Goal: Task Accomplishment & Management: Manage account settings

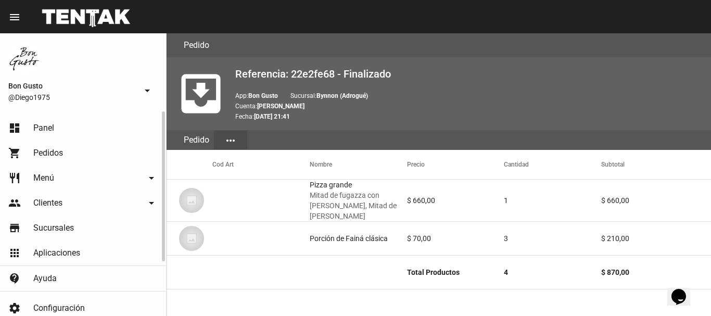
click at [77, 134] on link "dashboard Panel" at bounding box center [83, 128] width 166 height 25
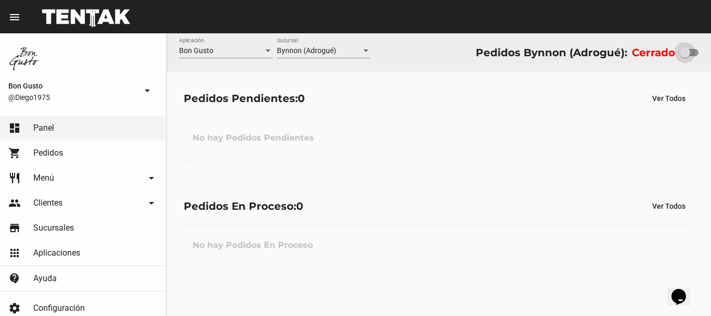
click at [678, 51] on div at bounding box center [685, 52] width 10 height 10
click at [678, 56] on input "checkbox" at bounding box center [685, 56] width 1 height 1
checkbox input "true"
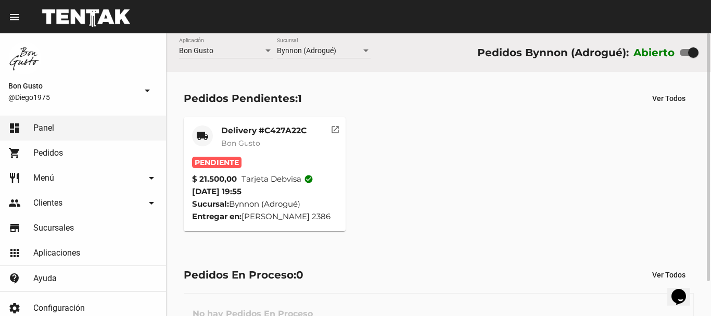
click at [334, 127] on mat-icon "open_in_new" at bounding box center [335, 127] width 9 height 9
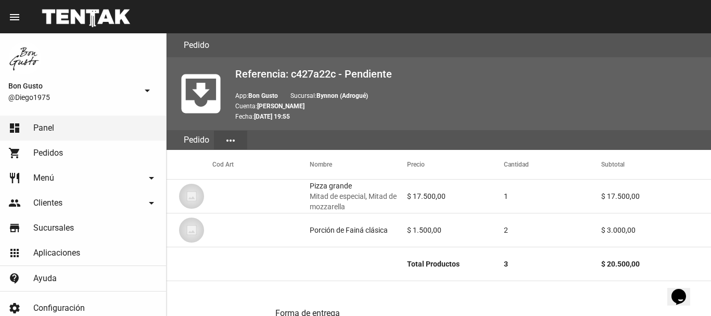
scroll to position [540, 0]
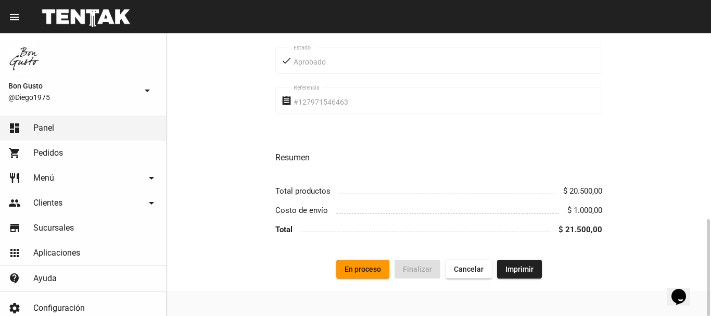
click at [364, 271] on span "En proceso" at bounding box center [363, 269] width 36 height 8
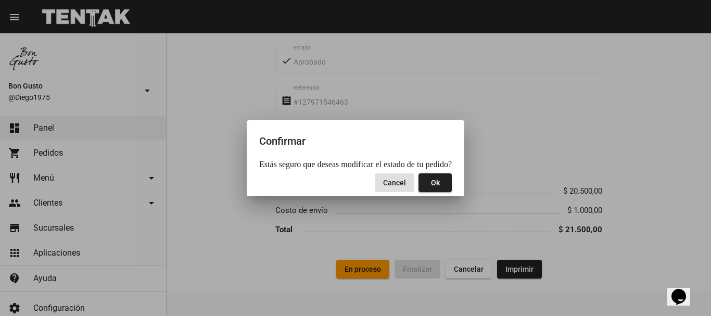
click at [435, 179] on span "Ok" at bounding box center [435, 183] width 9 height 8
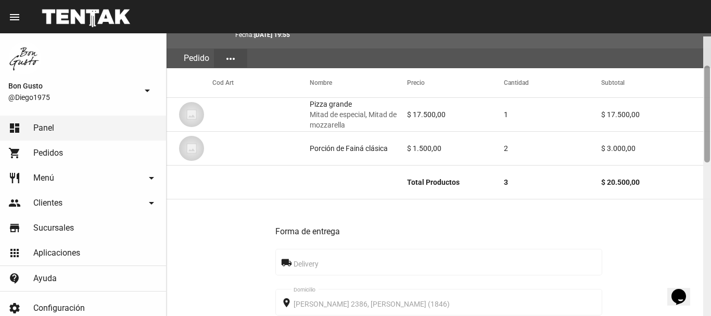
scroll to position [91, 0]
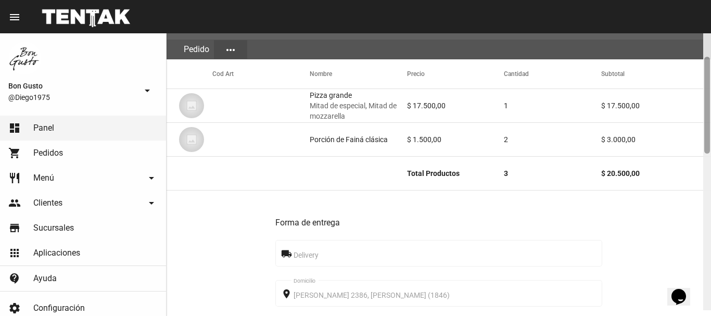
drag, startPoint x: 705, startPoint y: 65, endPoint x: 710, endPoint y: 96, distance: 31.6
click at [678, 96] on div at bounding box center [708, 105] width 6 height 97
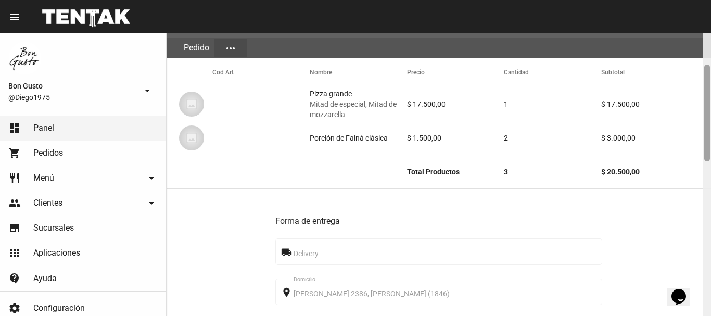
scroll to position [65, 0]
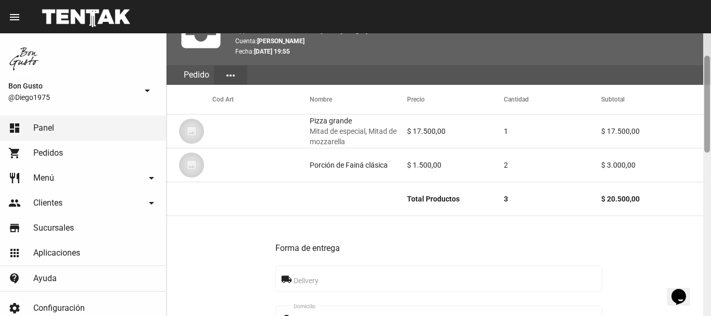
drag, startPoint x: 707, startPoint y: 235, endPoint x: 708, endPoint y: 72, distance: 163.5
click at [678, 72] on div at bounding box center [708, 104] width 6 height 97
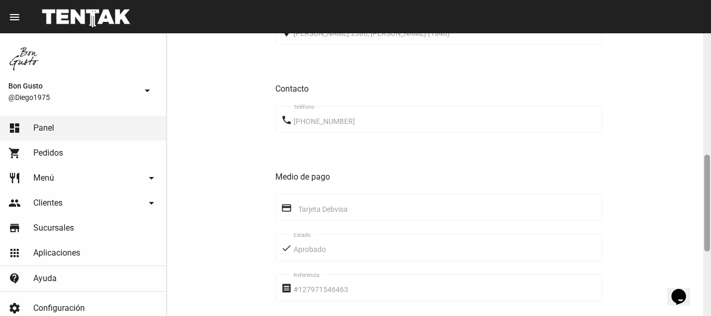
drag, startPoint x: 708, startPoint y: 84, endPoint x: 711, endPoint y: 182, distance: 98.5
click at [678, 183] on div at bounding box center [708, 174] width 8 height 283
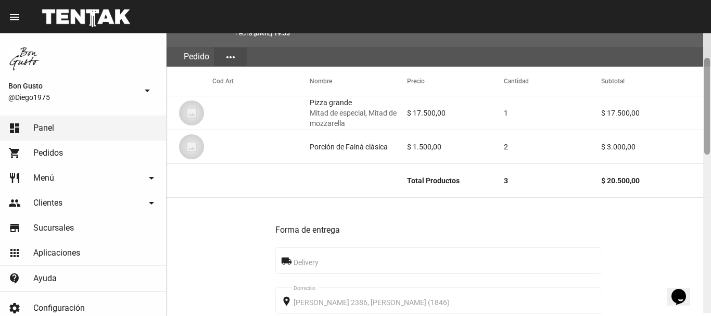
scroll to position [80, 0]
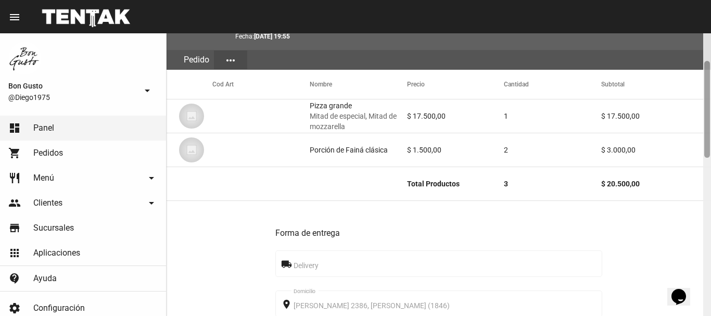
drag, startPoint x: 707, startPoint y: 191, endPoint x: 706, endPoint y: 96, distance: 94.3
click at [678, 96] on div at bounding box center [708, 109] width 6 height 97
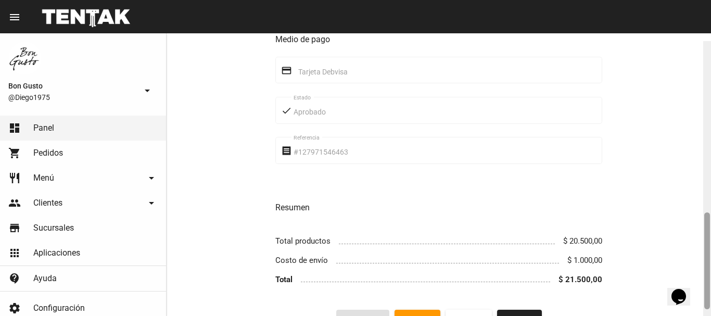
scroll to position [540, 0]
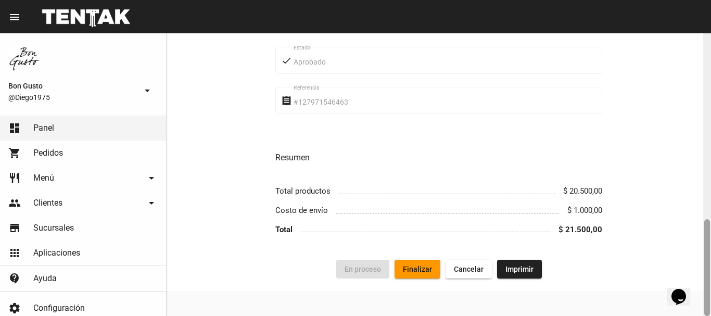
drag, startPoint x: 706, startPoint y: 110, endPoint x: 706, endPoint y: 297, distance: 186.4
click at [678, 297] on div at bounding box center [708, 267] width 6 height 97
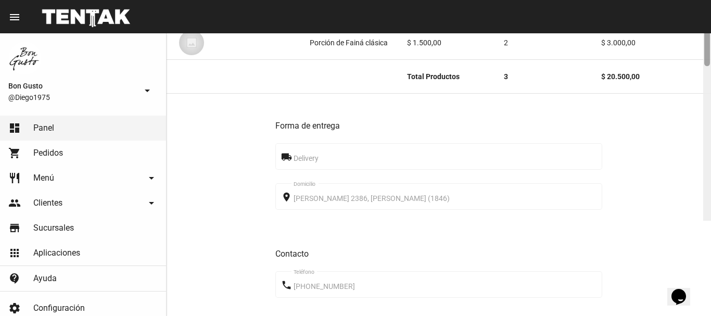
scroll to position [33, 0]
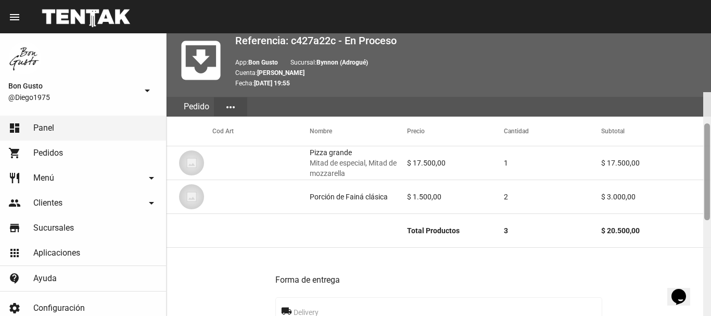
drag, startPoint x: 708, startPoint y: 239, endPoint x: 683, endPoint y: 64, distance: 176.2
click at [678, 64] on div "Pedido move_to_inbox Referencia: c427a22c - En Proceso App: Bon Gusto Sucursal:…" at bounding box center [439, 174] width 545 height 283
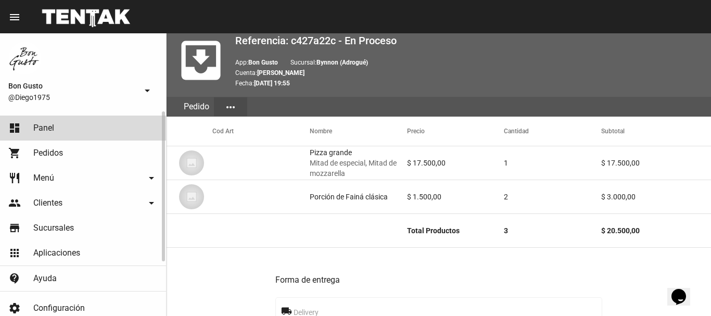
click at [119, 126] on link "dashboard Panel" at bounding box center [83, 128] width 166 height 25
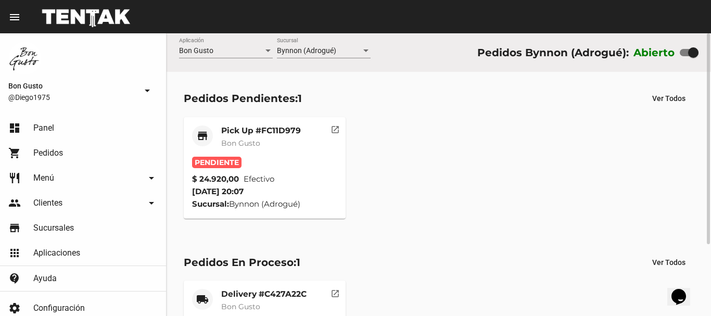
click at [253, 144] on span "Bon Gusto" at bounding box center [240, 143] width 39 height 9
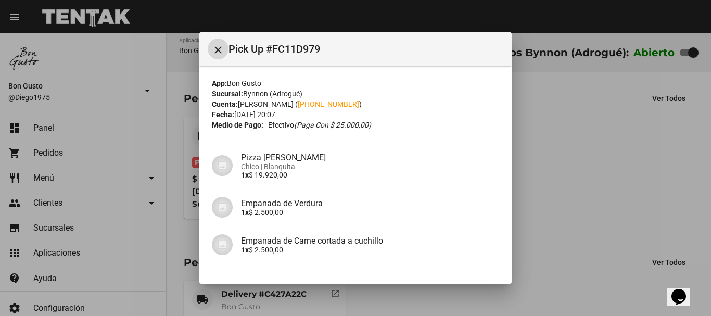
scroll to position [74, 0]
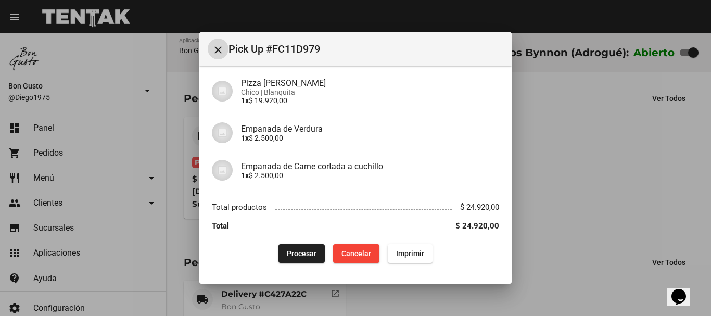
click at [312, 248] on button "Procesar" at bounding box center [302, 253] width 46 height 19
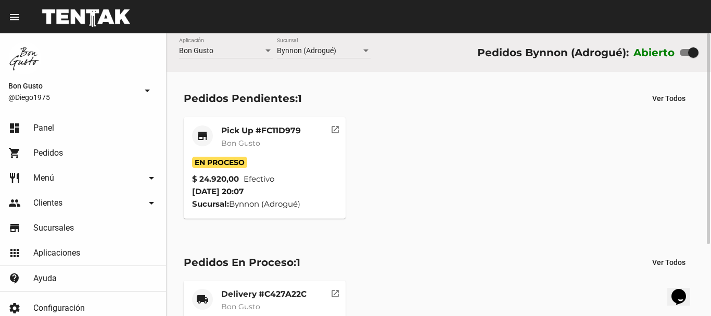
click at [282, 140] on mat-card-subtitle "Bon Gusto" at bounding box center [261, 143] width 80 height 10
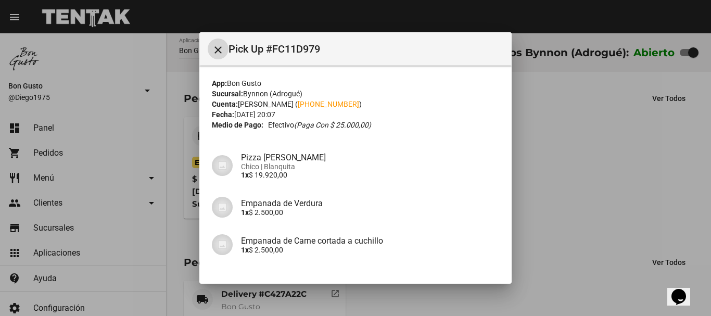
scroll to position [74, 0]
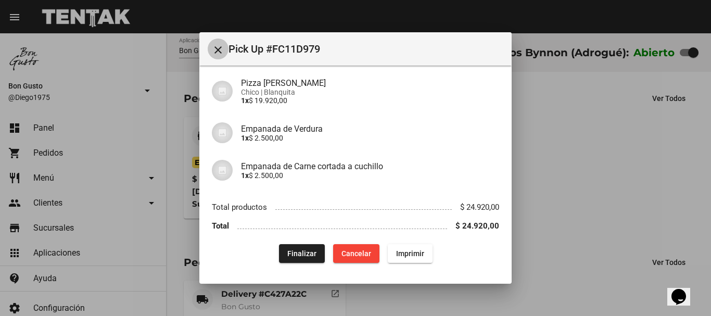
click at [218, 52] on mat-icon "close" at bounding box center [218, 50] width 12 height 12
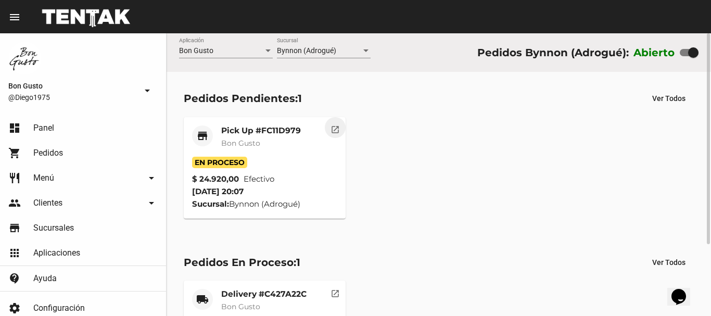
click at [334, 131] on mat-icon "open_in_new" at bounding box center [335, 127] width 9 height 9
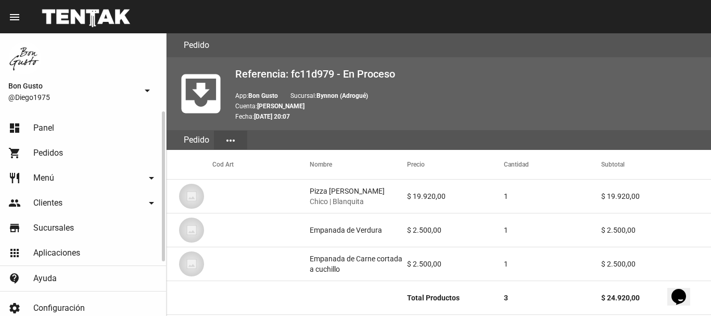
click at [58, 126] on link "dashboard Panel" at bounding box center [83, 128] width 166 height 25
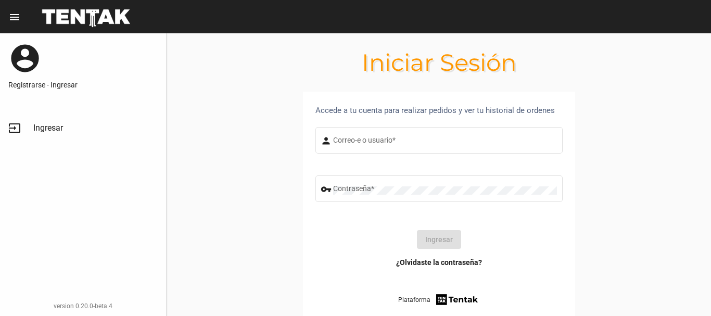
type input "diego1975"
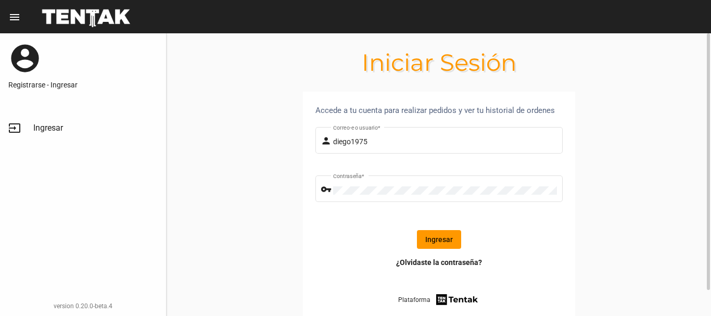
click at [442, 243] on button "Ingresar" at bounding box center [439, 239] width 44 height 19
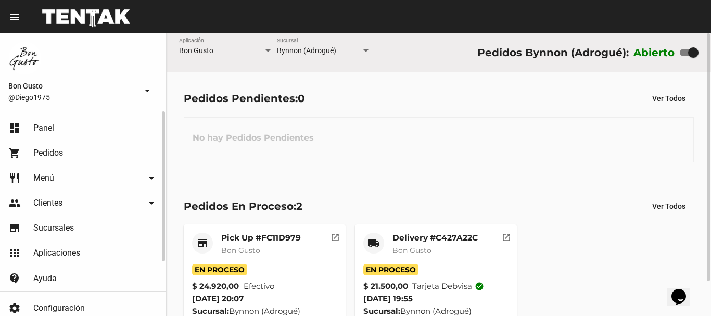
click at [242, 256] on mat-card-subtitle "Bon Gusto" at bounding box center [261, 250] width 80 height 10
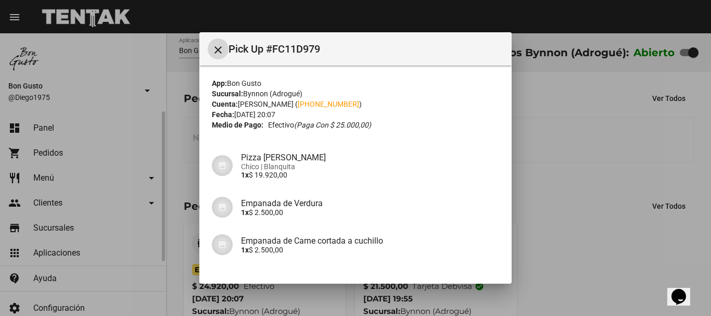
scroll to position [74, 0]
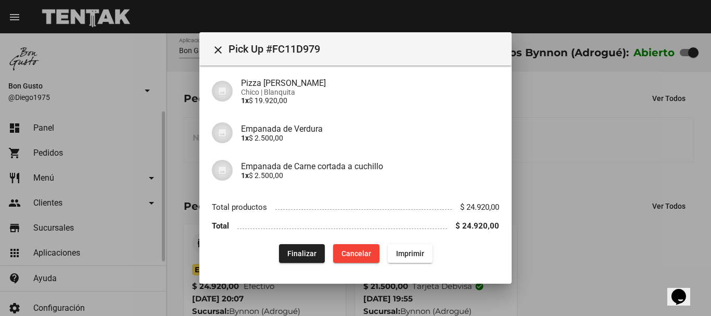
click at [114, 98] on div at bounding box center [355, 158] width 711 height 316
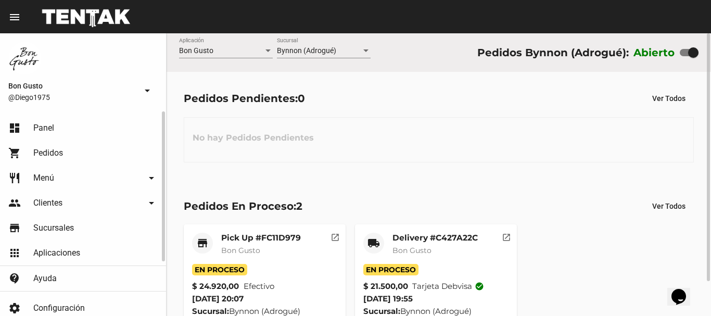
scroll to position [40, 0]
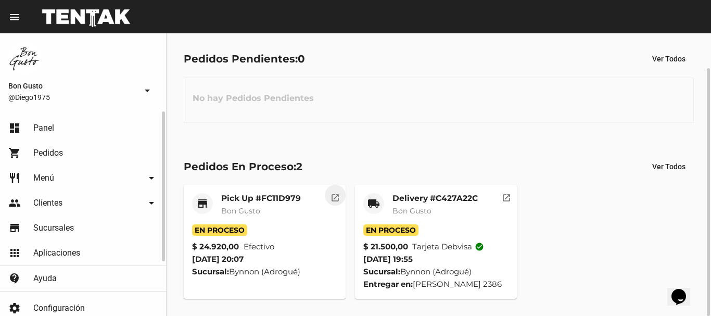
click at [328, 199] on button "open_in_new" at bounding box center [335, 195] width 21 height 21
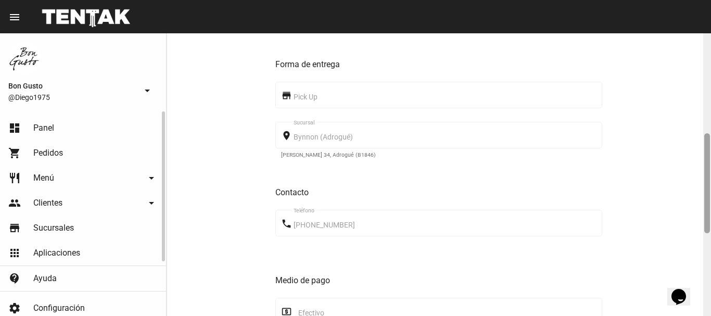
drag, startPoint x: 711, startPoint y: 161, endPoint x: 708, endPoint y: 302, distance: 140.6
click at [678, 302] on div at bounding box center [708, 174] width 8 height 283
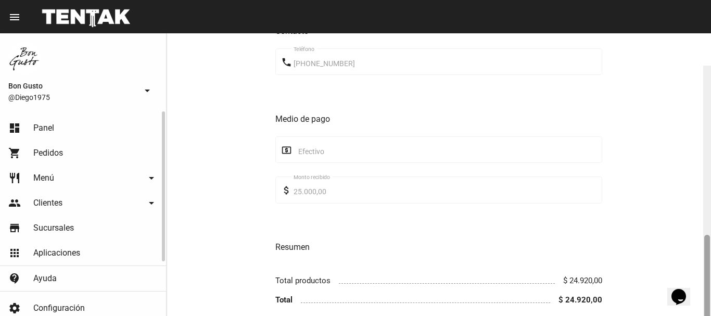
scroll to position [419, 0]
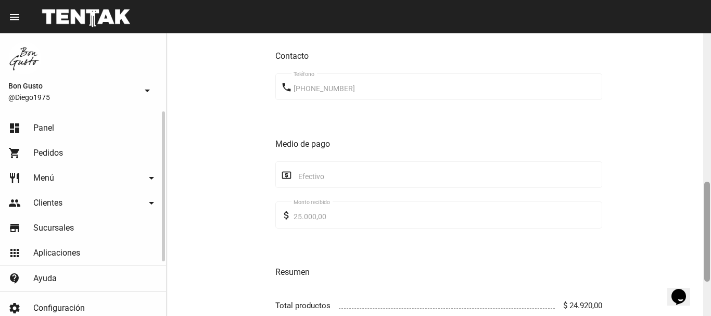
drag, startPoint x: 710, startPoint y: 241, endPoint x: 708, endPoint y: 208, distance: 32.9
click at [678, 208] on div at bounding box center [708, 232] width 6 height 100
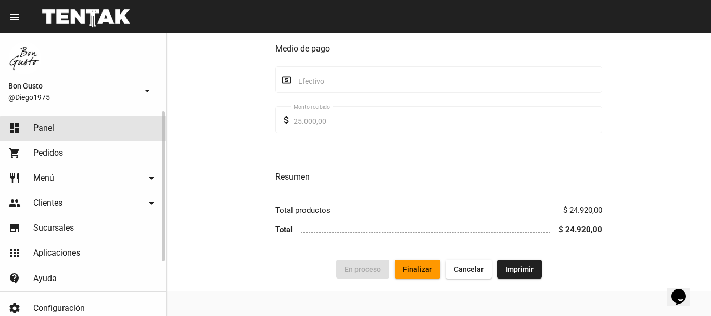
click at [92, 136] on link "dashboard Panel" at bounding box center [83, 128] width 166 height 25
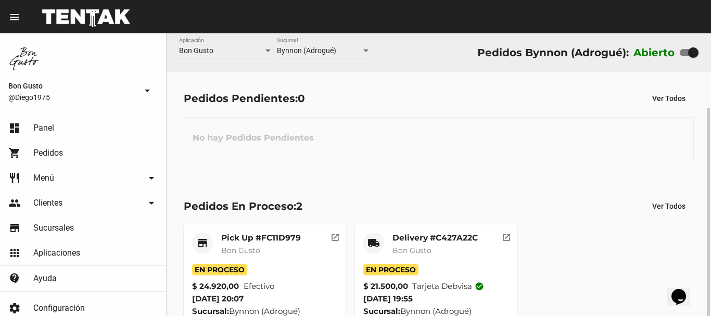
scroll to position [40, 0]
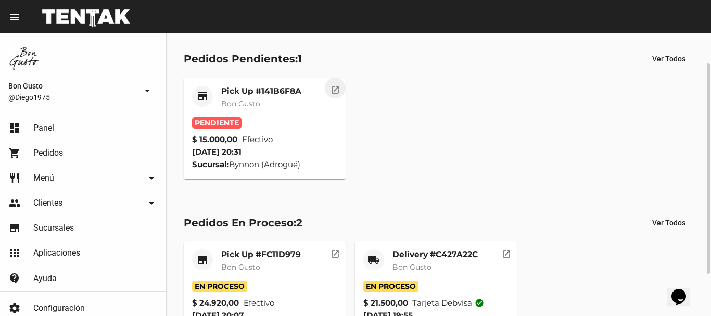
click at [334, 93] on mat-icon "open_in_new" at bounding box center [335, 88] width 9 height 9
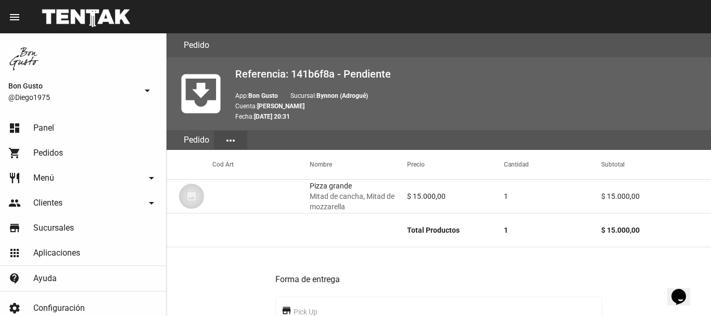
scroll to position [447, 0]
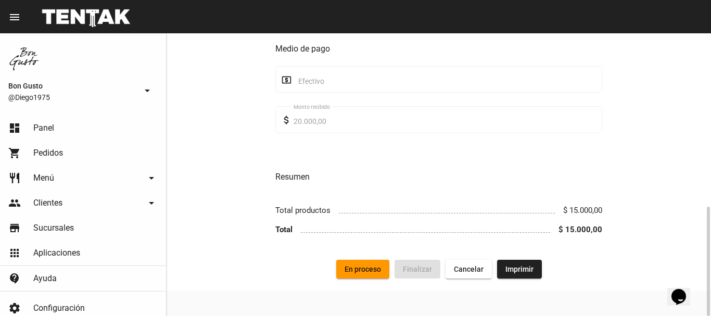
click at [359, 271] on span "En proceso" at bounding box center [363, 269] width 36 height 8
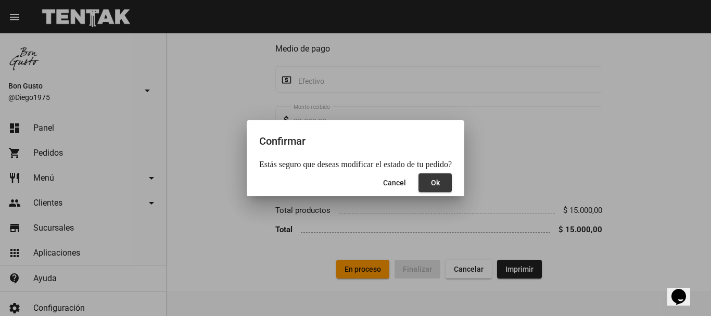
click at [431, 186] on span "Ok" at bounding box center [435, 183] width 9 height 8
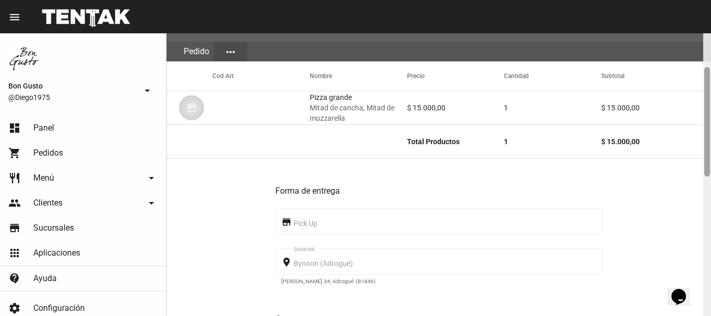
scroll to position [0, 0]
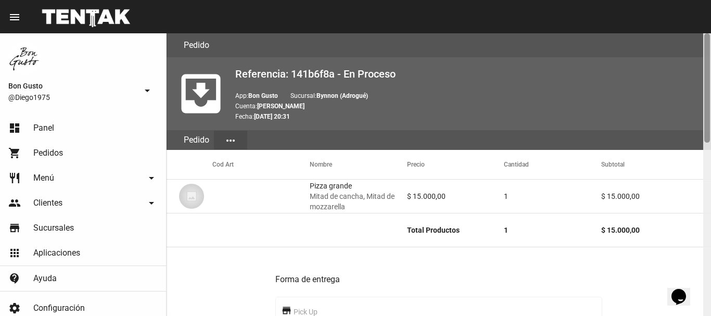
drag, startPoint x: 708, startPoint y: 100, endPoint x: 685, endPoint y: 73, distance: 35.5
click at [685, 73] on div "Pedido move_to_inbox Referencia: 141b6f8a - En Proceso App: Bon Gusto Sucursal:…" at bounding box center [439, 174] width 545 height 283
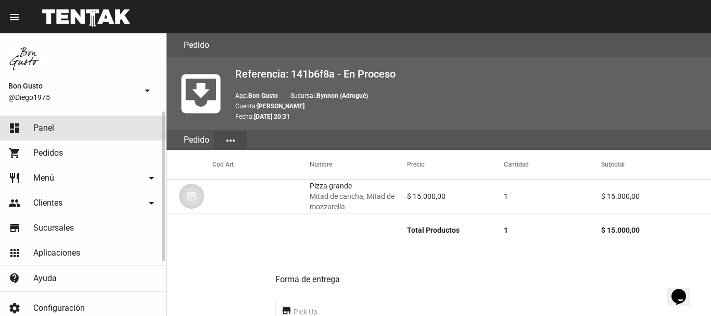
click at [121, 128] on link "dashboard Panel" at bounding box center [83, 128] width 166 height 25
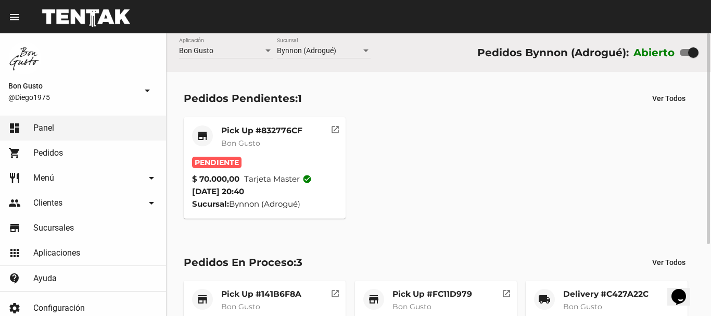
click at [336, 130] on mat-icon "open_in_new" at bounding box center [335, 127] width 9 height 9
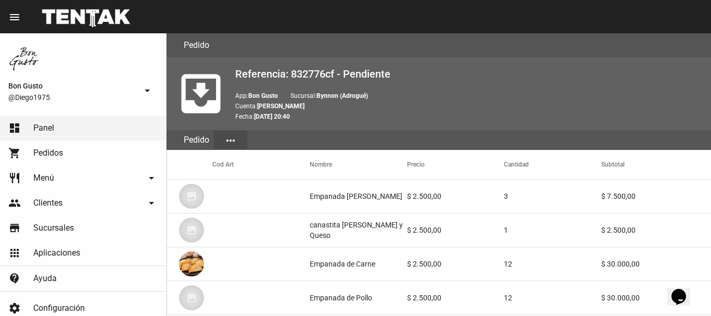
scroll to position [588, 0]
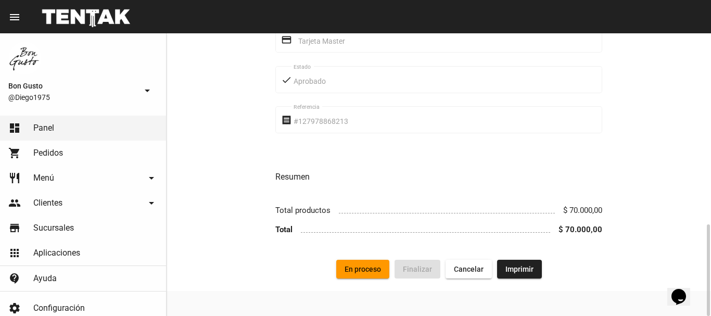
click at [375, 266] on span "En proceso" at bounding box center [363, 269] width 36 height 8
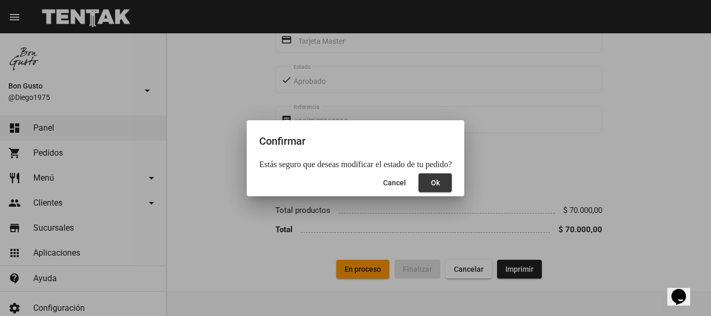
click at [433, 190] on button "Ok" at bounding box center [435, 182] width 33 height 19
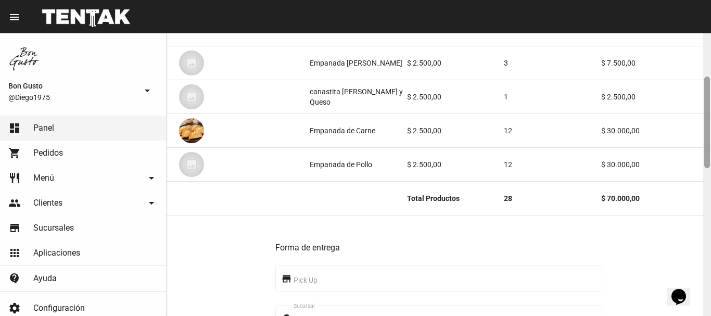
scroll to position [141, 0]
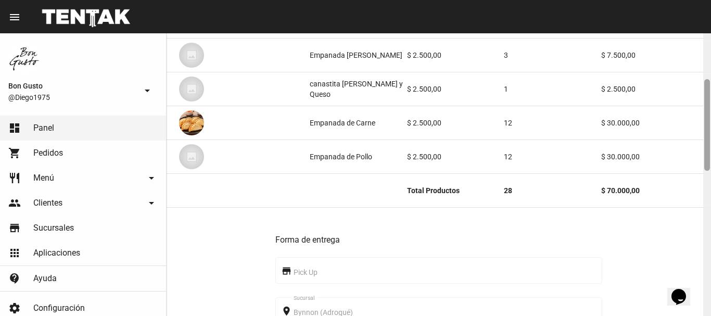
drag, startPoint x: 705, startPoint y: 97, endPoint x: 711, endPoint y: 143, distance: 46.2
click at [711, 143] on div at bounding box center [708, 174] width 8 height 283
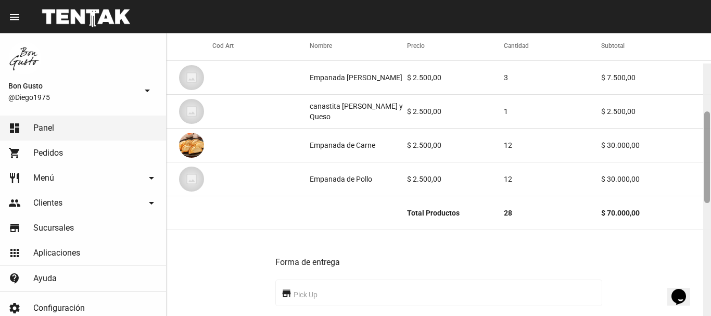
scroll to position [0, 0]
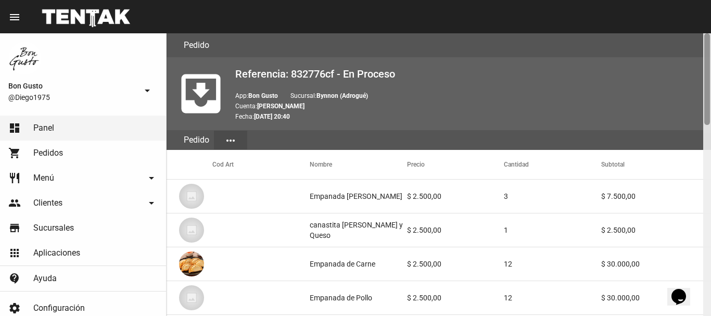
drag, startPoint x: 710, startPoint y: 124, endPoint x: 711, endPoint y: 65, distance: 59.4
click at [711, 65] on div at bounding box center [708, 174] width 8 height 283
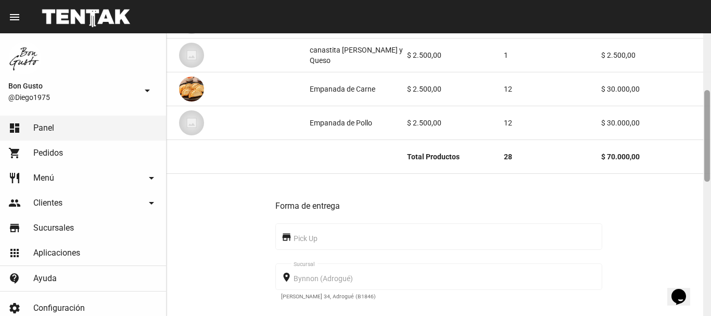
scroll to position [183, 0]
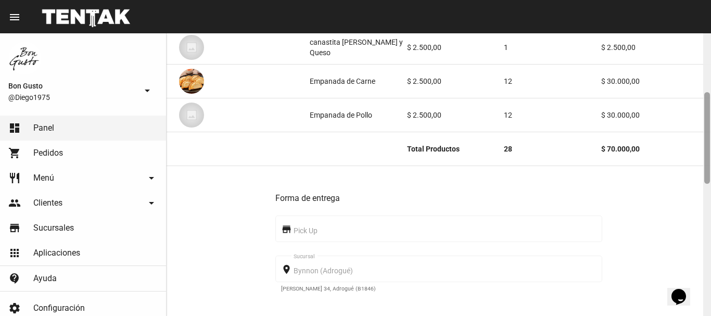
drag, startPoint x: 708, startPoint y: 85, endPoint x: 711, endPoint y: 144, distance: 59.4
click at [711, 144] on div at bounding box center [708, 174] width 8 height 283
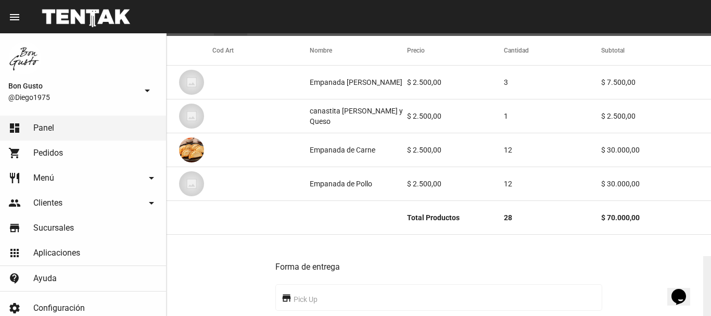
scroll to position [0, 0]
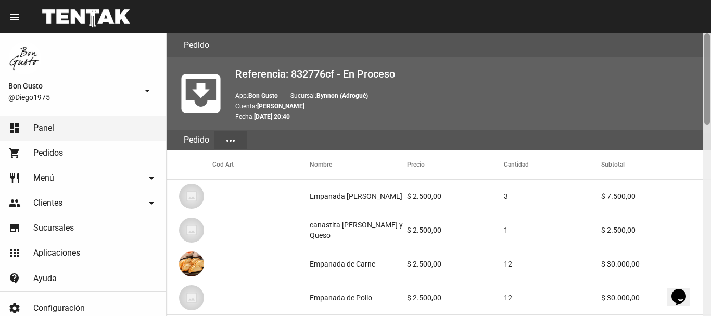
drag, startPoint x: 708, startPoint y: 127, endPoint x: 711, endPoint y: 26, distance: 101.6
click at [711, 26] on div "menu Pedido Pedido more_vert Bon Gusto @Diego1975 arrow_drop_down dashboard Pan…" at bounding box center [355, 16] width 711 height 33
drag, startPoint x: 709, startPoint y: 73, endPoint x: 705, endPoint y: 66, distance: 8.4
click at [705, 66] on div at bounding box center [708, 79] width 6 height 92
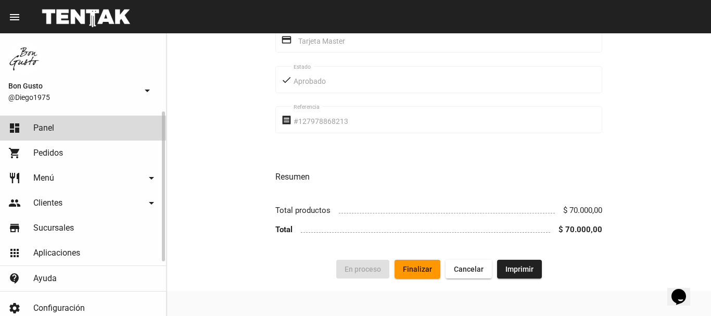
click at [67, 123] on link "dashboard Panel" at bounding box center [83, 128] width 166 height 25
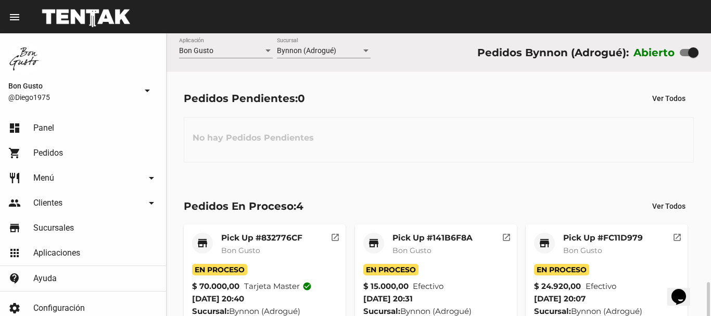
scroll to position [151, 0]
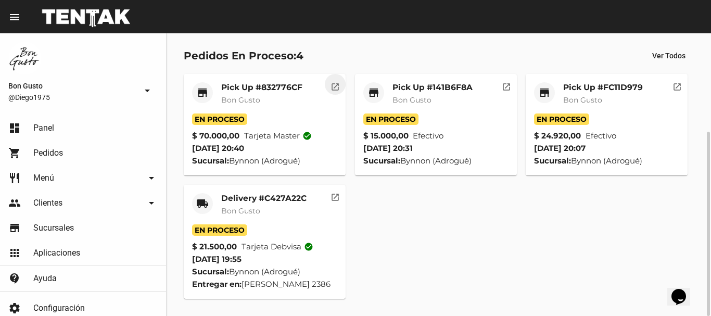
click at [332, 87] on mat-icon "open_in_new" at bounding box center [335, 85] width 9 height 9
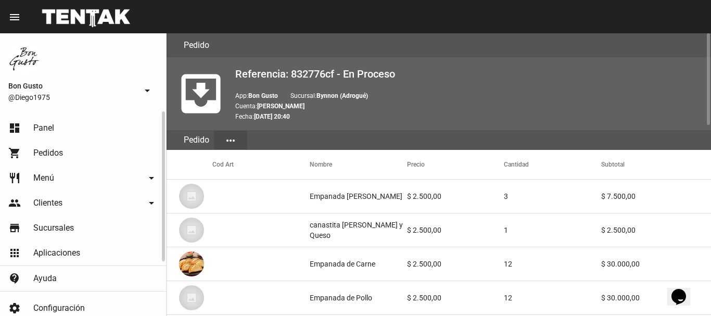
click at [118, 124] on link "dashboard Panel" at bounding box center [83, 128] width 166 height 25
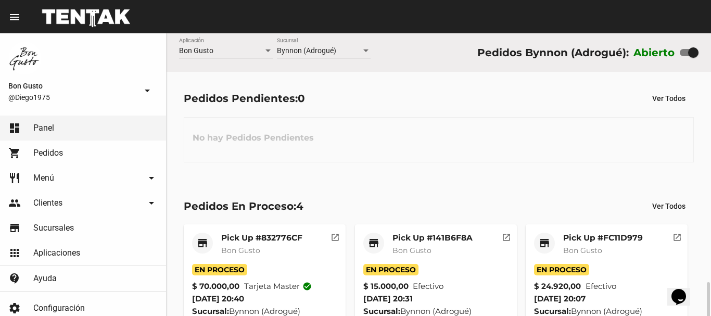
scroll to position [151, 0]
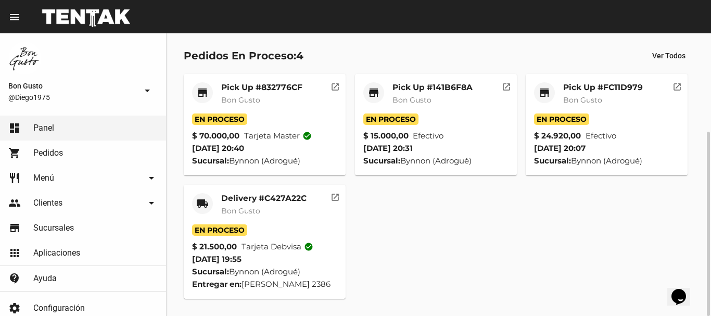
click at [675, 92] on button "open_in_new" at bounding box center [677, 84] width 21 height 21
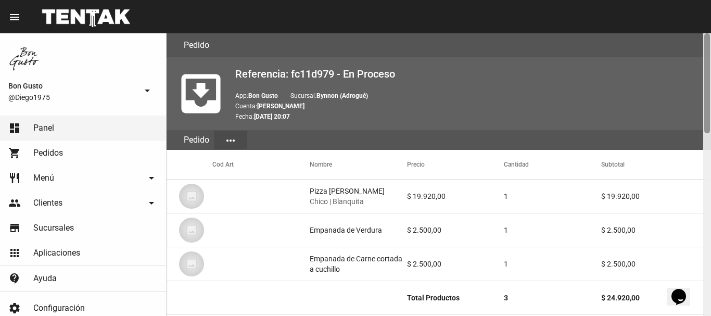
scroll to position [283, 0]
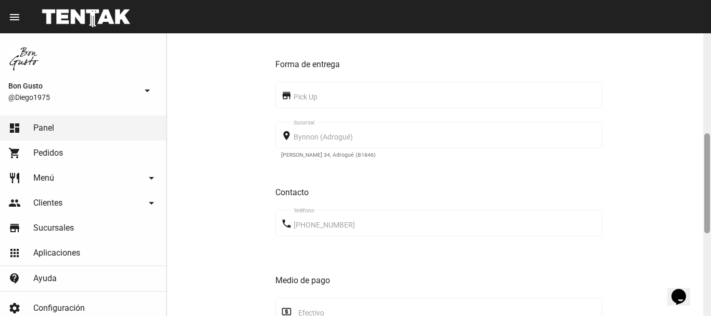
drag, startPoint x: 710, startPoint y: 58, endPoint x: 710, endPoint y: 73, distance: 15.1
click at [710, 73] on div at bounding box center [708, 174] width 8 height 283
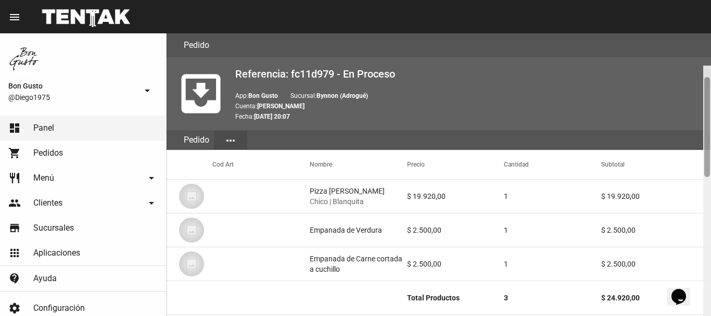
scroll to position [45, 0]
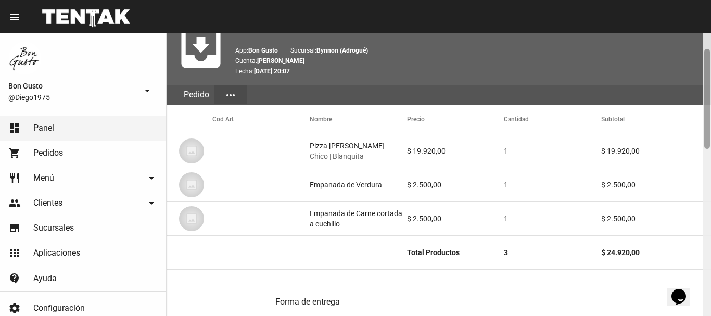
drag, startPoint x: 708, startPoint y: 180, endPoint x: 710, endPoint y: 96, distance: 84.4
click at [710, 96] on div at bounding box center [708, 99] width 6 height 100
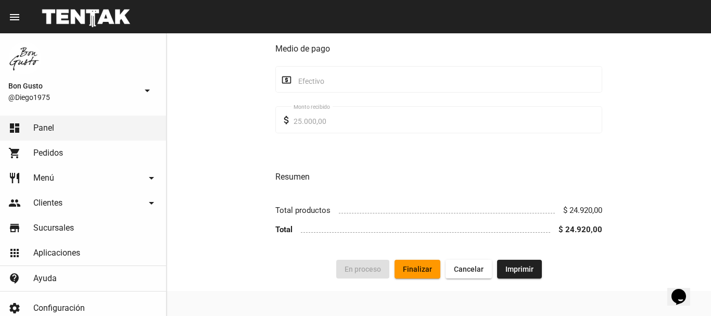
click at [419, 264] on button "Finalizar" at bounding box center [418, 269] width 46 height 19
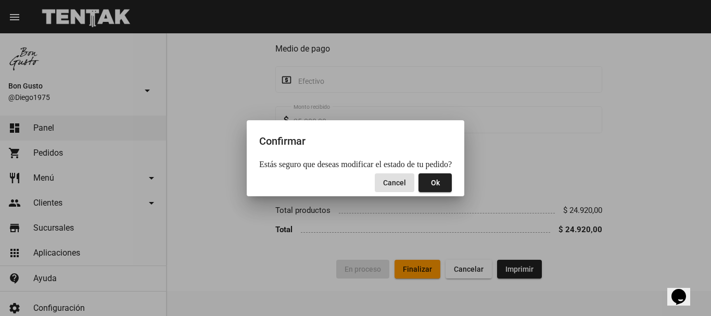
click at [435, 181] on button "Ok" at bounding box center [435, 182] width 33 height 19
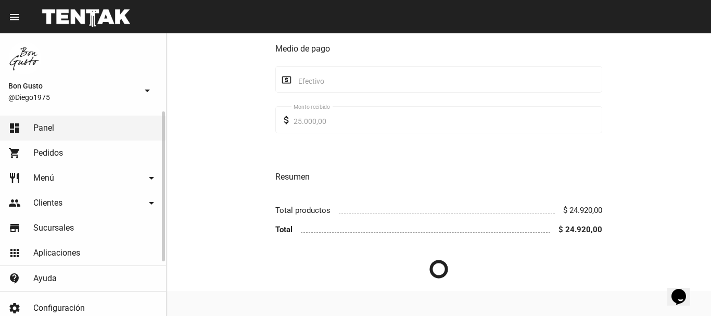
click at [88, 124] on link "dashboard Panel" at bounding box center [83, 128] width 166 height 25
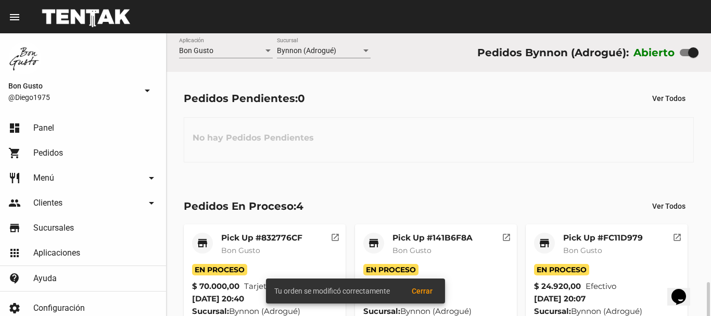
scroll to position [151, 0]
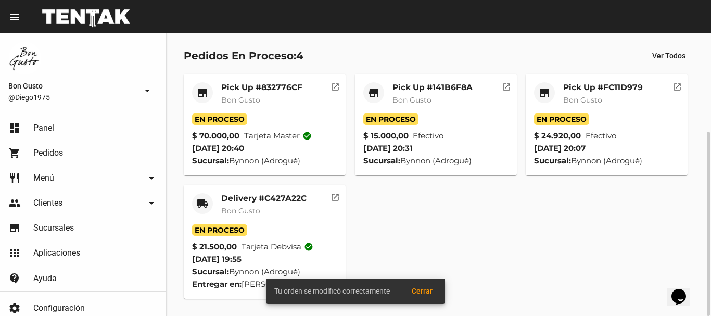
click at [671, 86] on button "open_in_new" at bounding box center [677, 84] width 21 height 21
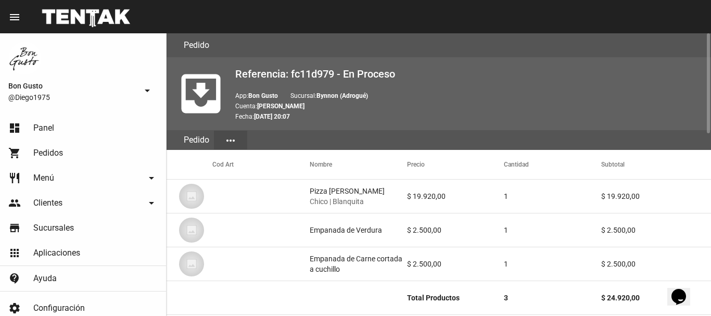
scroll to position [515, 0]
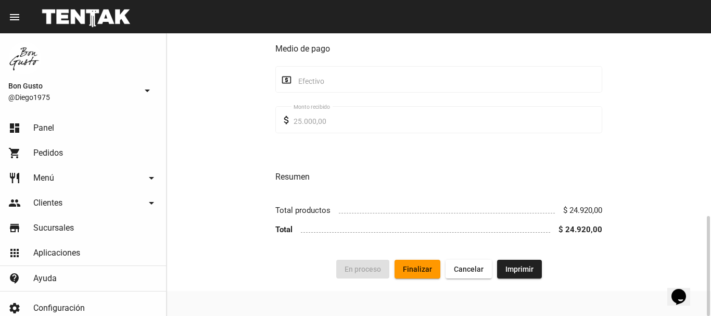
click at [423, 273] on span "Finalizar" at bounding box center [417, 269] width 29 height 8
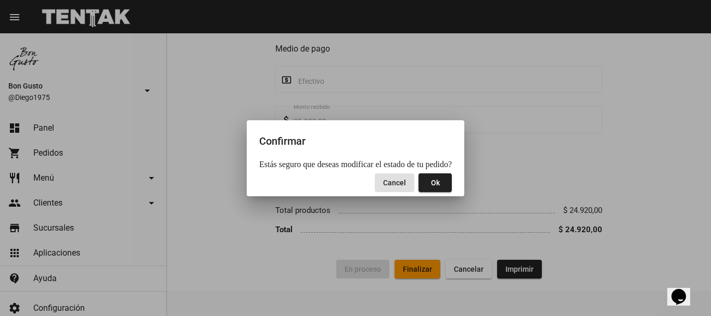
click at [438, 185] on button "Ok" at bounding box center [435, 182] width 33 height 19
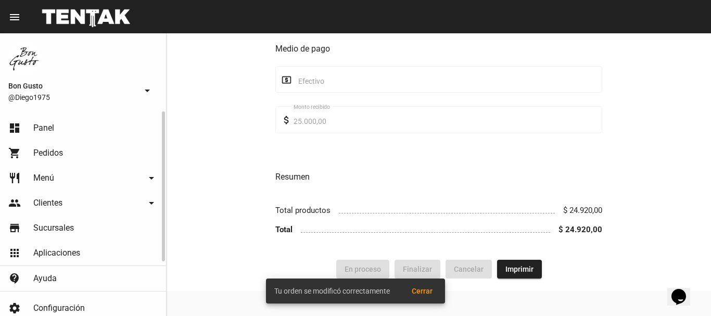
click at [75, 133] on link "dashboard Panel" at bounding box center [83, 128] width 166 height 25
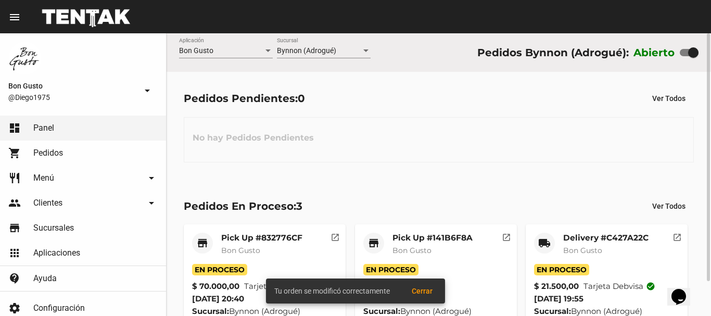
scroll to position [40, 0]
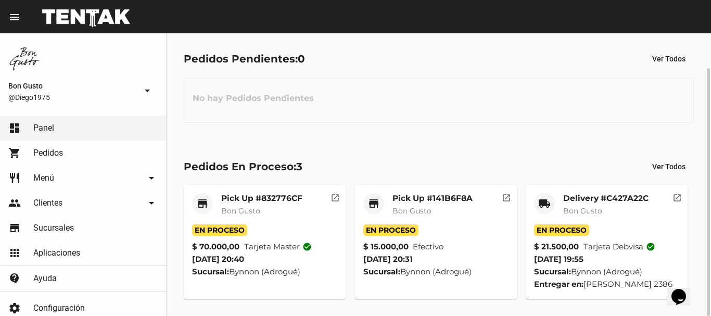
click at [507, 203] on button "open_in_new" at bounding box center [506, 195] width 21 height 21
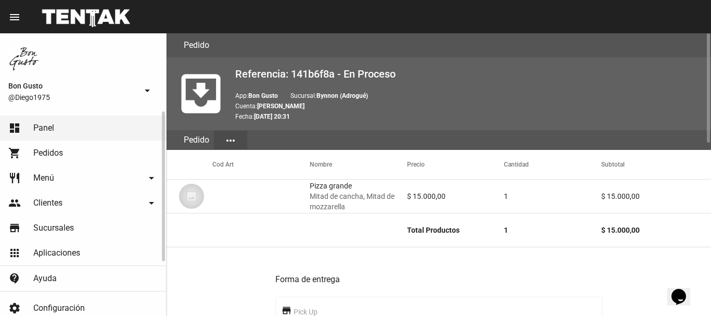
click at [85, 126] on link "dashboard Panel" at bounding box center [83, 128] width 166 height 25
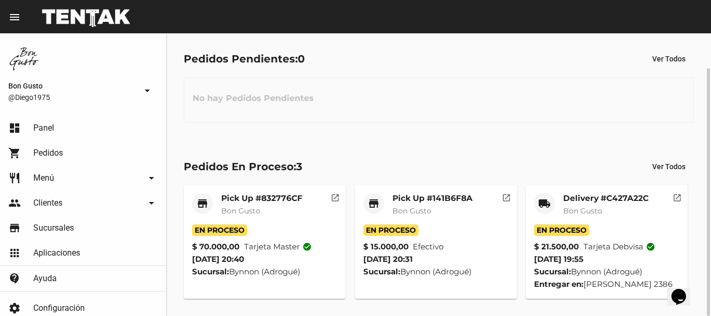
scroll to position [40, 0]
click at [677, 194] on mat-icon "open_in_new" at bounding box center [677, 196] width 9 height 9
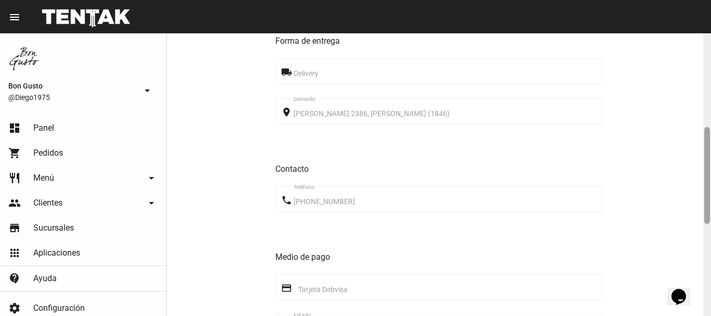
scroll to position [278, 0]
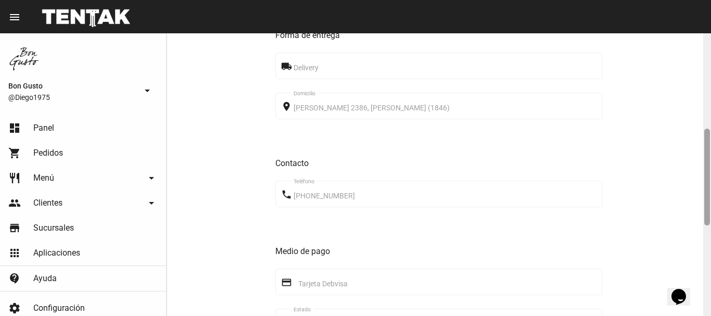
drag, startPoint x: 707, startPoint y: 99, endPoint x: 711, endPoint y: 195, distance: 95.9
click at [711, 195] on div at bounding box center [708, 174] width 8 height 283
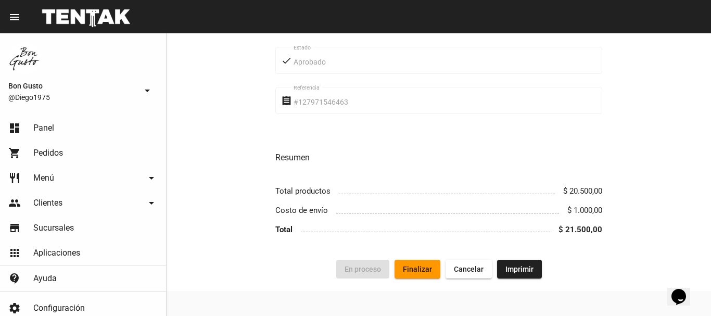
click at [412, 268] on span "Finalizar" at bounding box center [417, 269] width 29 height 8
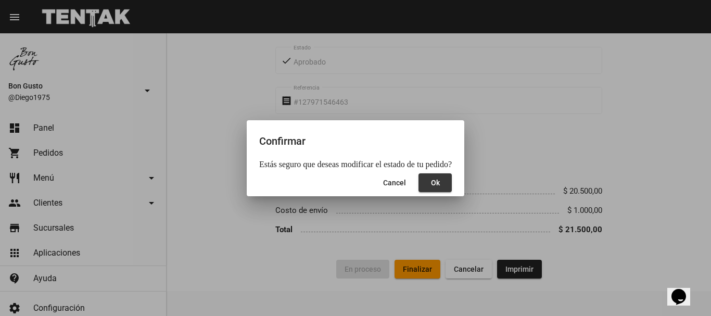
click at [431, 183] on span "Ok" at bounding box center [435, 183] width 9 height 8
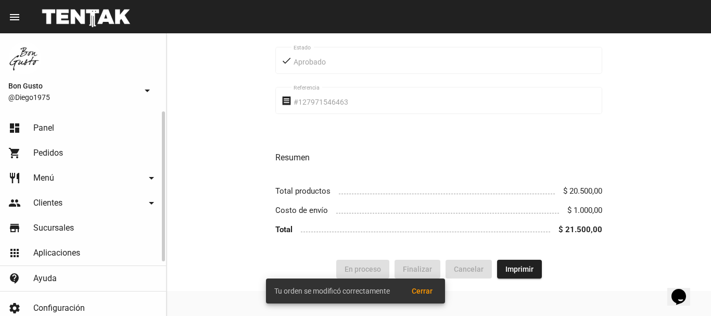
click at [106, 132] on link "dashboard Panel" at bounding box center [83, 128] width 166 height 25
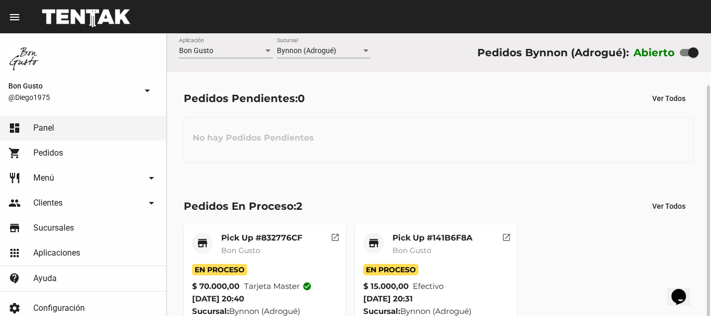
scroll to position [27, 0]
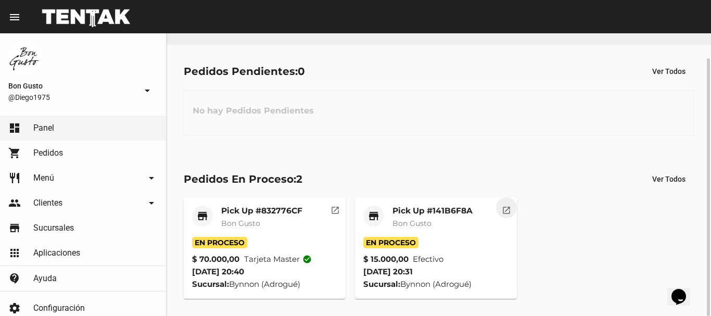
click at [513, 206] on button "open_in_new" at bounding box center [506, 207] width 21 height 21
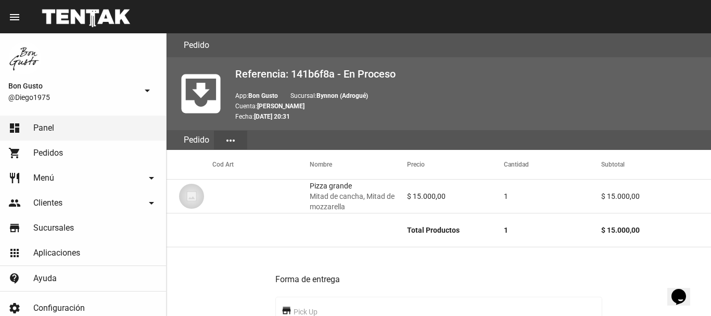
scroll to position [447, 0]
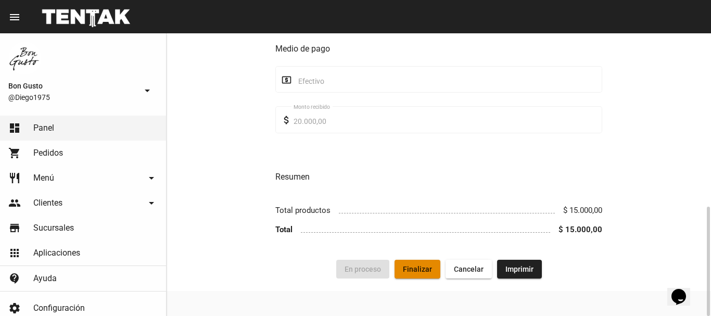
click at [416, 266] on span "Finalizar" at bounding box center [417, 269] width 29 height 8
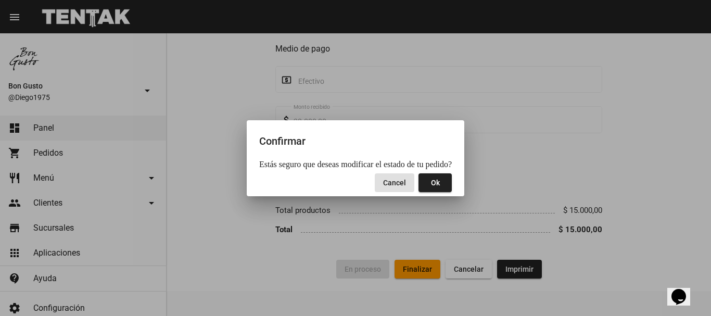
click at [434, 183] on span "Ok" at bounding box center [435, 183] width 9 height 8
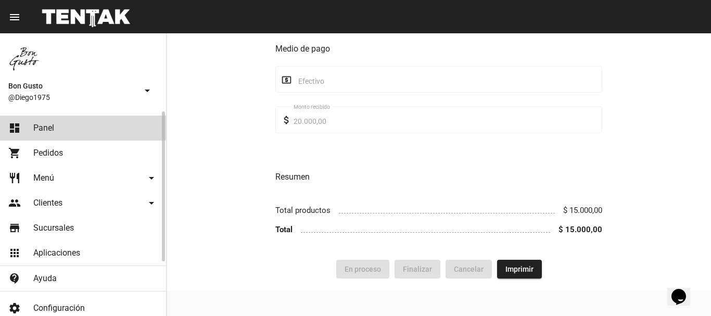
click at [70, 122] on link "dashboard Panel" at bounding box center [83, 128] width 166 height 25
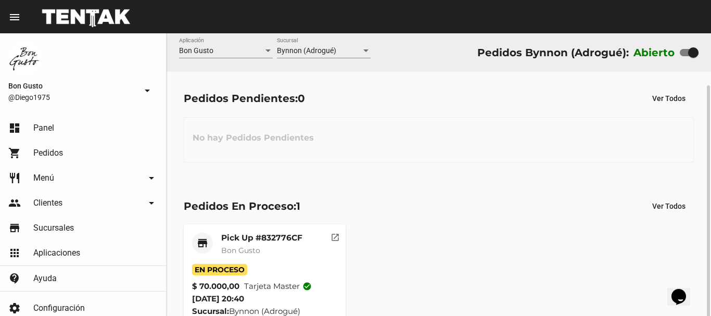
scroll to position [27, 0]
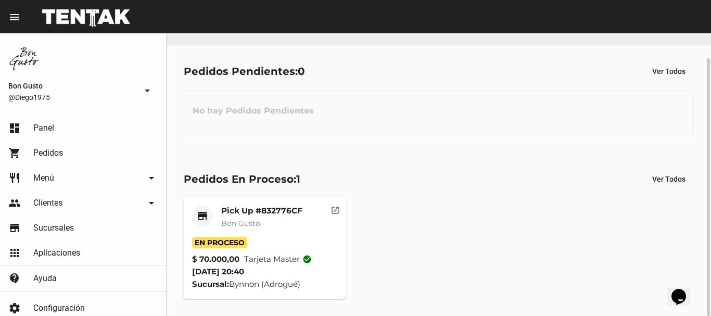
click at [297, 229] on div "Pick Up #832776CF Bon Gusto" at bounding box center [261, 221] width 81 height 31
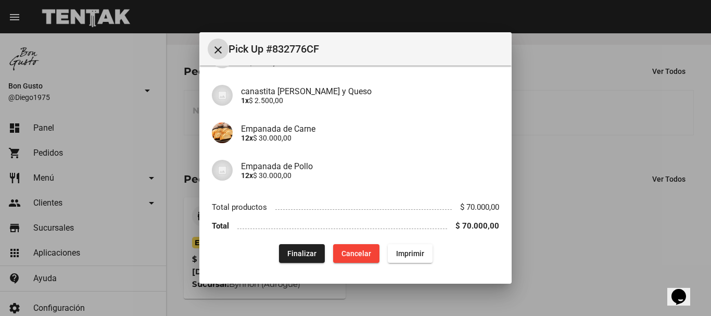
scroll to position [0, 0]
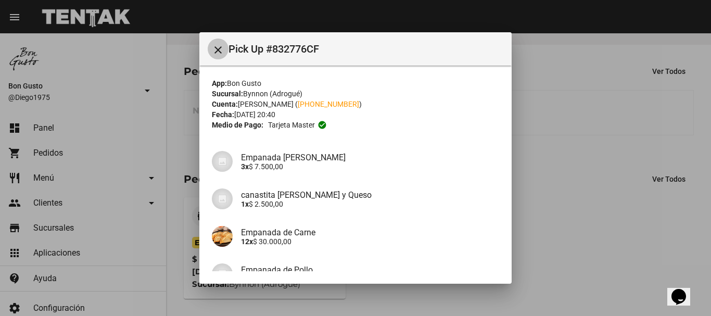
click at [217, 42] on button "close" at bounding box center [218, 49] width 21 height 21
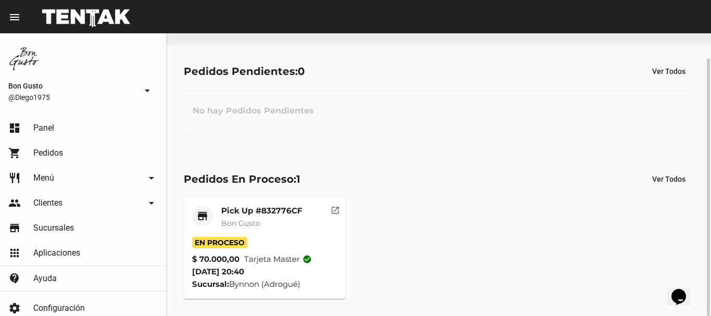
click at [330, 211] on button "open_in_new" at bounding box center [335, 207] width 21 height 21
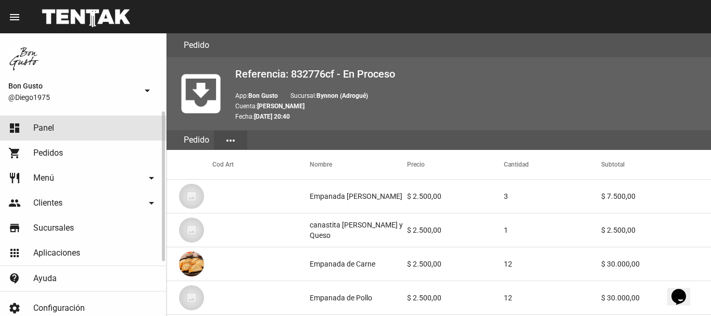
click at [40, 126] on span "Panel" at bounding box center [43, 128] width 21 height 10
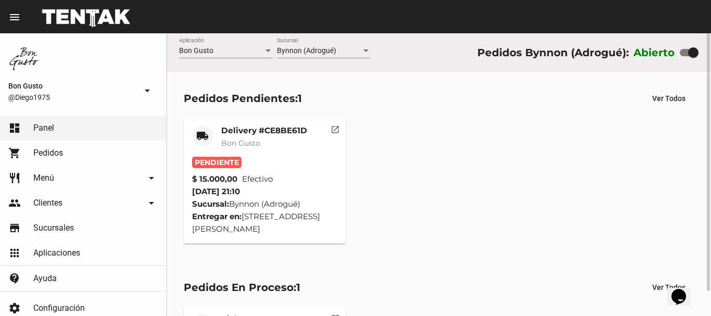
click at [336, 240] on mat-card "local_shipping Delivery #CE8BE61D Bon Gusto Pendiente $ 15.000,00 Efectivo [DAT…" at bounding box center [265, 180] width 162 height 127
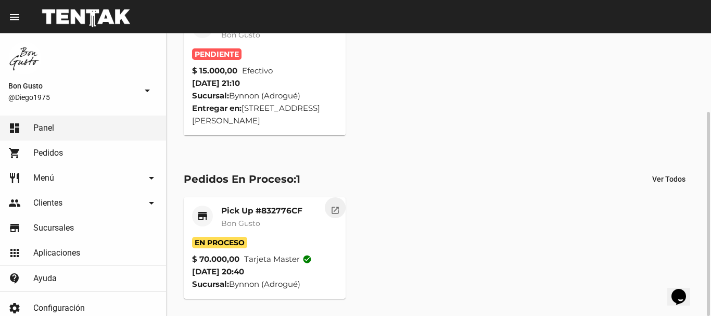
click at [331, 206] on mat-icon "open_in_new" at bounding box center [335, 208] width 9 height 9
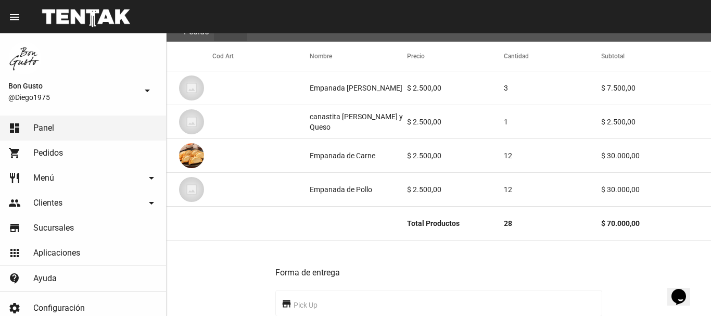
scroll to position [588, 0]
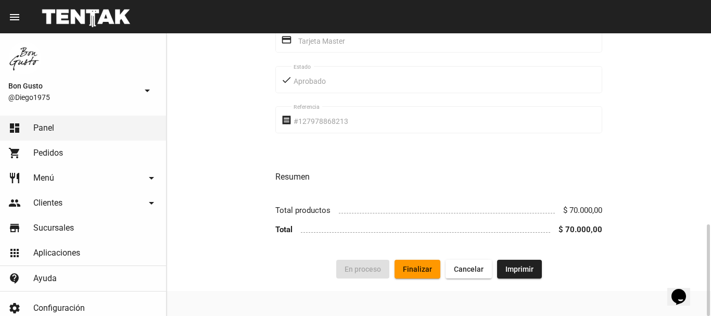
click at [420, 275] on button "Finalizar" at bounding box center [418, 269] width 46 height 19
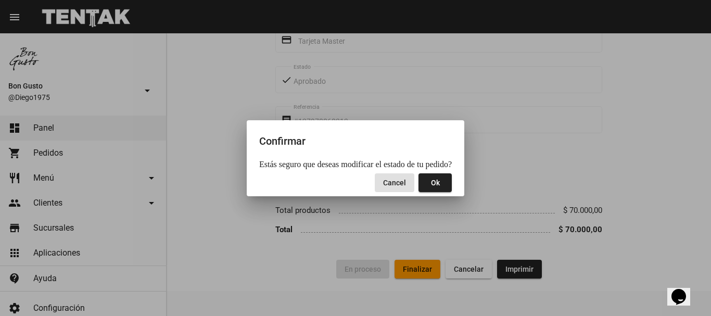
click at [431, 185] on span "Ok" at bounding box center [435, 183] width 9 height 8
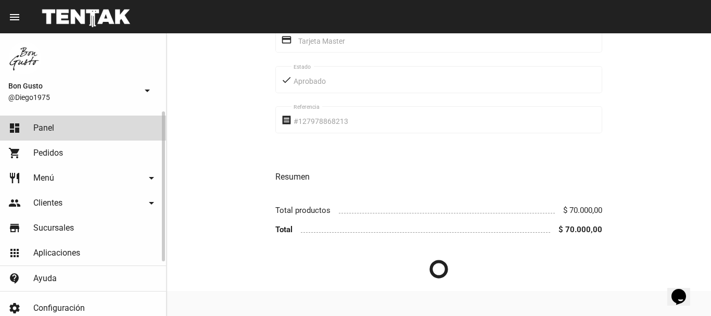
click at [113, 136] on link "dashboard Panel" at bounding box center [83, 128] width 166 height 25
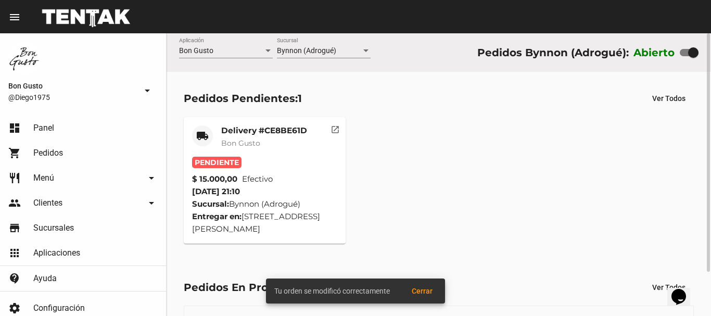
click at [338, 133] on mat-icon "open_in_new" at bounding box center [335, 127] width 9 height 9
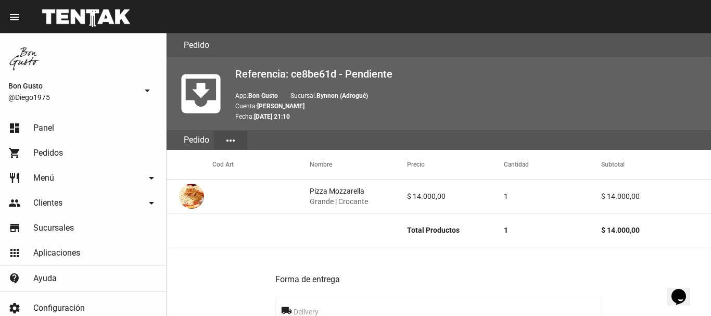
scroll to position [587, 0]
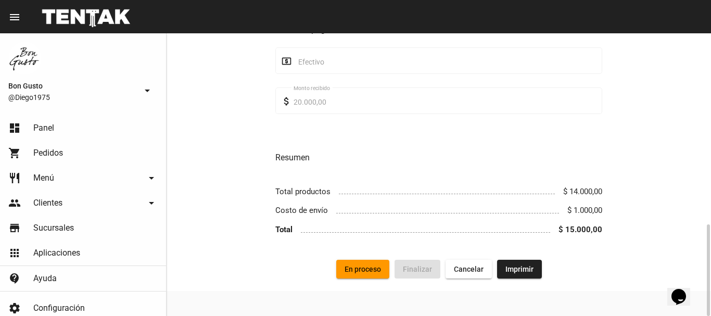
click at [368, 263] on button "En proceso" at bounding box center [362, 269] width 53 height 19
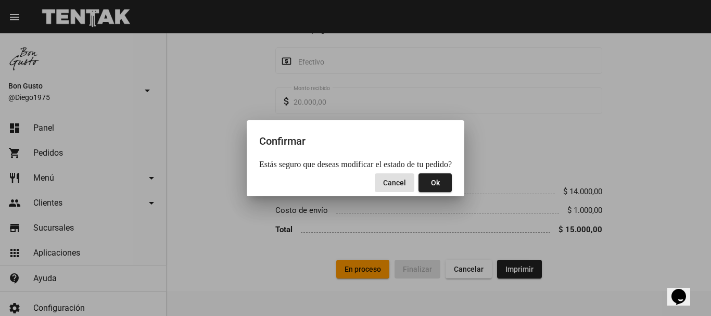
click at [431, 182] on span "Ok" at bounding box center [435, 183] width 9 height 8
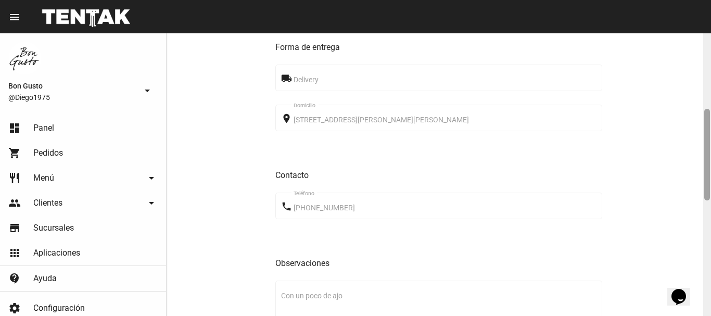
scroll to position [242, 0]
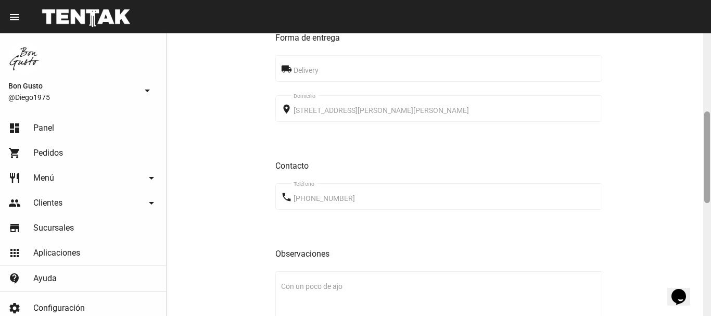
drag, startPoint x: 707, startPoint y: 66, endPoint x: 710, endPoint y: 144, distance: 78.7
click at [710, 144] on div at bounding box center [708, 157] width 6 height 92
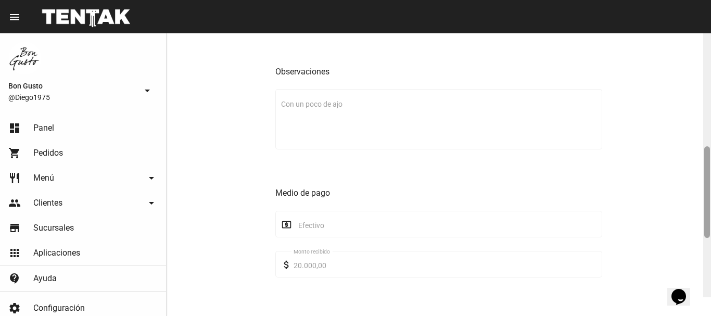
scroll to position [429, 0]
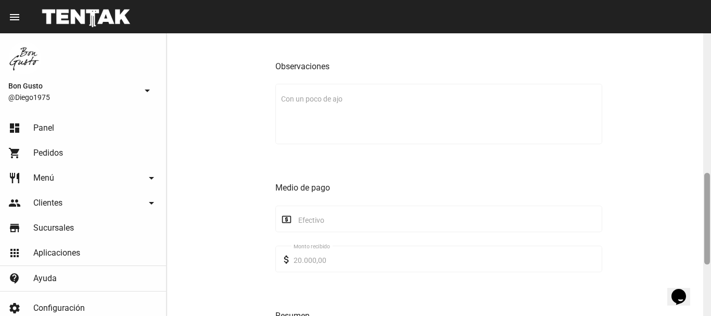
drag, startPoint x: 706, startPoint y: 164, endPoint x: 698, endPoint y: 225, distance: 61.4
click at [698, 225] on div "Pedido move_to_inbox Referencia: ce8be61d - En Proceso App: Bon Gusto Sucursal:…" at bounding box center [439, 174] width 545 height 283
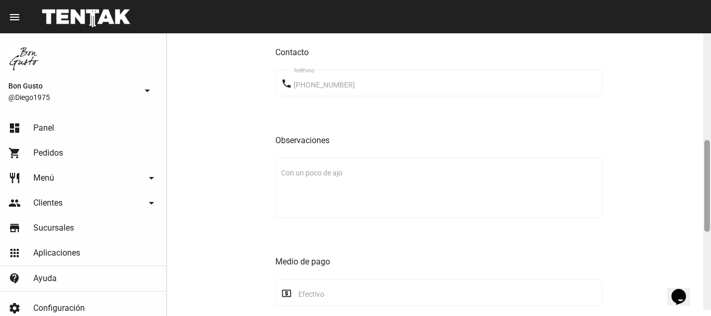
scroll to position [327, 0]
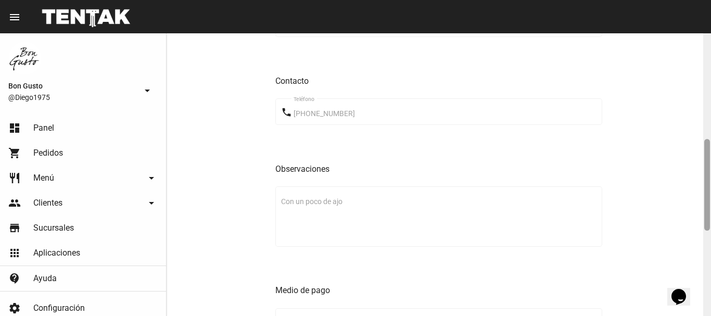
drag, startPoint x: 709, startPoint y: 253, endPoint x: 711, endPoint y: 168, distance: 84.9
click at [711, 168] on div at bounding box center [708, 174] width 8 height 283
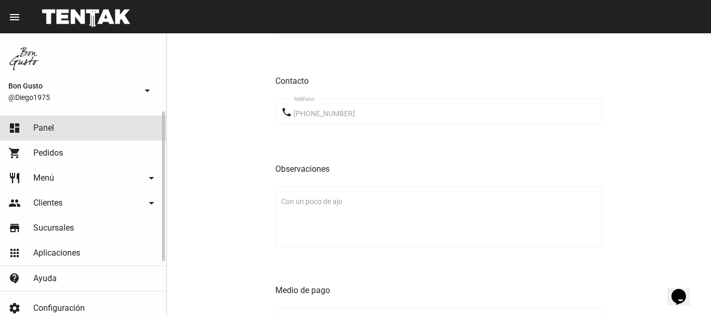
click at [62, 135] on link "dashboard Panel" at bounding box center [83, 128] width 166 height 25
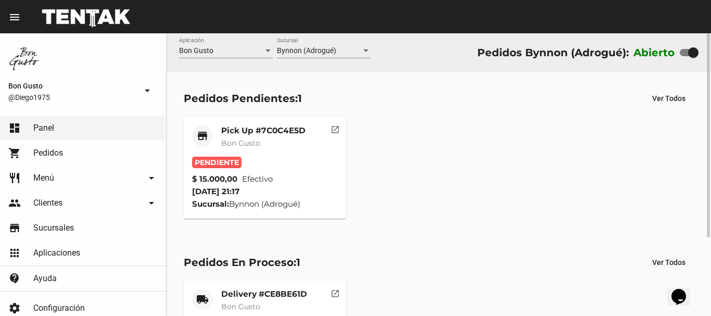
click at [339, 130] on mat-icon "open_in_new" at bounding box center [335, 127] width 9 height 9
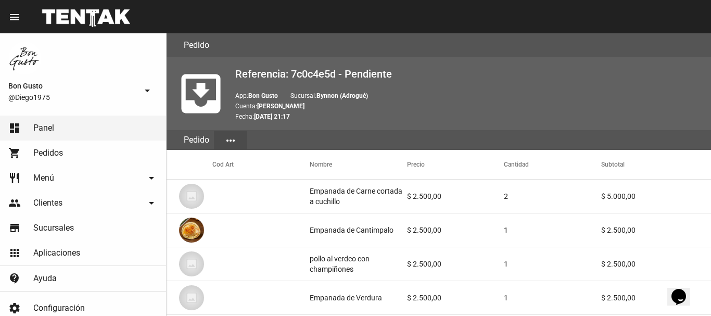
scroll to position [542, 0]
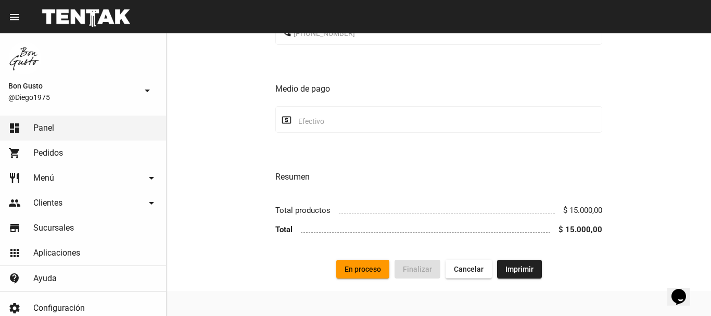
click at [364, 266] on span "En proceso" at bounding box center [363, 269] width 36 height 8
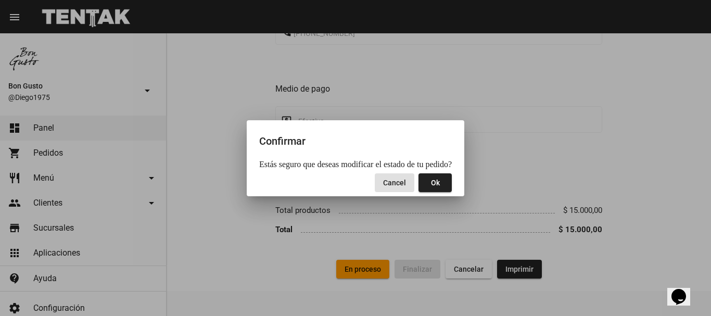
drag, startPoint x: 422, startPoint y: 179, endPoint x: 442, endPoint y: 175, distance: 20.6
click at [424, 179] on button "Ok" at bounding box center [435, 182] width 33 height 19
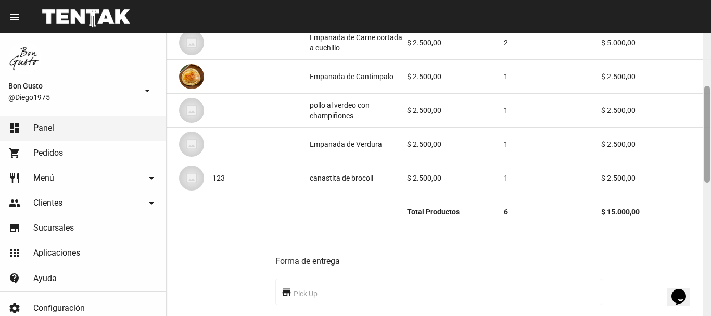
scroll to position [200, 0]
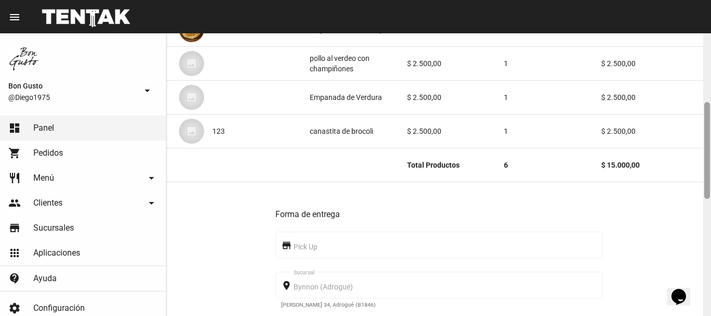
drag, startPoint x: 707, startPoint y: 96, endPoint x: 708, endPoint y: 163, distance: 67.2
click at [708, 163] on div at bounding box center [708, 150] width 6 height 97
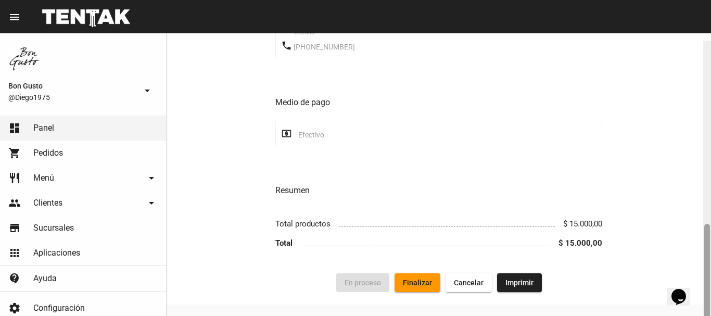
scroll to position [542, 0]
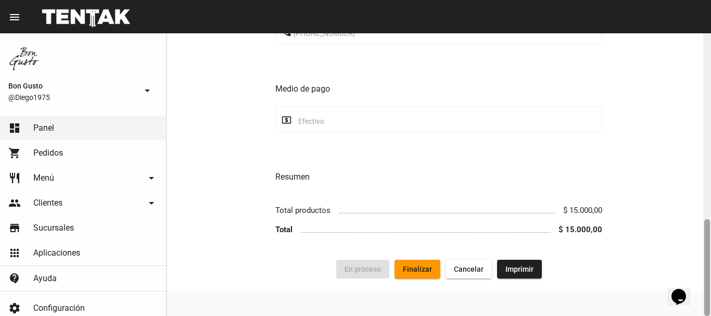
drag, startPoint x: 708, startPoint y: 154, endPoint x: 677, endPoint y: 266, distance: 116.7
click at [711, 283] on div at bounding box center [708, 174] width 8 height 283
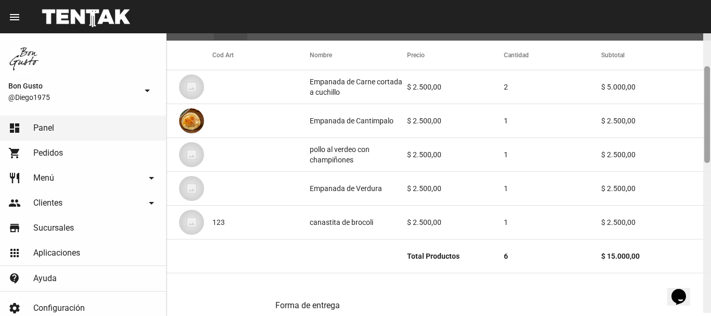
scroll to position [111, 0]
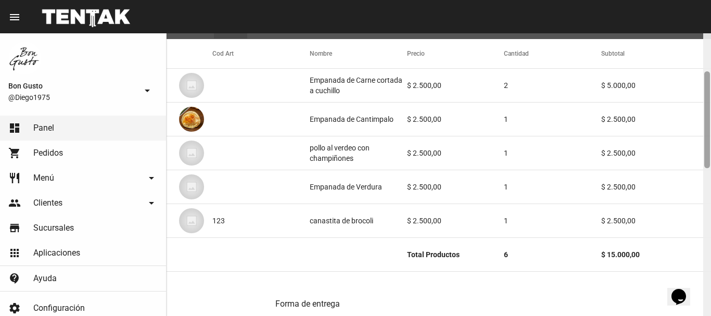
drag, startPoint x: 707, startPoint y: 106, endPoint x: 710, endPoint y: 144, distance: 38.1
click at [710, 144] on div at bounding box center [708, 119] width 6 height 97
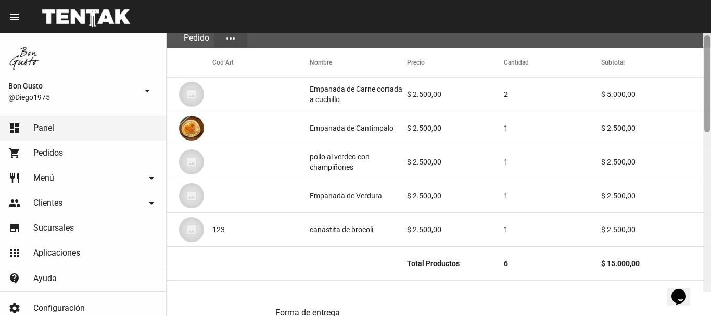
scroll to position [112, 0]
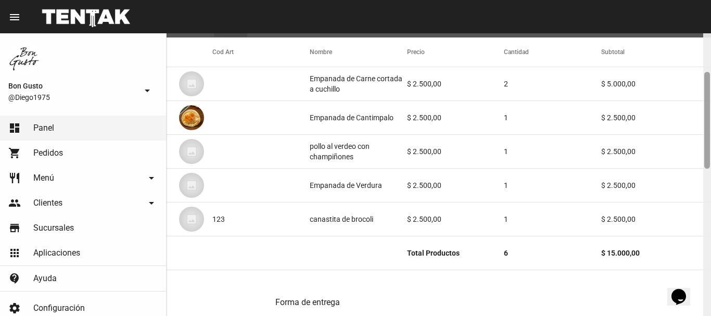
drag, startPoint x: 708, startPoint y: 129, endPoint x: 703, endPoint y: 129, distance: 5.8
click at [703, 129] on div "Pedido move_to_inbox Referencia: 7c0c4e5d - En Proceso App: Bon Gusto Sucursal:…" at bounding box center [439, 174] width 545 height 283
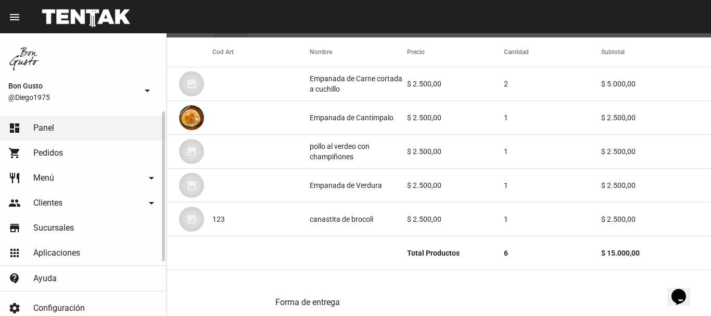
click at [130, 126] on link "dashboard Panel" at bounding box center [83, 128] width 166 height 25
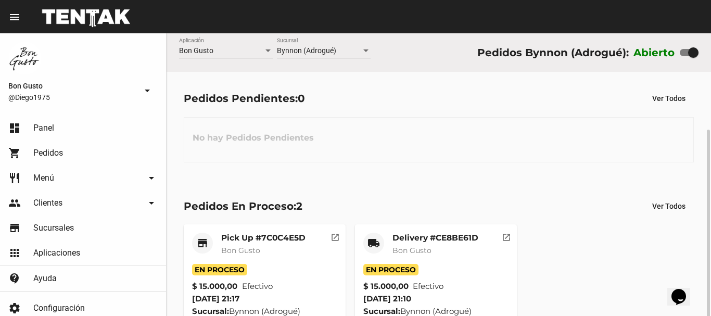
scroll to position [52, 0]
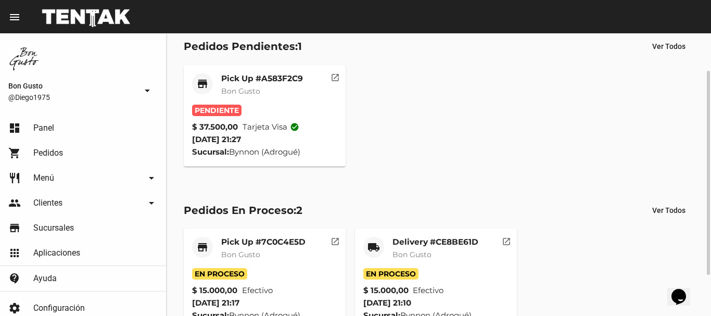
click at [288, 90] on mat-card-subtitle "Bon Gusto" at bounding box center [262, 91] width 82 height 10
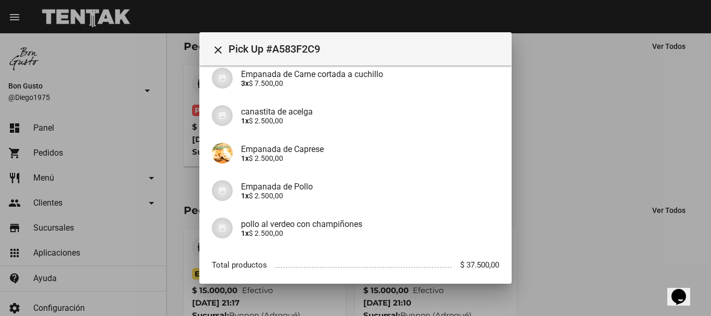
scroll to position [216, 0]
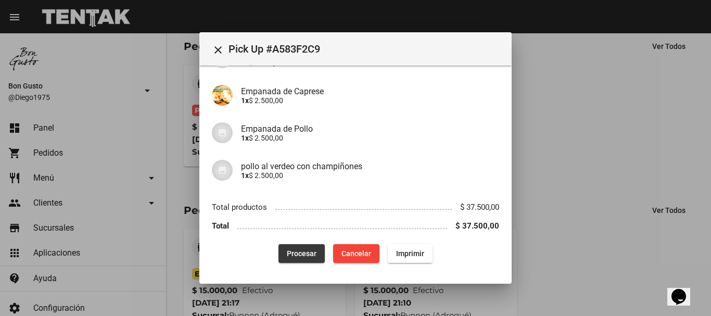
click at [314, 254] on button "Procesar" at bounding box center [302, 253] width 46 height 19
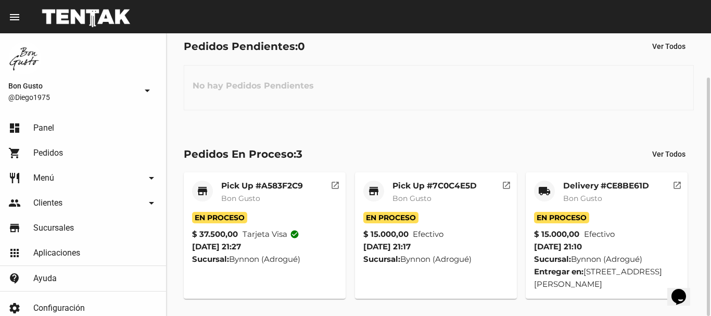
click at [504, 182] on mat-icon "open_in_new" at bounding box center [506, 183] width 9 height 9
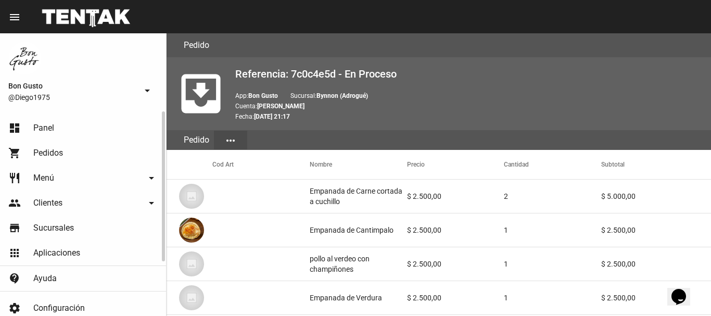
click at [60, 132] on link "dashboard Panel" at bounding box center [83, 128] width 166 height 25
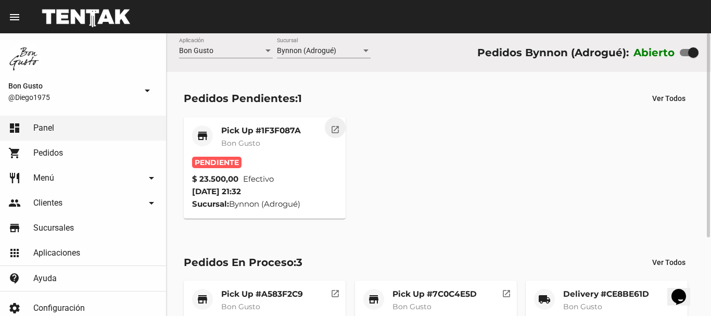
click at [337, 127] on mat-icon "open_in_new" at bounding box center [335, 127] width 9 height 9
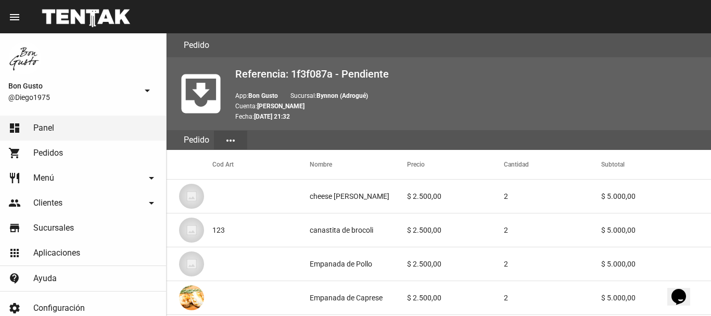
scroll to position [542, 0]
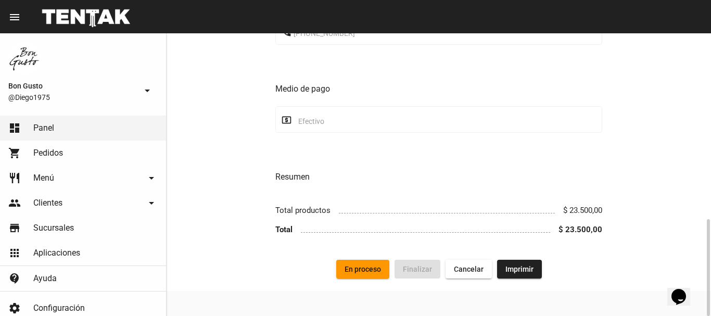
click at [382, 267] on button "En proceso" at bounding box center [362, 269] width 53 height 19
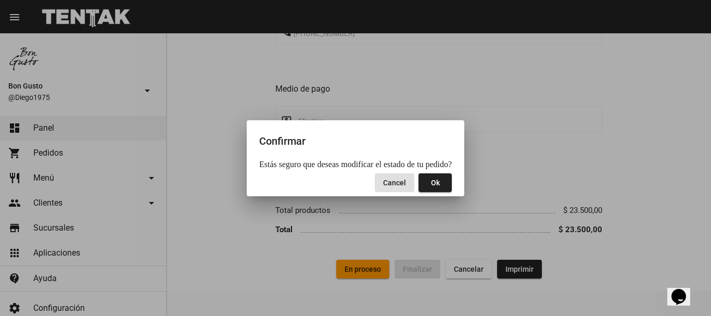
click at [437, 183] on button "Ok" at bounding box center [435, 182] width 33 height 19
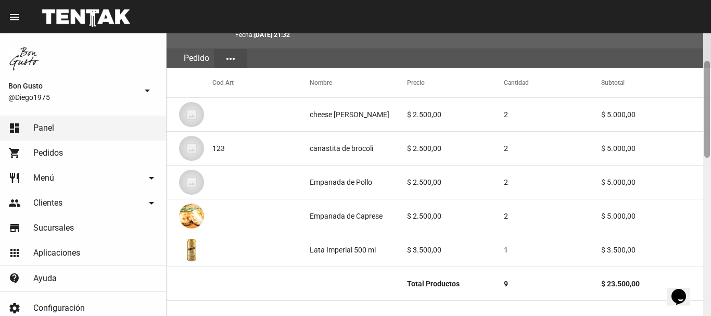
scroll to position [100, 0]
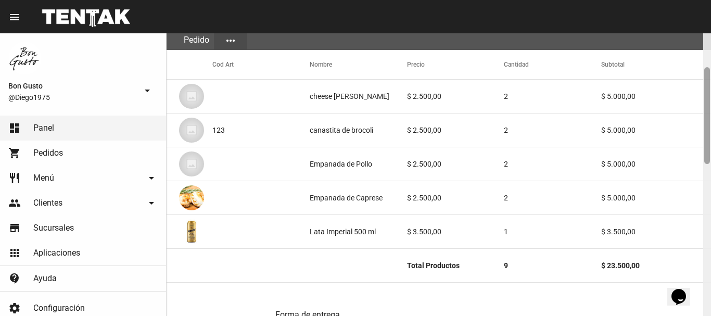
drag, startPoint x: 707, startPoint y: 101, endPoint x: 704, endPoint y: 135, distance: 34.5
click at [704, 135] on div at bounding box center [708, 174] width 8 height 283
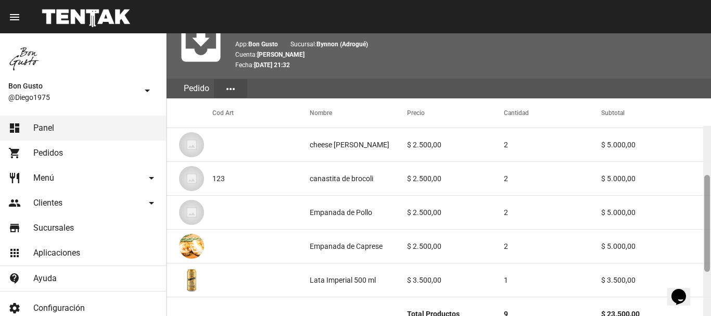
scroll to position [0, 0]
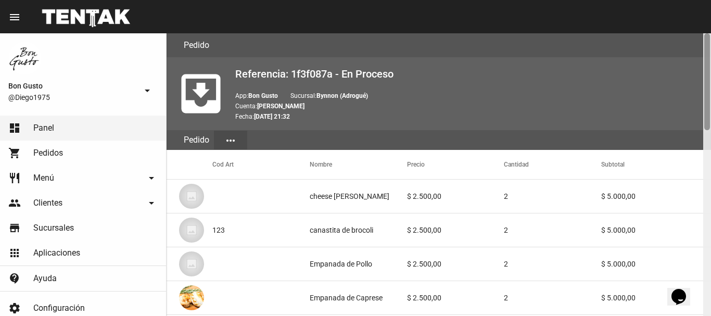
drag, startPoint x: 710, startPoint y: 110, endPoint x: 700, endPoint y: 38, distance: 73.0
click at [700, 38] on div "Pedido move_to_inbox Referencia: 1f3f087a - En Proceso App: Bon Gusto Sucursal:…" at bounding box center [439, 174] width 545 height 283
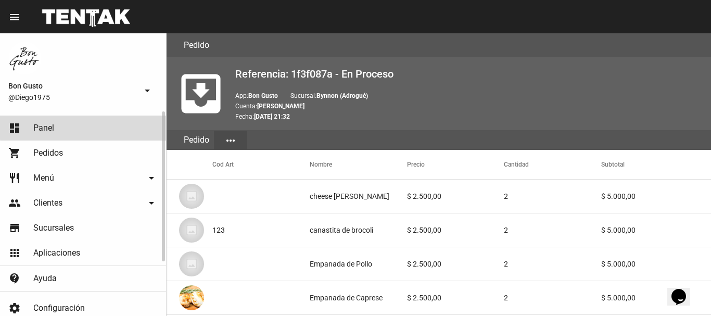
click at [84, 126] on link "dashboard Panel" at bounding box center [83, 128] width 166 height 25
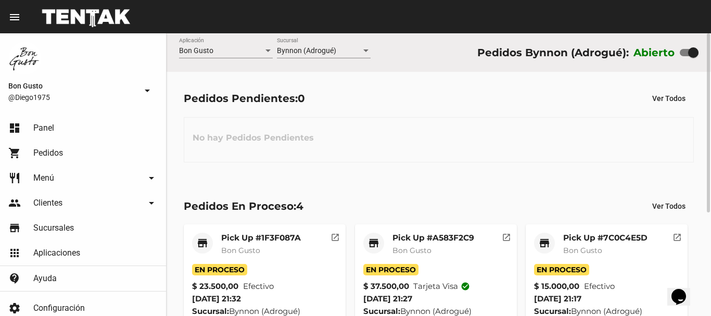
scroll to position [163, 0]
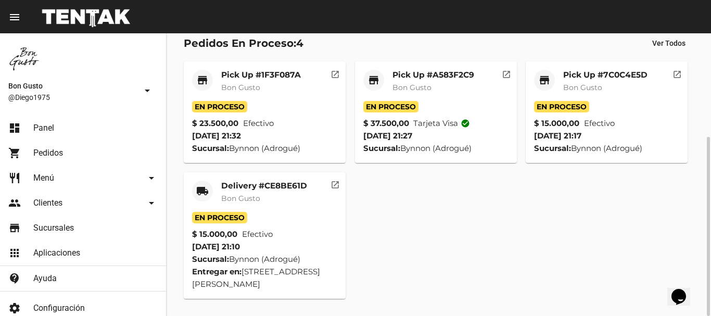
click at [338, 178] on button "open_in_new" at bounding box center [335, 182] width 21 height 21
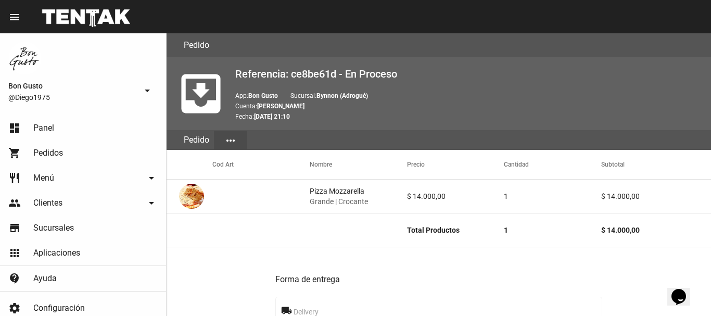
scroll to position [587, 0]
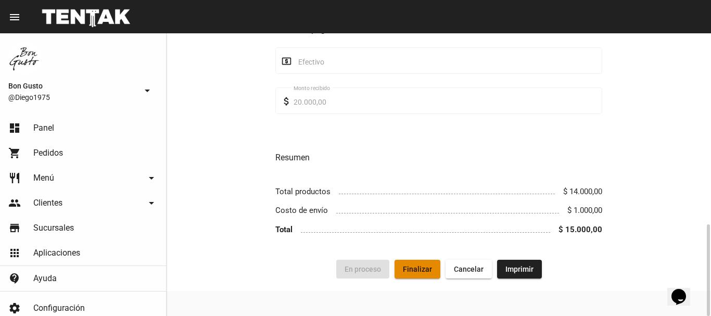
click at [414, 272] on span "Finalizar" at bounding box center [417, 269] width 29 height 8
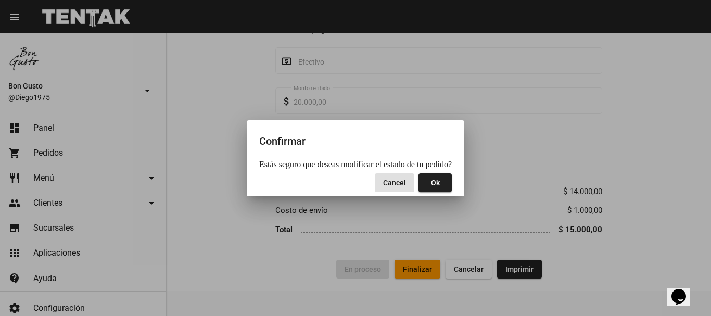
click at [432, 180] on span "Ok" at bounding box center [435, 183] width 9 height 8
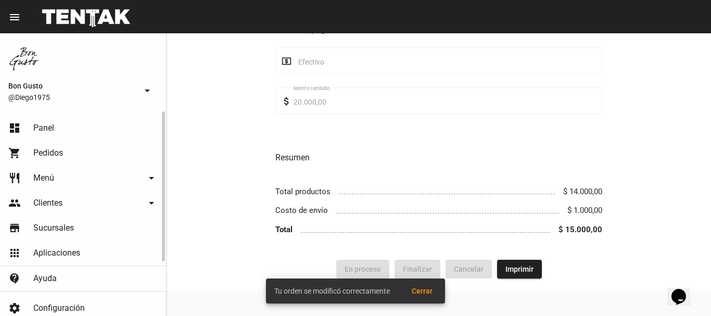
click at [126, 127] on link "dashboard Panel" at bounding box center [83, 128] width 166 height 25
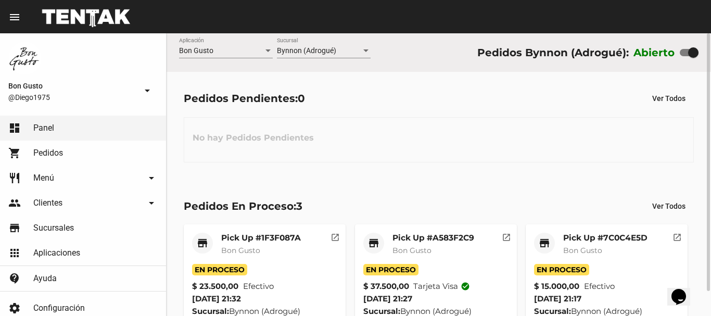
scroll to position [27, 0]
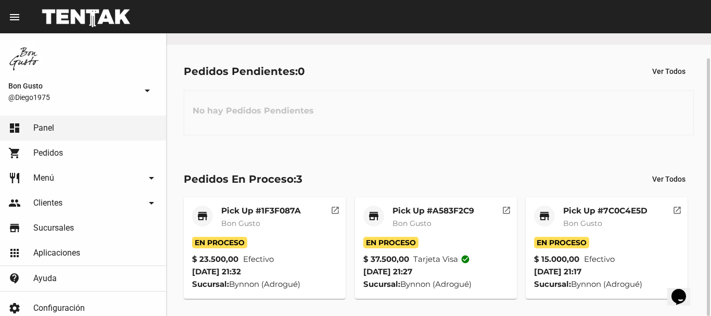
click at [679, 210] on mat-icon "open_in_new" at bounding box center [677, 208] width 9 height 9
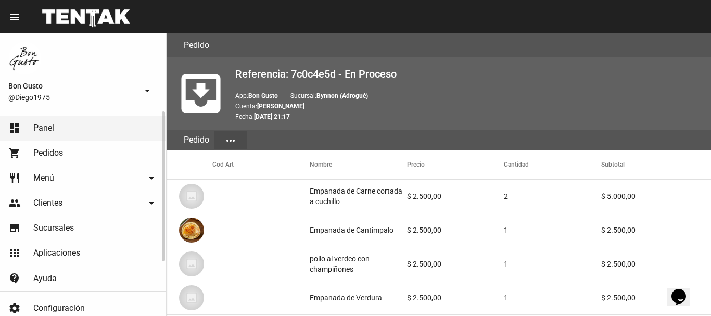
click at [122, 131] on link "dashboard Panel" at bounding box center [83, 128] width 166 height 25
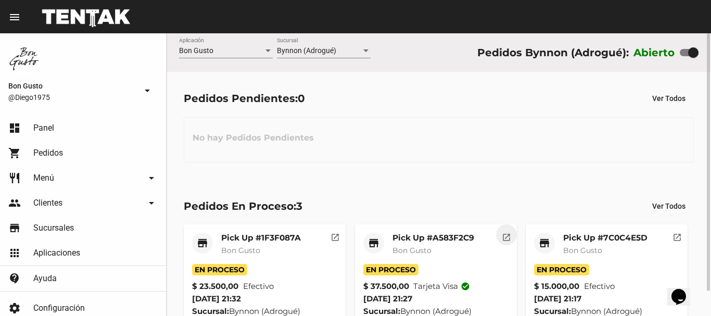
click at [510, 236] on mat-icon "open_in_new" at bounding box center [506, 235] width 9 height 9
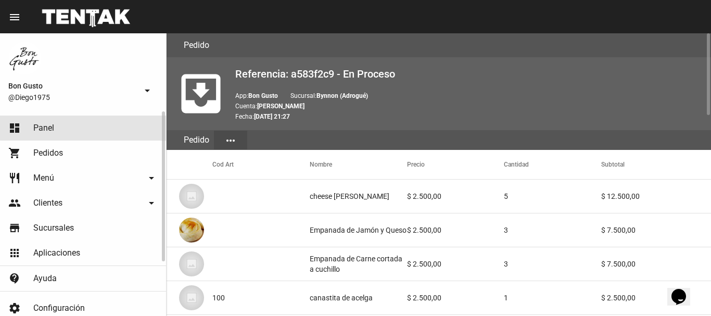
click at [89, 121] on link "dashboard Panel" at bounding box center [83, 128] width 166 height 25
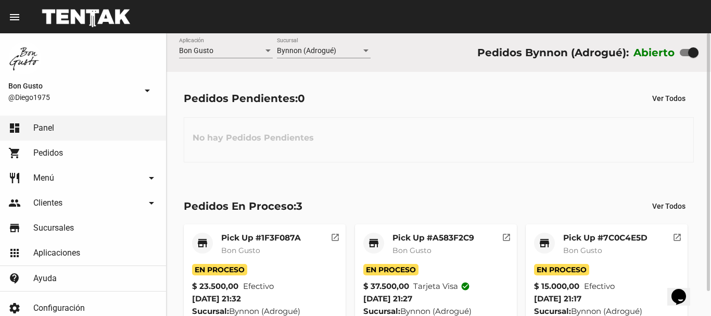
click at [336, 237] on mat-icon "open_in_new" at bounding box center [335, 235] width 9 height 9
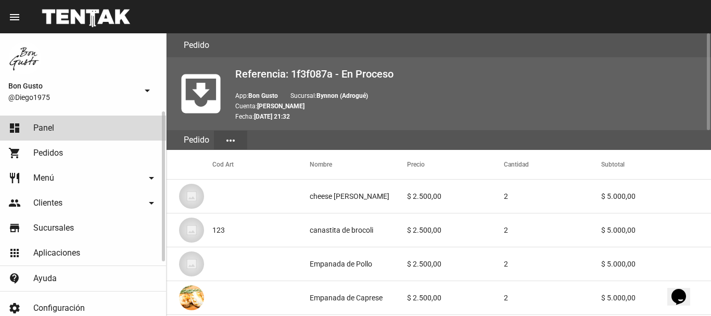
click at [126, 125] on link "dashboard Panel" at bounding box center [83, 128] width 166 height 25
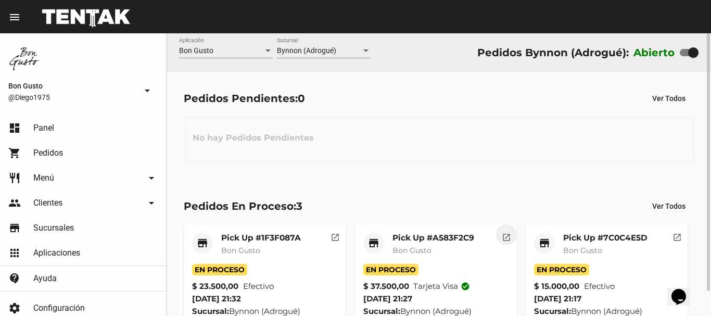
click at [502, 238] on mat-icon "open_in_new" at bounding box center [506, 235] width 9 height 9
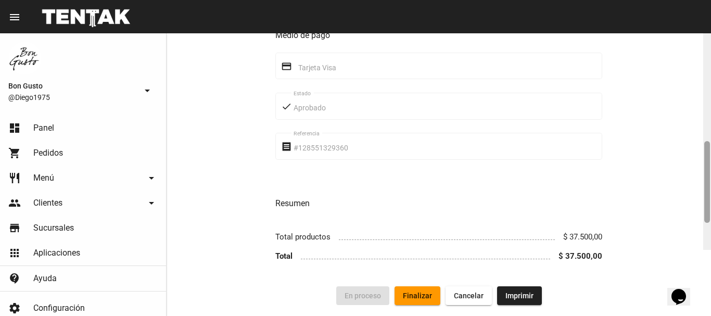
scroll to position [683, 0]
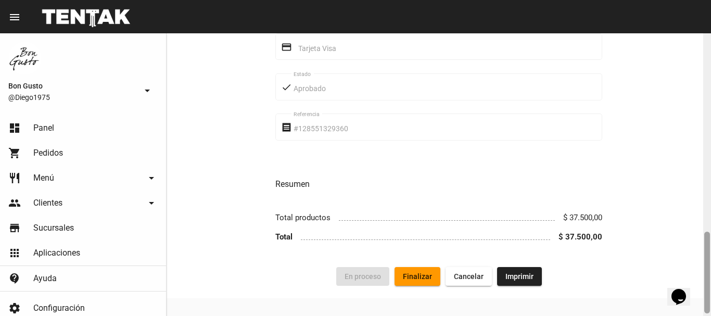
drag, startPoint x: 708, startPoint y: 87, endPoint x: 702, endPoint y: 286, distance: 199.0
click at [702, 286] on div "Pedido move_to_inbox Referencia: a583f2c9 - En Proceso App: Bon Gusto Sucursal:…" at bounding box center [439, 174] width 545 height 283
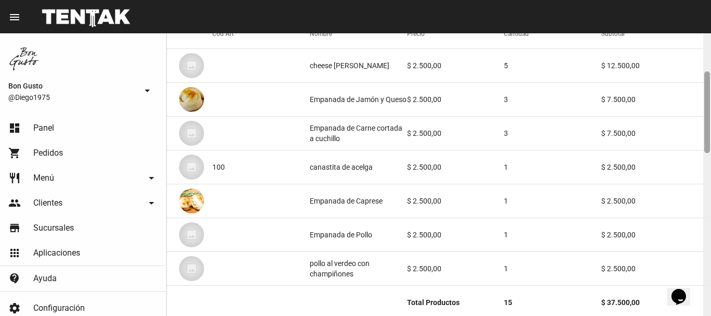
drag, startPoint x: 709, startPoint y: 71, endPoint x: 707, endPoint y: 106, distance: 35.0
click at [707, 106] on div at bounding box center [708, 112] width 6 height 82
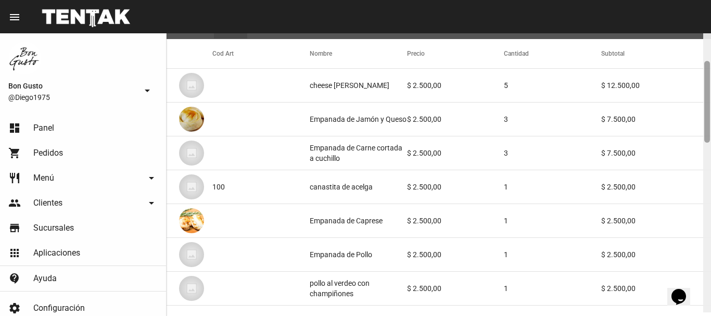
scroll to position [115, 0]
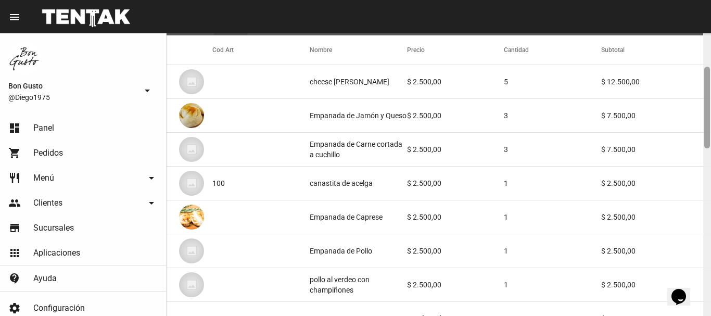
click at [709, 116] on div at bounding box center [708, 108] width 6 height 82
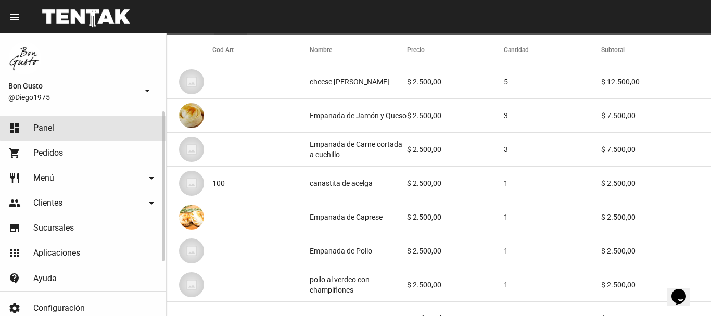
click at [98, 122] on link "dashboard Panel" at bounding box center [83, 128] width 166 height 25
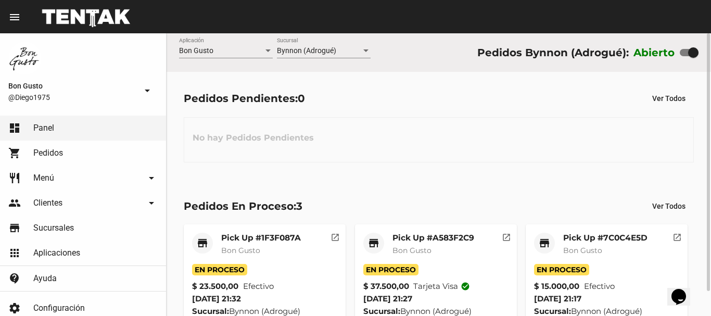
click at [676, 230] on button "open_in_new" at bounding box center [677, 234] width 21 height 21
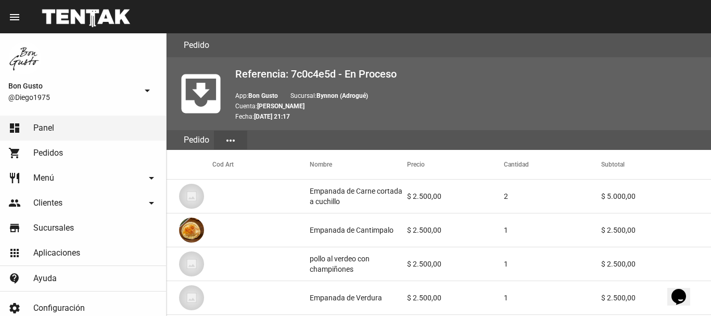
scroll to position [542, 0]
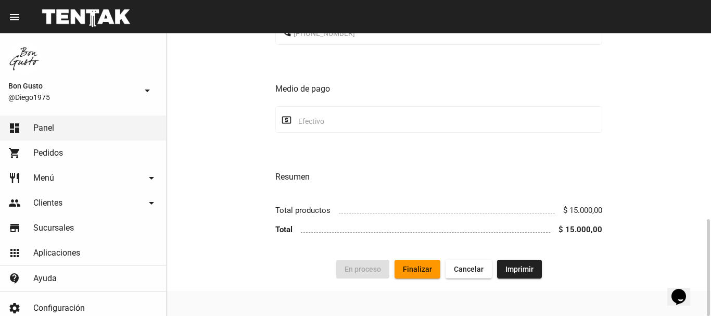
click at [413, 273] on span "Finalizar" at bounding box center [417, 269] width 29 height 8
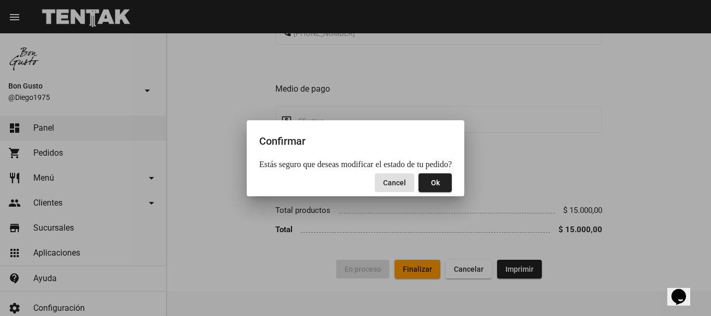
click at [433, 187] on button "Ok" at bounding box center [435, 182] width 33 height 19
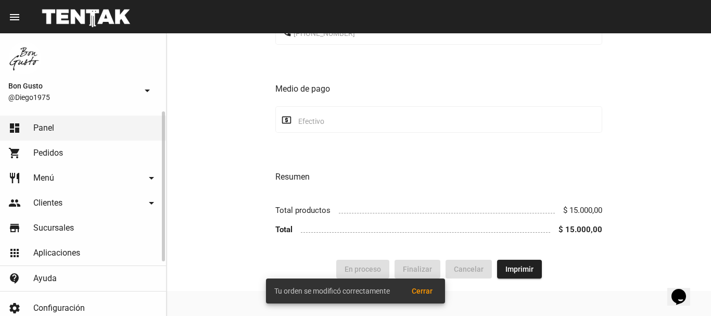
drag, startPoint x: 133, startPoint y: 122, endPoint x: 147, endPoint y: 133, distance: 17.8
click at [134, 122] on link "dashboard Panel" at bounding box center [83, 128] width 166 height 25
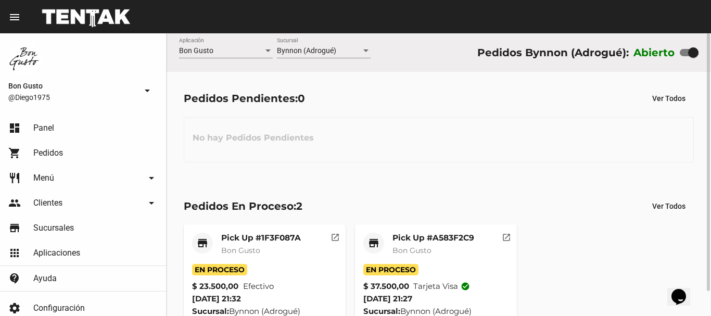
click at [334, 239] on mat-icon "open_in_new" at bounding box center [335, 235] width 9 height 9
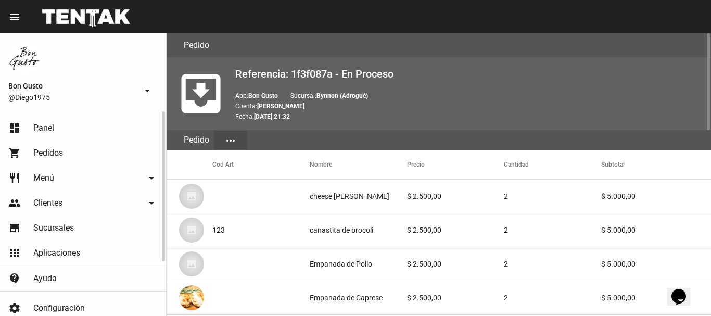
click at [72, 133] on link "dashboard Panel" at bounding box center [83, 128] width 166 height 25
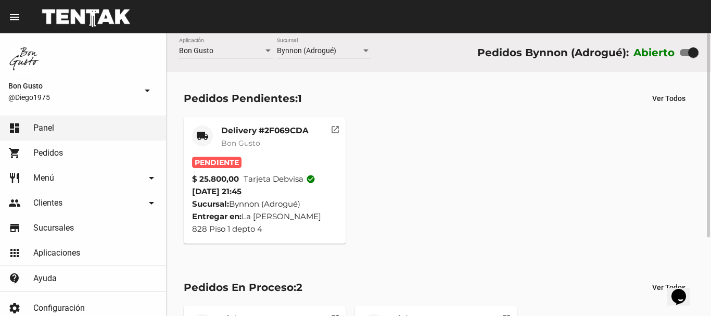
click at [335, 118] on button "open_in_new" at bounding box center [335, 127] width 21 height 21
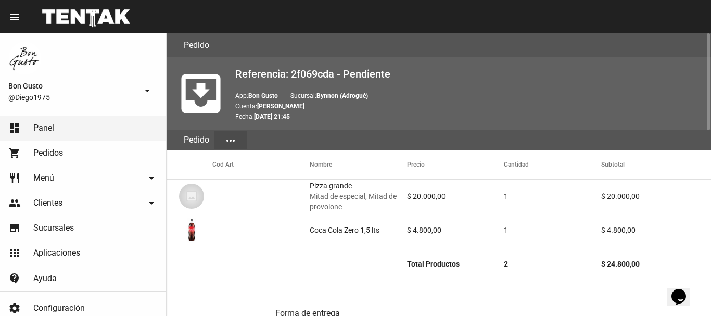
scroll to position [540, 0]
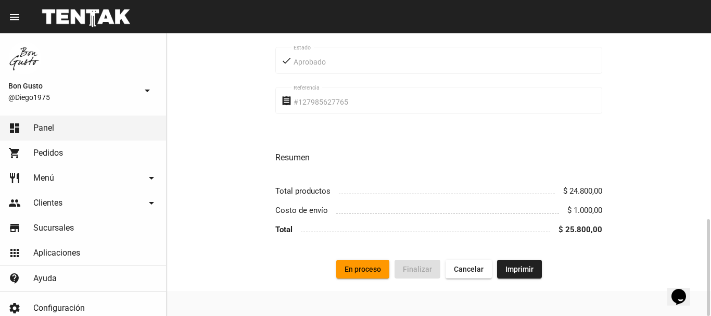
click at [377, 271] on span "En proceso" at bounding box center [363, 269] width 36 height 8
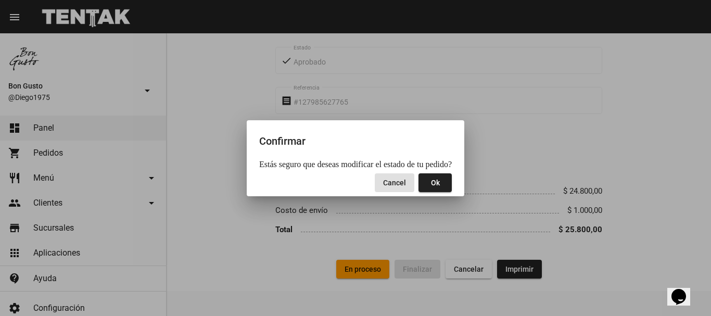
click at [433, 185] on span "Ok" at bounding box center [435, 183] width 9 height 8
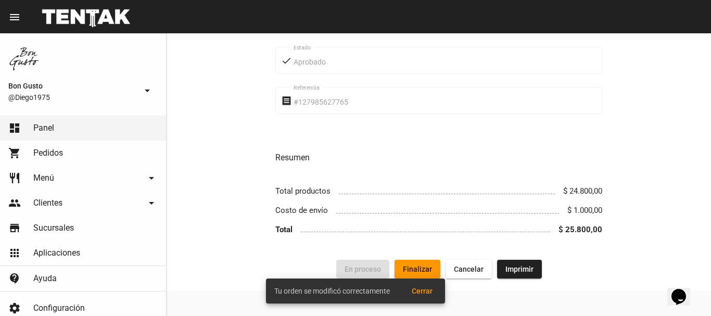
scroll to position [0, 0]
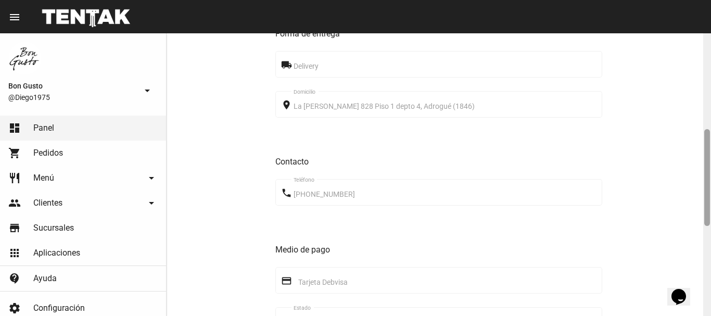
drag, startPoint x: 710, startPoint y: 74, endPoint x: 709, endPoint y: 168, distance: 94.3
click at [709, 168] on div at bounding box center [708, 177] width 6 height 97
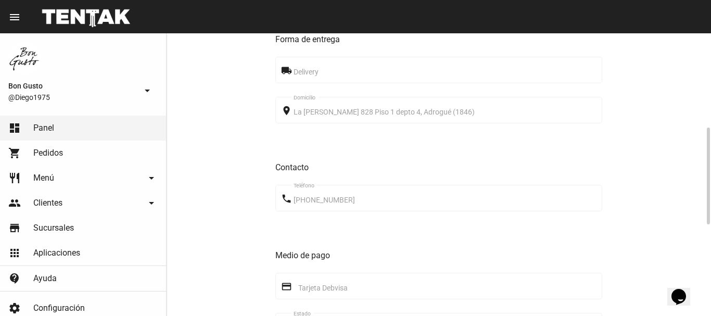
scroll to position [540, 0]
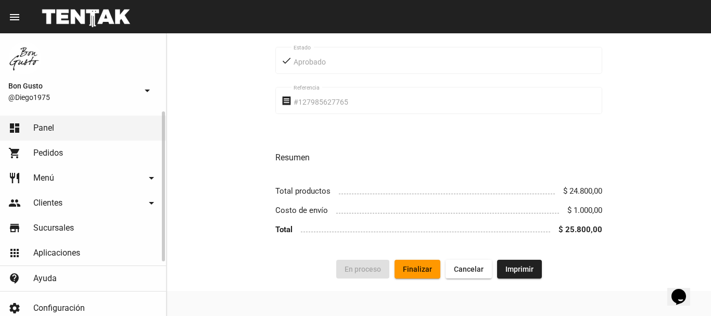
click at [135, 119] on link "dashboard Panel" at bounding box center [83, 128] width 166 height 25
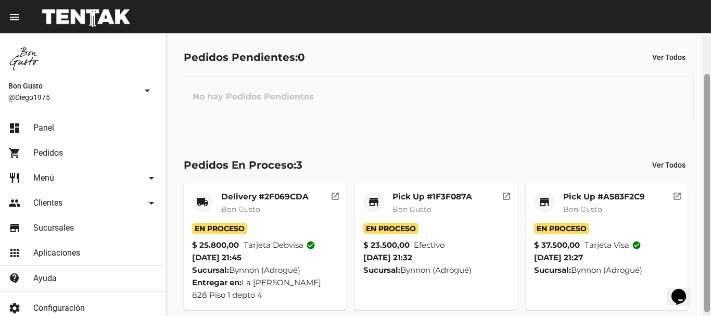
scroll to position [52, 0]
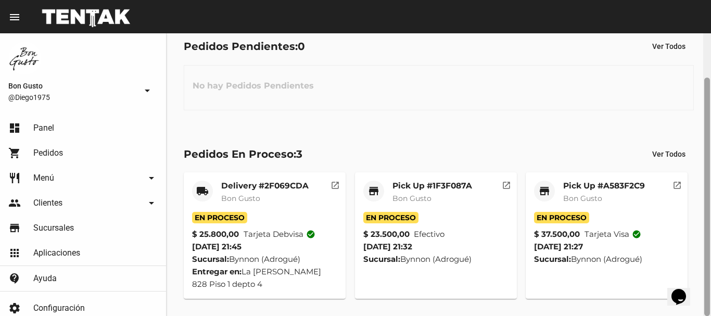
drag, startPoint x: 707, startPoint y: 100, endPoint x: 711, endPoint y: 220, distance: 119.8
click at [711, 220] on div at bounding box center [708, 174] width 8 height 283
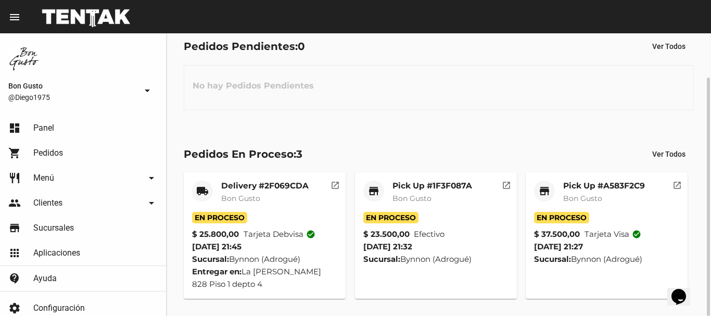
click at [673, 183] on button "open_in_new" at bounding box center [677, 182] width 21 height 21
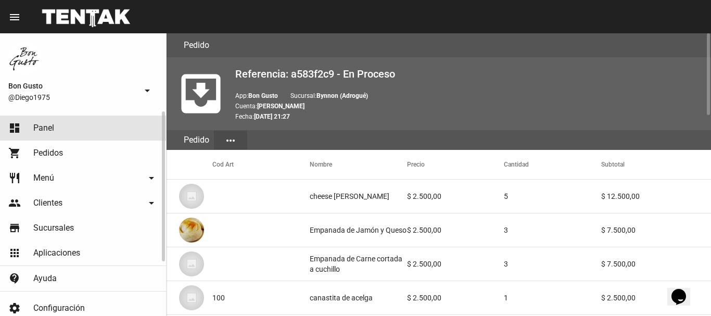
click at [83, 124] on link "dashboard Panel" at bounding box center [83, 128] width 166 height 25
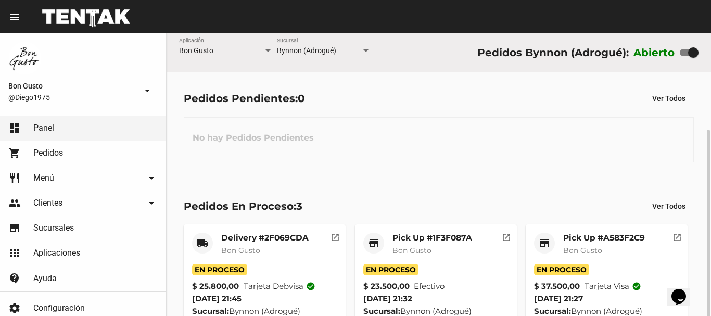
scroll to position [52, 0]
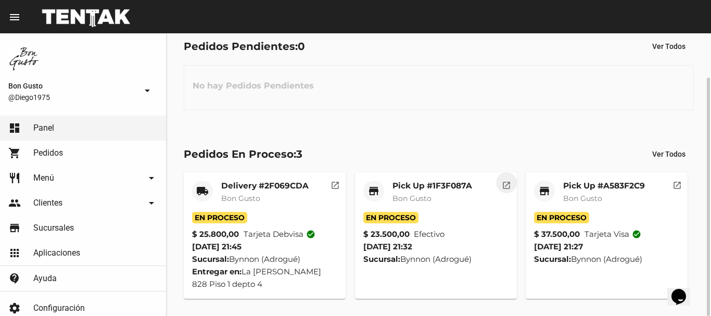
click at [500, 183] on button "open_in_new" at bounding box center [506, 182] width 21 height 21
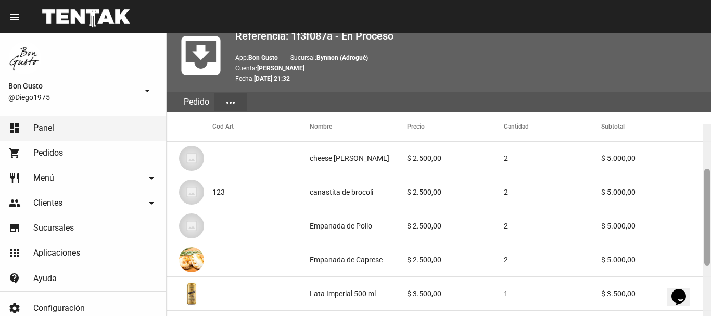
scroll to position [29, 0]
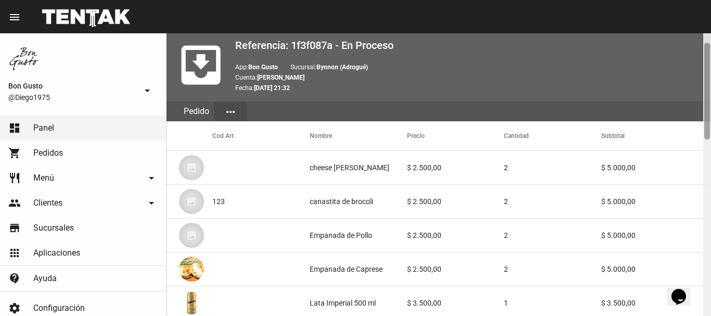
drag, startPoint x: 706, startPoint y: 96, endPoint x: 614, endPoint y: 165, distance: 114.3
click at [697, 106] on div "Pedido move_to_inbox Referencia: 1f3f087a - En Proceso App: Bon Gusto Sucursal:…" at bounding box center [439, 174] width 545 height 283
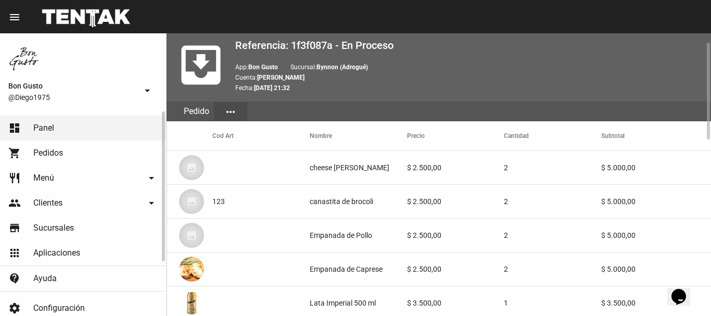
click at [108, 128] on link "dashboard Panel" at bounding box center [83, 128] width 166 height 25
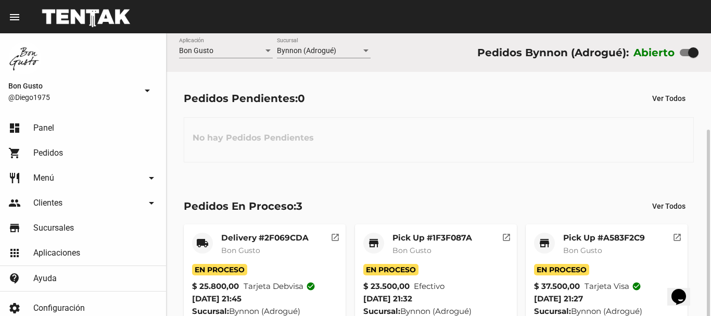
scroll to position [52, 0]
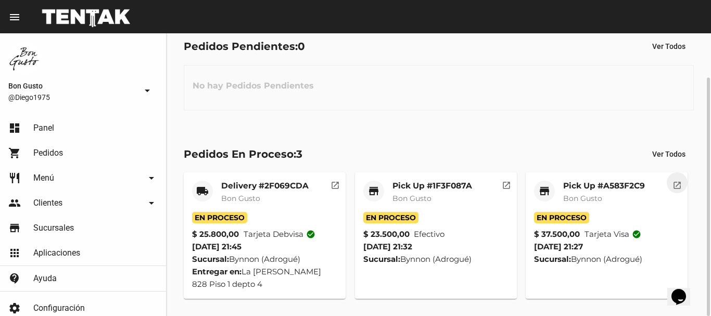
click at [671, 183] on button "open_in_new" at bounding box center [677, 182] width 21 height 21
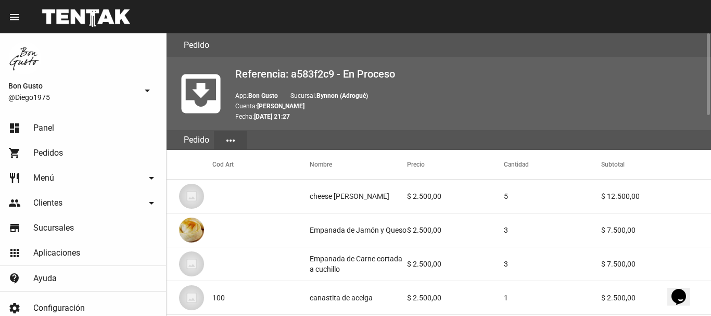
scroll to position [690, 0]
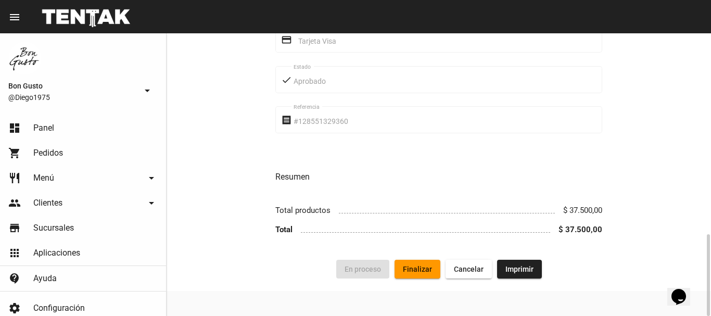
click at [419, 272] on span "Finalizar" at bounding box center [417, 269] width 29 height 8
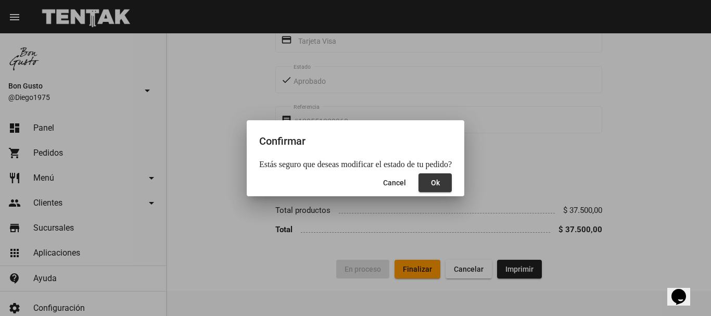
click at [433, 187] on span "Ok" at bounding box center [435, 183] width 9 height 8
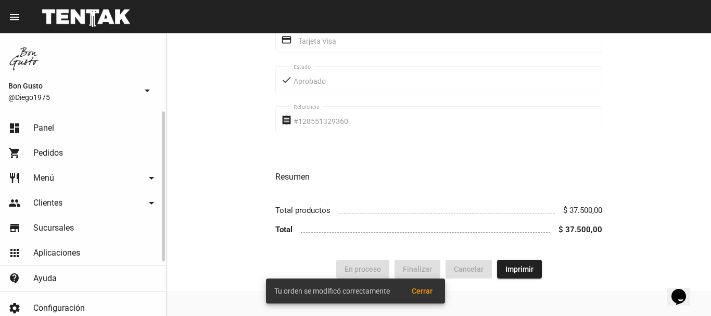
click at [104, 135] on link "dashboard Panel" at bounding box center [83, 128] width 166 height 25
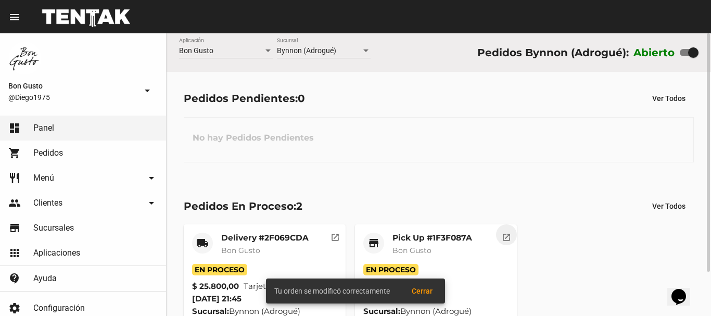
click at [507, 234] on mat-icon "open_in_new" at bounding box center [506, 235] width 9 height 9
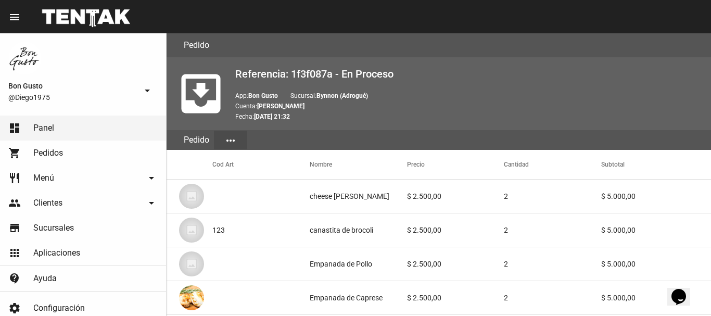
scroll to position [542, 0]
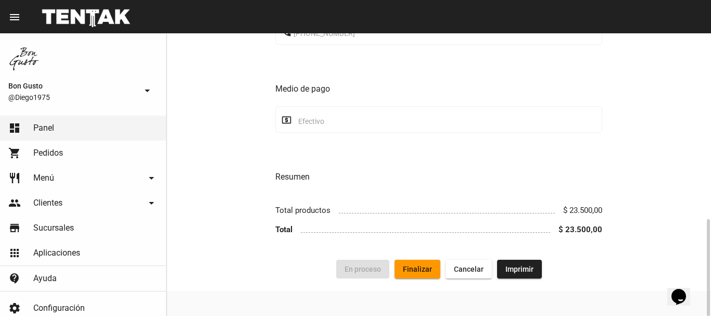
click at [416, 266] on span "Finalizar" at bounding box center [417, 269] width 29 height 8
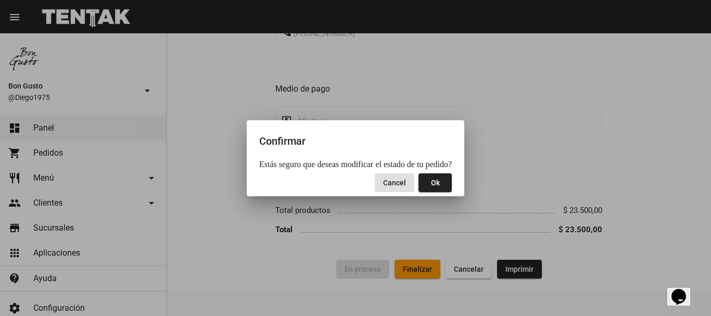
click at [435, 179] on span "Ok" at bounding box center [435, 183] width 9 height 8
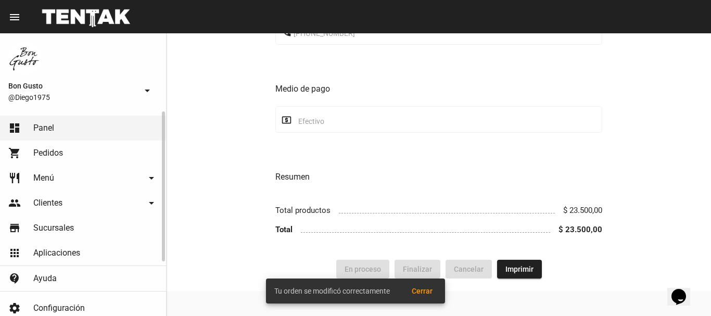
click at [129, 117] on link "dashboard Panel" at bounding box center [83, 128] width 166 height 25
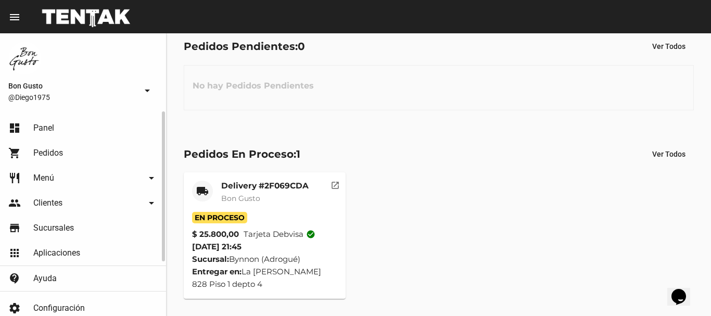
click at [71, 155] on link "shopping_cart Pedidos" at bounding box center [83, 153] width 166 height 25
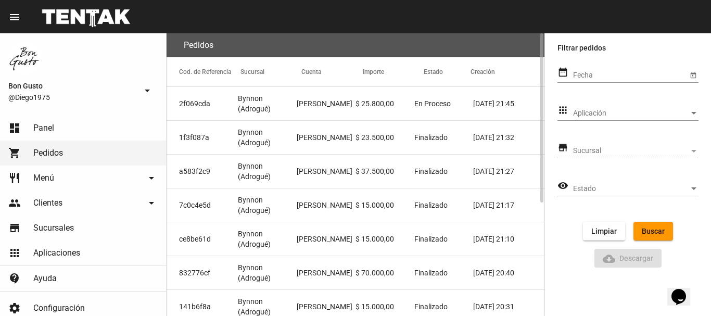
click at [277, 103] on span "Bynnon (Adrogué)" at bounding box center [267, 103] width 59 height 21
click at [287, 168] on span "Bynnon (Adrogué)" at bounding box center [267, 171] width 59 height 21
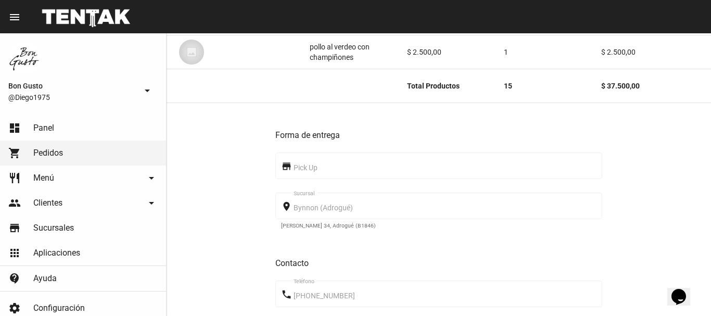
scroll to position [690, 0]
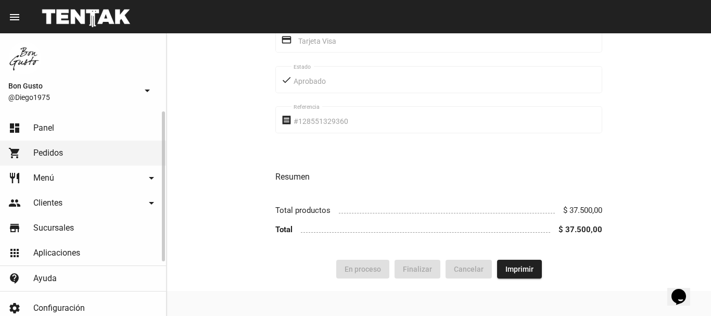
drag, startPoint x: 107, startPoint y: 115, endPoint x: 76, endPoint y: 151, distance: 48.4
click at [87, 145] on mat-nav-list "dashboard Panel shopping_cart Pedidos restaurant Menú arrow_drop_down Categoría…" at bounding box center [83, 201] width 166 height 180
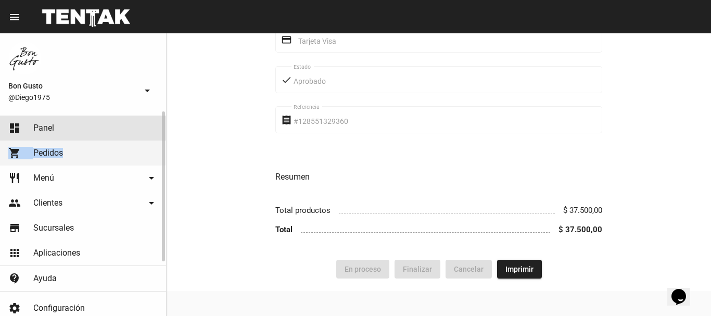
click at [91, 128] on link "dashboard Panel" at bounding box center [83, 128] width 166 height 25
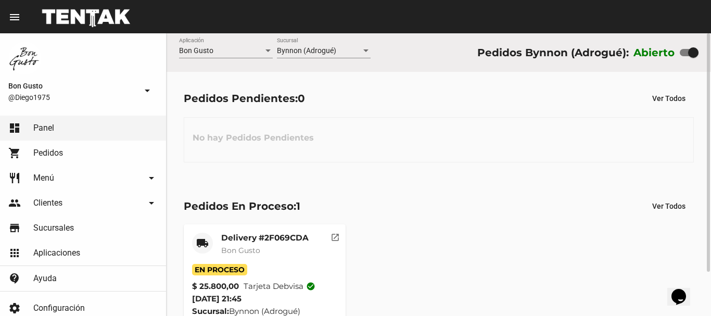
scroll to position [52, 0]
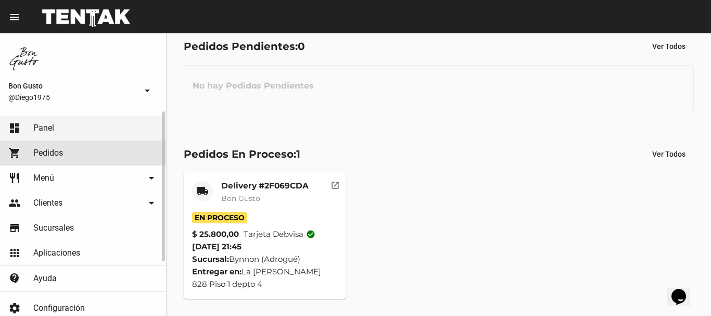
click at [70, 155] on link "shopping_cart Pedidos" at bounding box center [83, 153] width 166 height 25
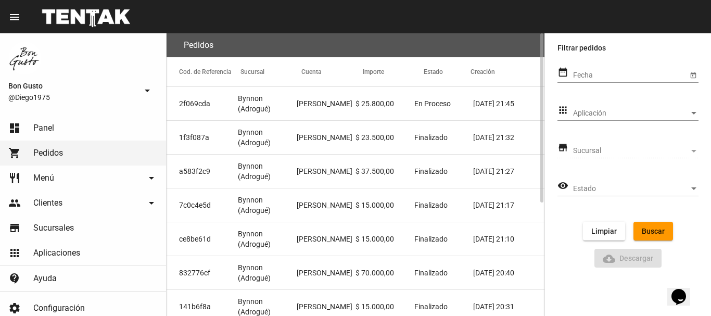
click at [348, 146] on mat-cell "[PERSON_NAME]" at bounding box center [326, 137] width 59 height 33
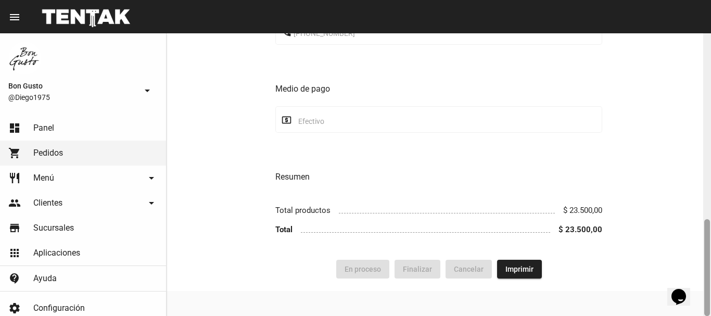
drag, startPoint x: 1374, startPoint y: 375, endPoint x: 694, endPoint y: 278, distance: 687.1
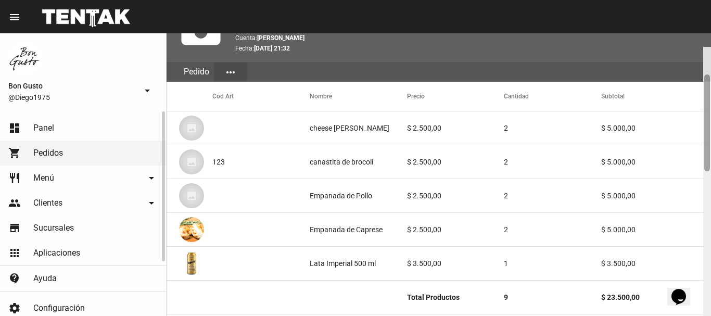
scroll to position [109, 0]
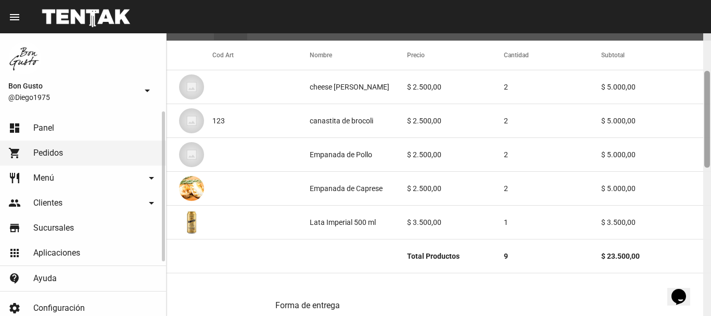
click at [64, 119] on link "dashboard Panel" at bounding box center [83, 128] width 166 height 25
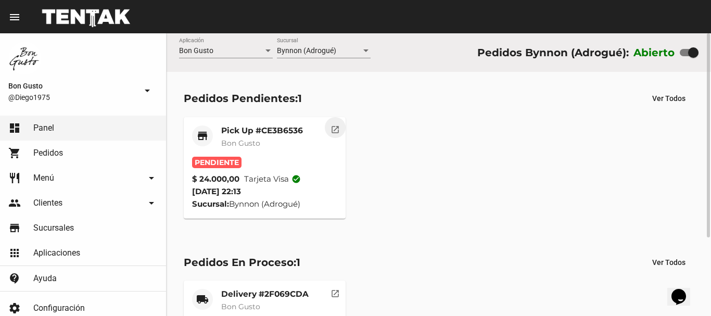
click at [333, 124] on mat-icon "open_in_new" at bounding box center [335, 127] width 9 height 9
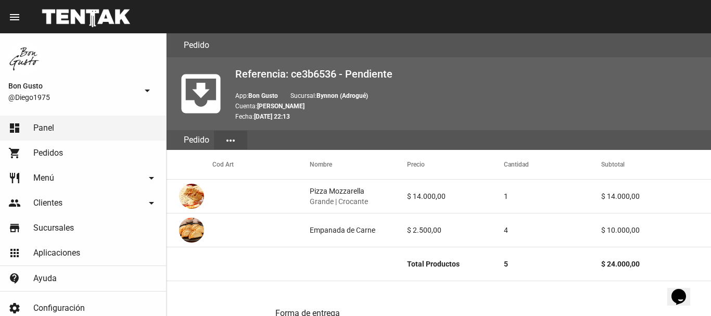
scroll to position [521, 0]
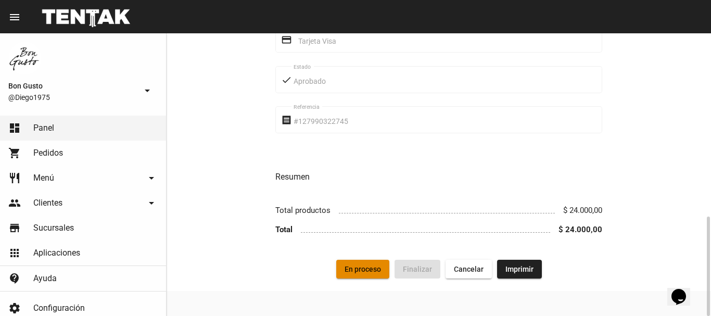
click at [367, 271] on span "En proceso" at bounding box center [363, 269] width 36 height 8
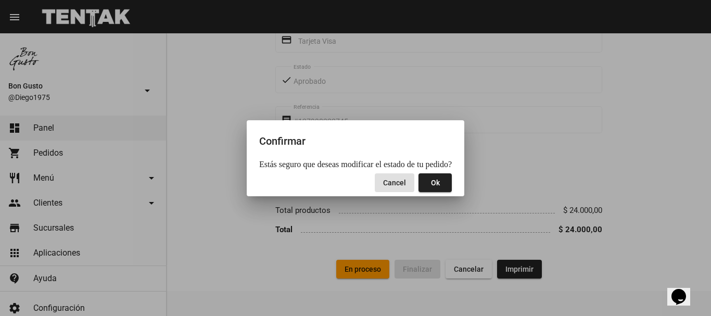
click at [436, 184] on button "Ok" at bounding box center [435, 182] width 33 height 19
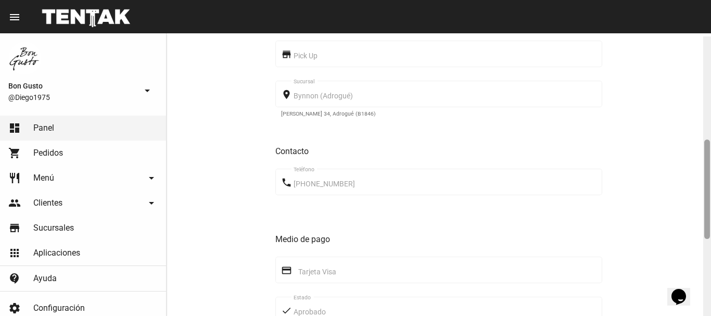
scroll to position [293, 0]
drag, startPoint x: 708, startPoint y: 76, endPoint x: 711, endPoint y: 179, distance: 103.1
click at [711, 179] on div at bounding box center [708, 174] width 8 height 283
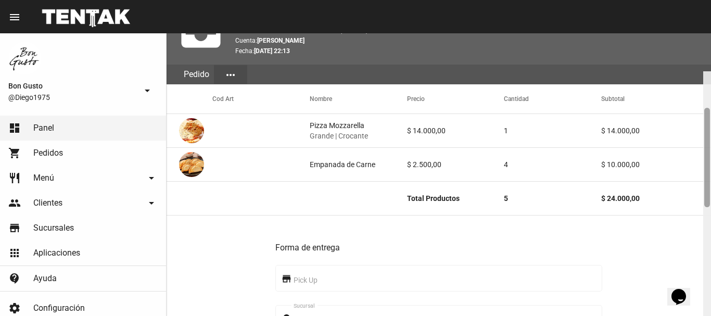
scroll to position [0, 0]
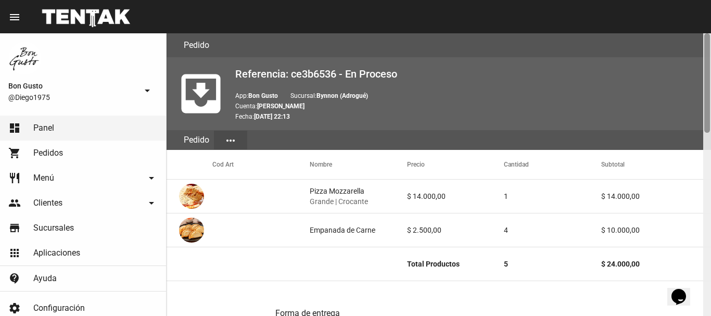
drag, startPoint x: 708, startPoint y: 174, endPoint x: 703, endPoint y: 52, distance: 122.5
click at [703, 52] on div "Pedido move_to_inbox Referencia: ce3b6536 - En Proceso App: Bon Gusto Sucursal:…" at bounding box center [439, 174] width 545 height 283
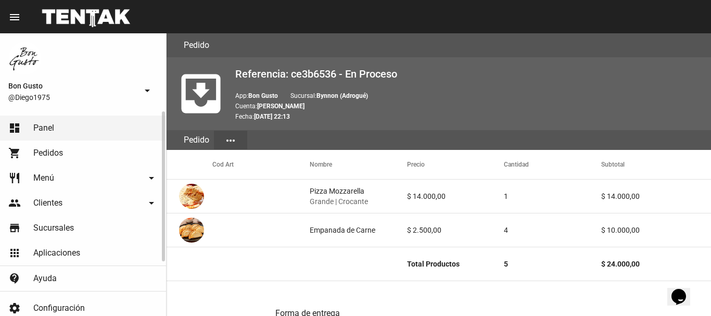
click at [74, 132] on link "dashboard Panel" at bounding box center [83, 128] width 166 height 25
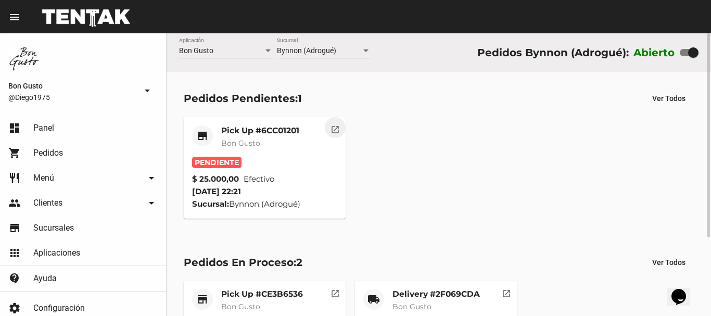
click at [337, 133] on mat-icon "open_in_new" at bounding box center [335, 127] width 9 height 9
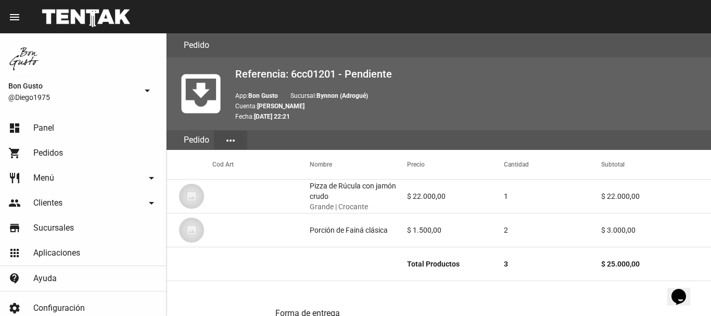
scroll to position [603, 0]
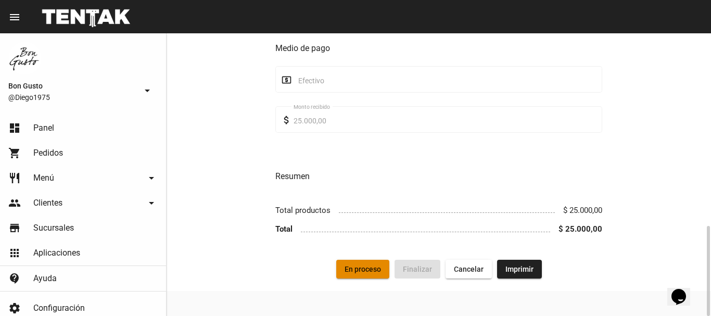
click at [373, 267] on span "En proceso" at bounding box center [363, 269] width 36 height 8
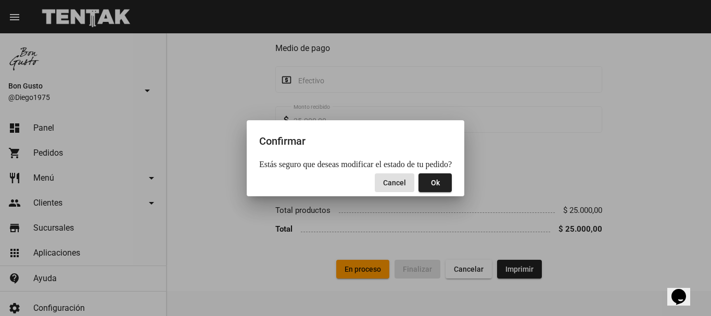
click at [436, 186] on button "Ok" at bounding box center [435, 182] width 33 height 19
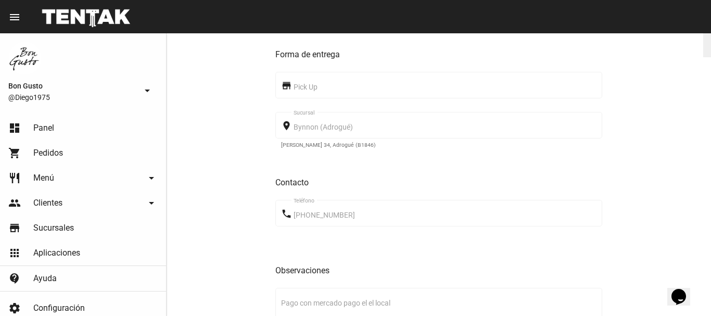
scroll to position [0, 0]
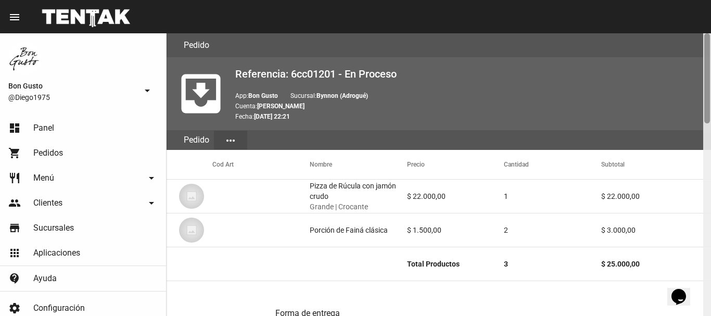
drag, startPoint x: 709, startPoint y: 79, endPoint x: 709, endPoint y: 11, distance: 68.2
click at [709, 11] on div "menu Pedido Pedido more_vert Bon Gusto @Diego1975 arrow_drop_down dashboard Pan…" at bounding box center [355, 16] width 711 height 33
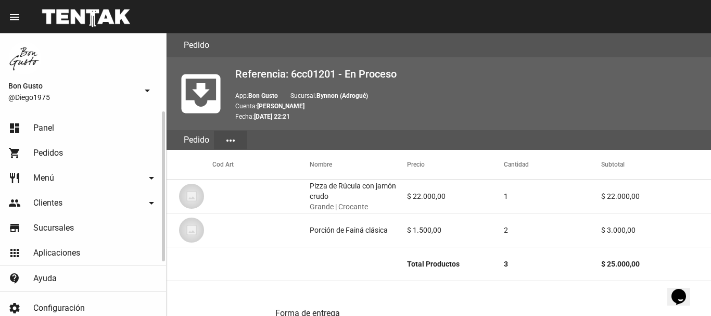
click at [66, 133] on link "dashboard Panel" at bounding box center [83, 128] width 166 height 25
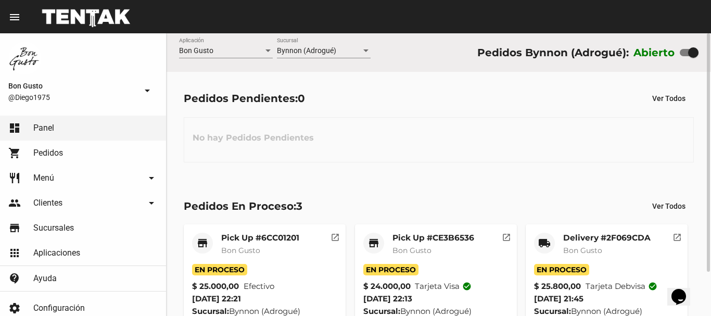
scroll to position [52, 0]
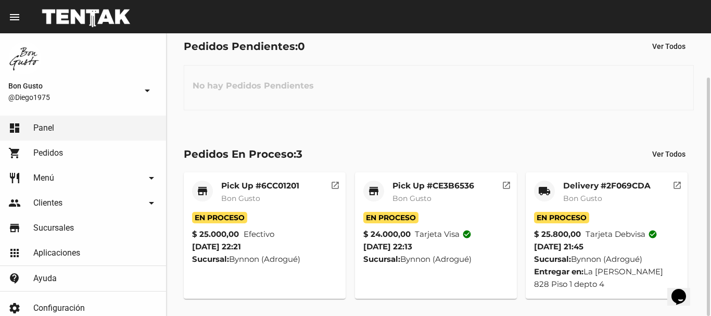
click at [338, 188] on mat-icon "open_in_new" at bounding box center [335, 183] width 9 height 9
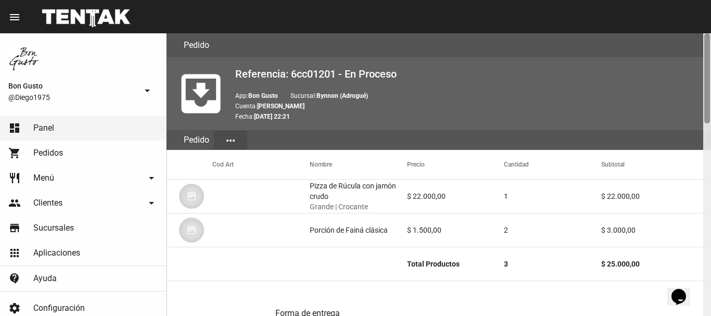
drag, startPoint x: 708, startPoint y: 79, endPoint x: 711, endPoint y: 34, distance: 44.4
click at [711, 34] on div at bounding box center [708, 174] width 8 height 283
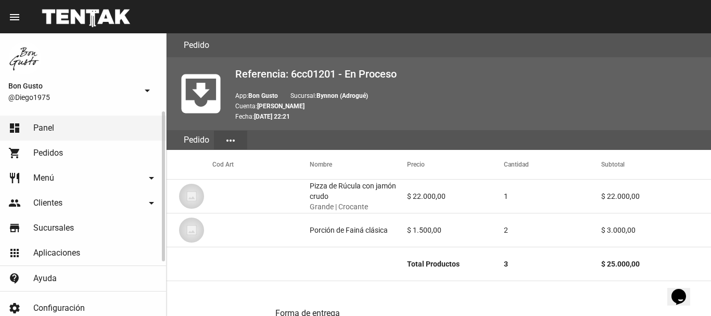
click at [104, 123] on link "dashboard Panel" at bounding box center [83, 128] width 166 height 25
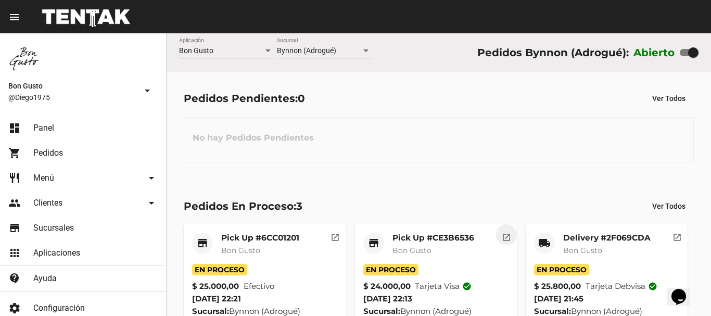
click at [502, 234] on mat-icon "open_in_new" at bounding box center [506, 235] width 9 height 9
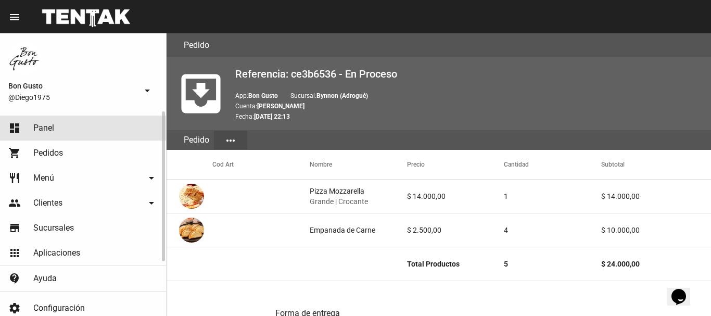
click at [72, 126] on link "dashboard Panel" at bounding box center [83, 128] width 166 height 25
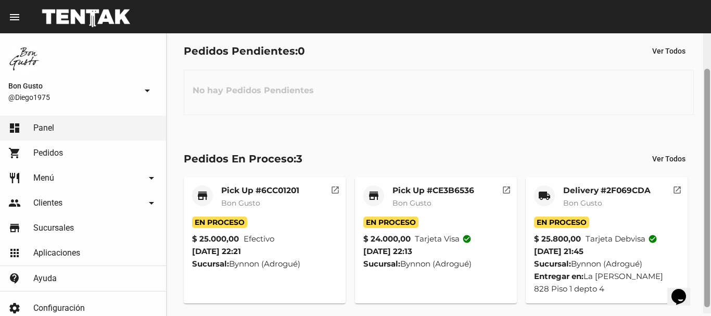
scroll to position [52, 0]
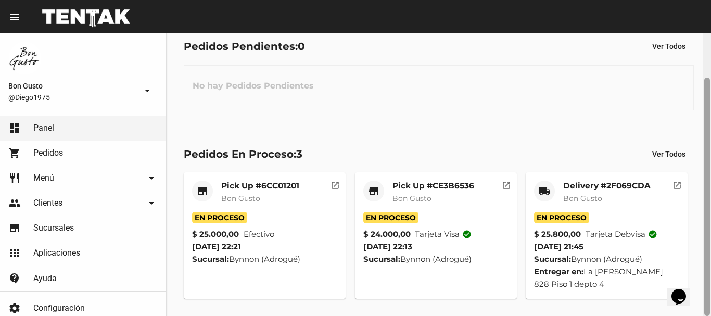
drag, startPoint x: 699, startPoint y: 199, endPoint x: 690, endPoint y: 244, distance: 45.2
click at [692, 243] on div "Bon Gusto Aplicación Bynnon (Adrogué) Sucursal Pedidos Bynnon (Adrogué): Abiert…" at bounding box center [439, 174] width 545 height 283
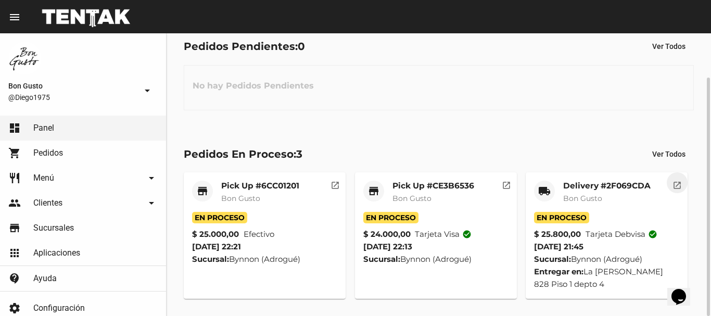
click at [683, 184] on button "open_in_new" at bounding box center [677, 182] width 21 height 21
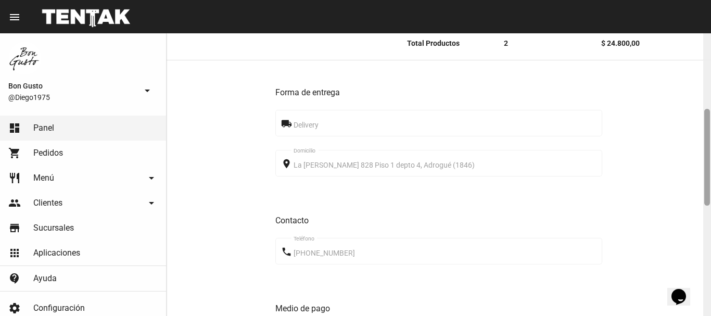
scroll to position [287, 0]
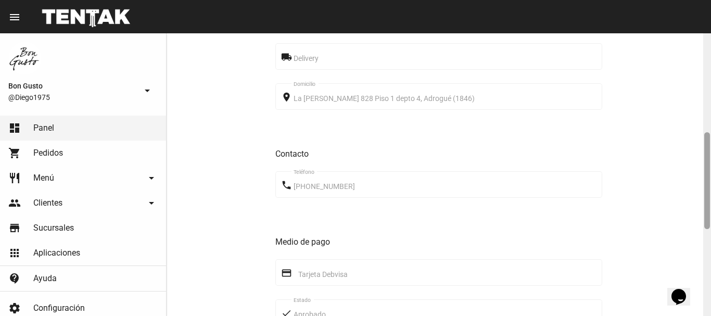
drag, startPoint x: 707, startPoint y: 99, endPoint x: 711, endPoint y: 198, distance: 99.0
click at [711, 198] on div at bounding box center [708, 174] width 8 height 283
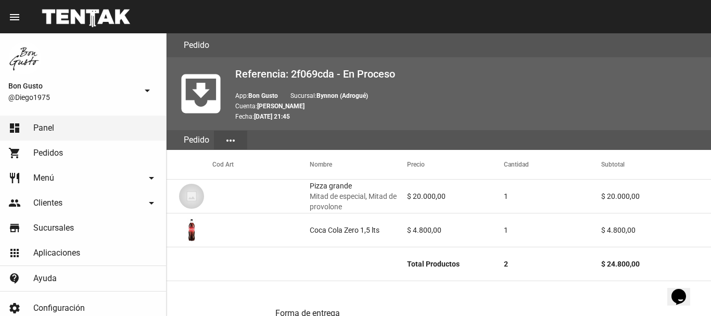
scroll to position [540, 0]
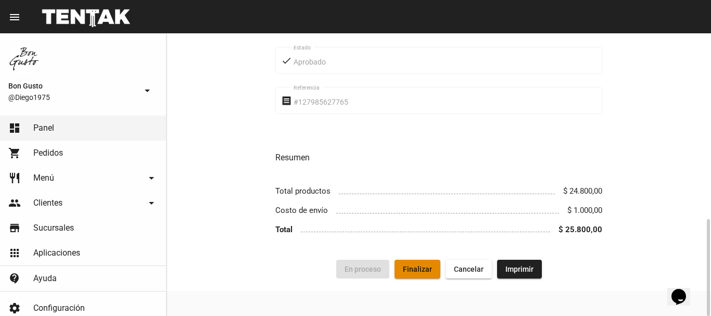
click at [422, 269] on span "Finalizar" at bounding box center [417, 269] width 29 height 8
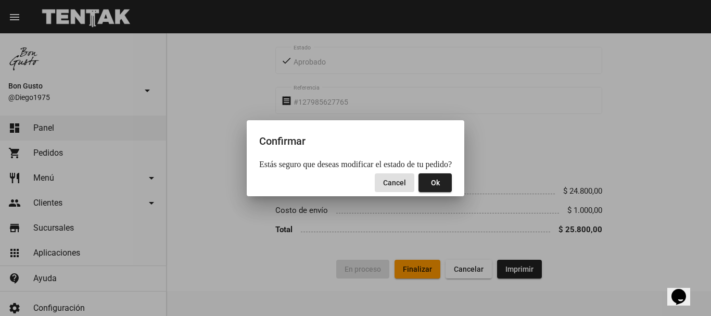
click at [431, 187] on button "Ok" at bounding box center [435, 182] width 33 height 19
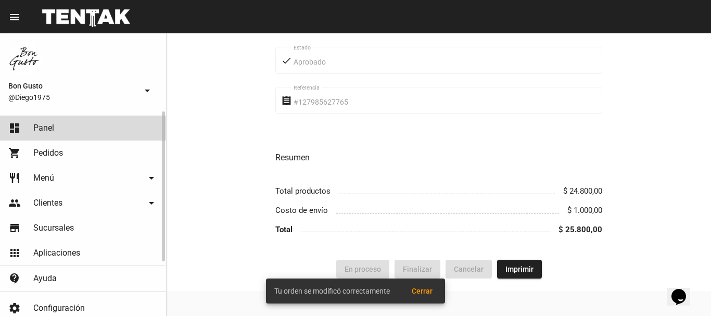
click at [119, 127] on link "dashboard Panel" at bounding box center [83, 128] width 166 height 25
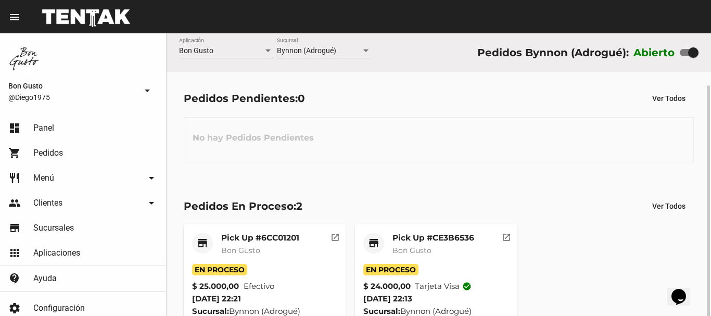
scroll to position [27, 0]
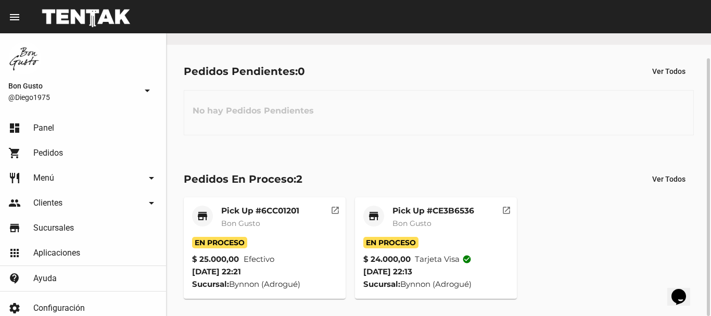
click at [331, 217] on button "open_in_new" at bounding box center [335, 207] width 21 height 21
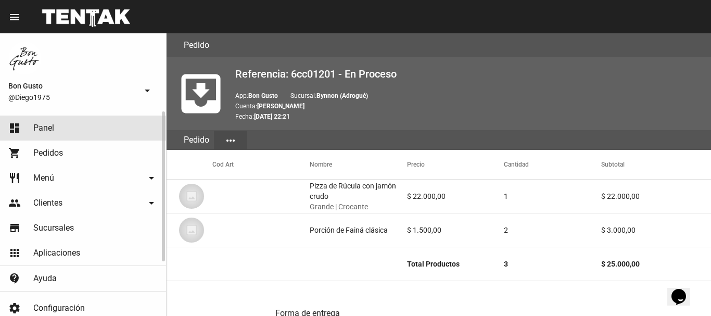
click at [60, 122] on link "dashboard Panel" at bounding box center [83, 128] width 166 height 25
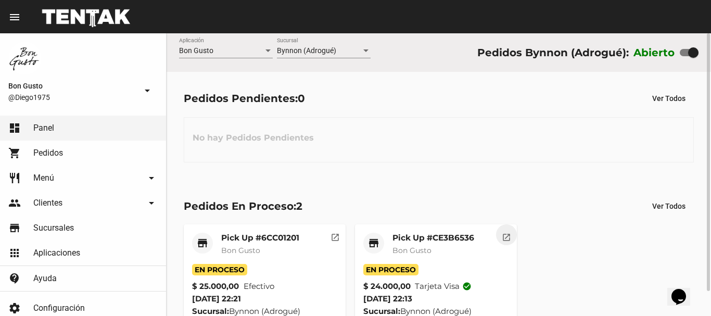
click at [504, 231] on mat-icon "open_in_new" at bounding box center [506, 235] width 9 height 9
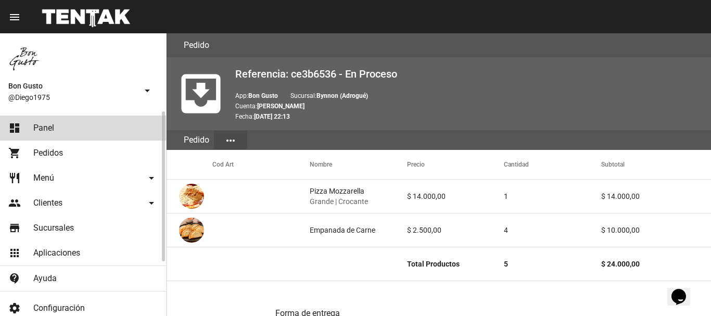
click at [91, 128] on link "dashboard Panel" at bounding box center [83, 128] width 166 height 25
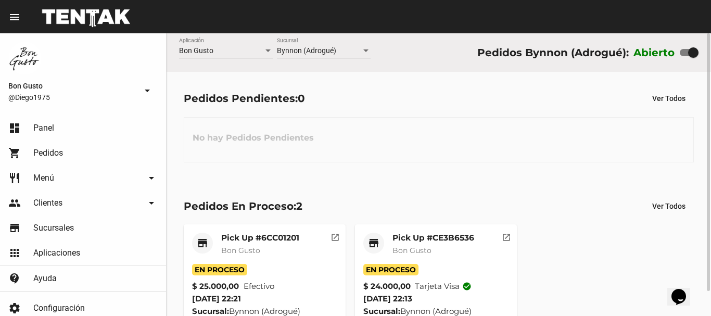
scroll to position [27, 0]
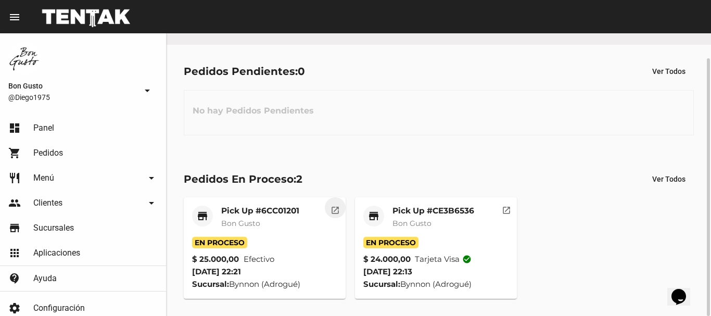
click at [331, 207] on mat-icon "open_in_new" at bounding box center [335, 208] width 9 height 9
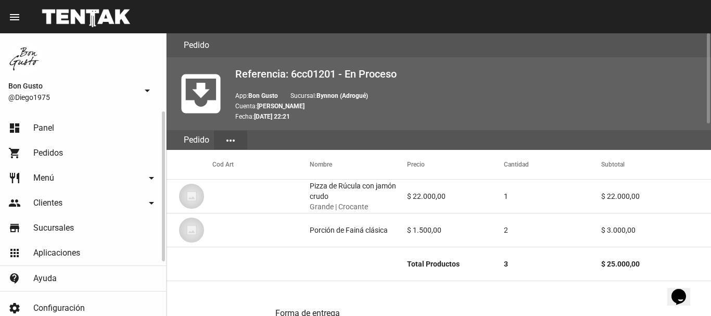
click at [72, 122] on link "dashboard Panel" at bounding box center [83, 128] width 166 height 25
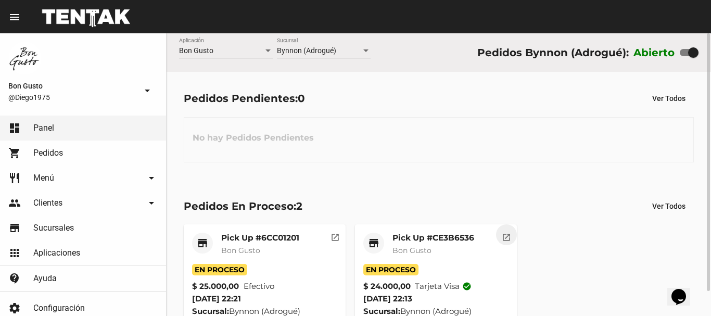
click at [506, 239] on mat-icon "open_in_new" at bounding box center [506, 235] width 9 height 9
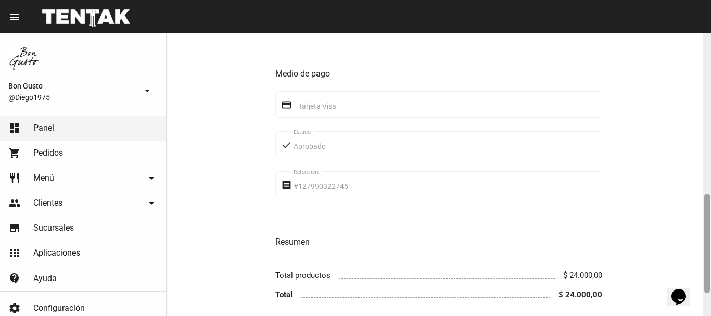
scroll to position [521, 0]
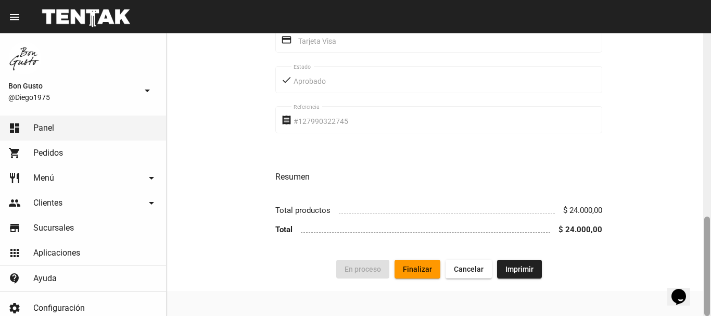
drag, startPoint x: 705, startPoint y: 81, endPoint x: 594, endPoint y: 295, distance: 240.4
click at [697, 316] on html "menu Pedido Pedido more_vert Bon Gusto @Diego1975 arrow_drop_down dashboard Pan…" at bounding box center [355, 158] width 711 height 316
click at [414, 262] on button "Finalizar" at bounding box center [418, 269] width 46 height 19
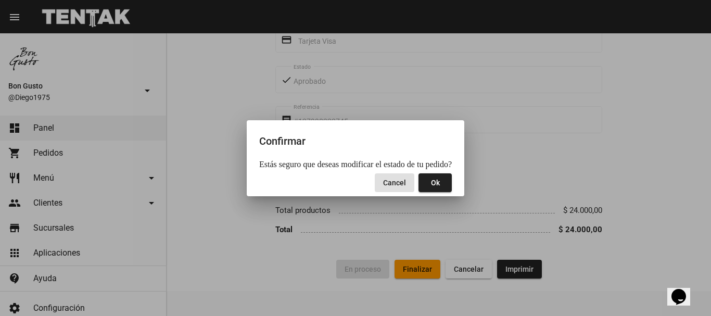
click at [431, 178] on button "Ok" at bounding box center [435, 182] width 33 height 19
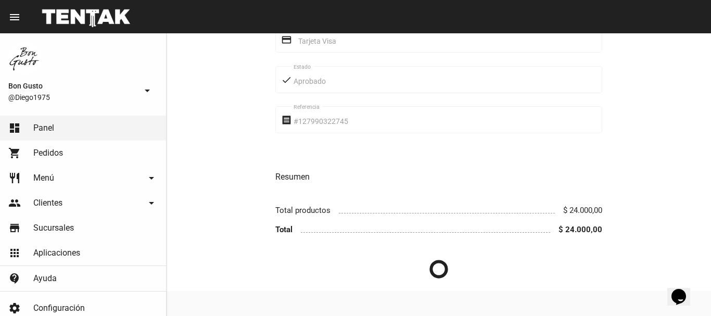
scroll to position [0, 0]
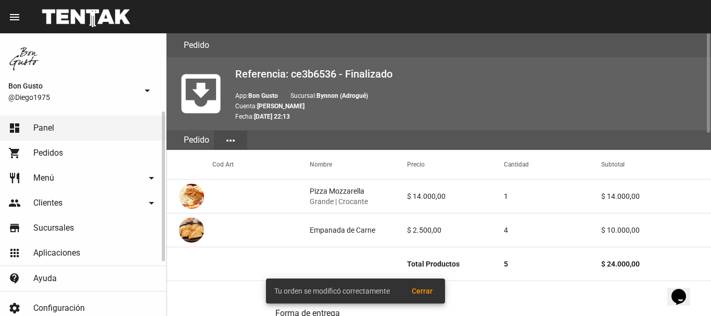
click at [98, 128] on link "dashboard Panel" at bounding box center [83, 128] width 166 height 25
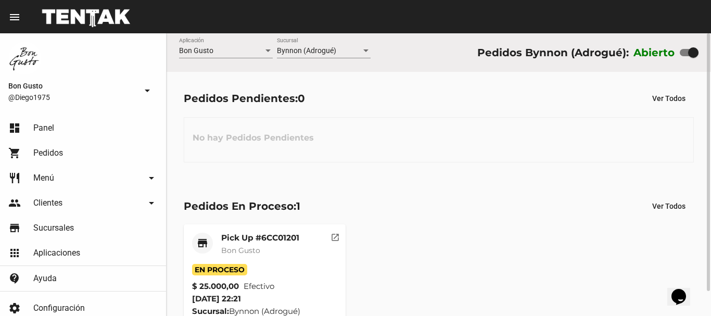
click at [334, 241] on mat-icon "open_in_new" at bounding box center [335, 235] width 9 height 9
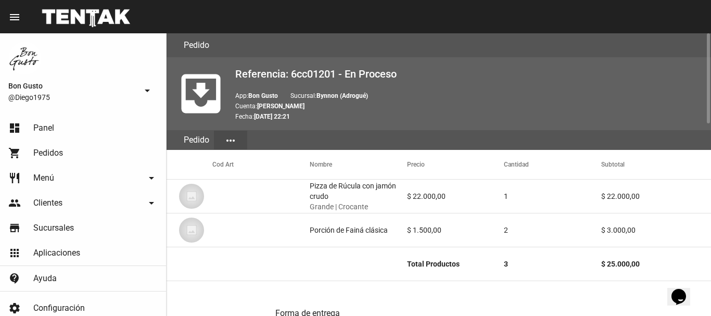
scroll to position [603, 0]
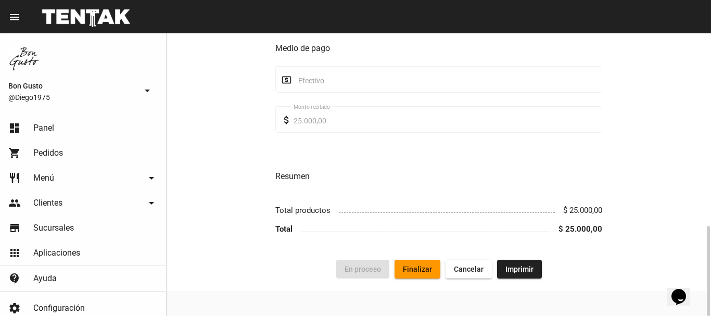
click at [429, 273] on button "Finalizar" at bounding box center [418, 269] width 46 height 19
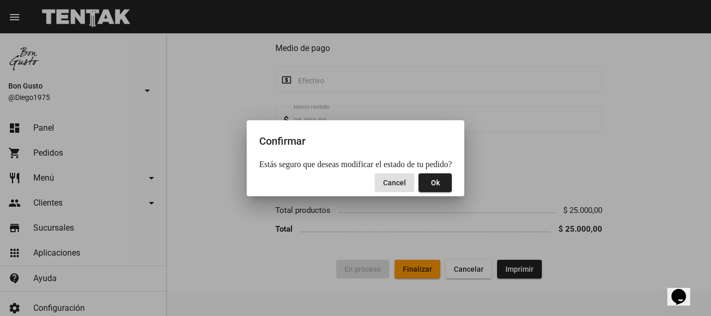
click at [442, 187] on button "Ok" at bounding box center [435, 182] width 33 height 19
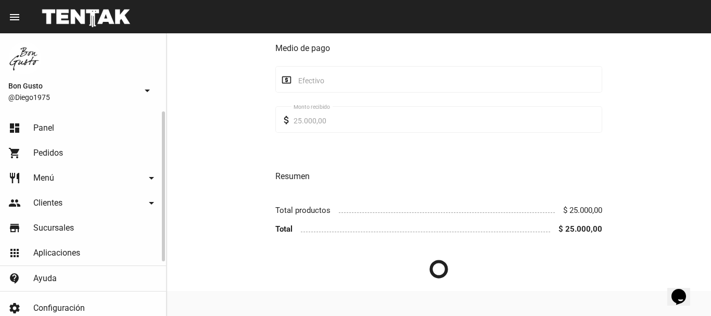
click at [60, 137] on link "dashboard Panel" at bounding box center [83, 128] width 166 height 25
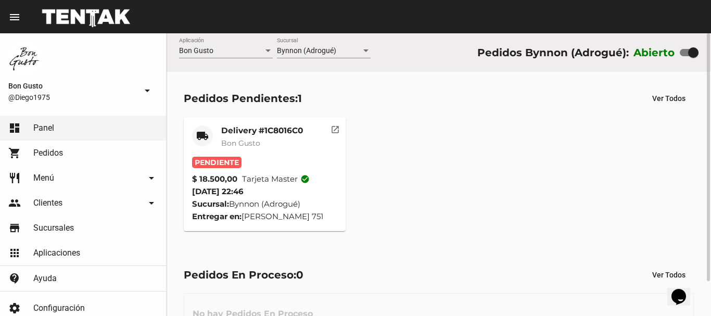
click at [340, 127] on mat-icon "open_in_new" at bounding box center [335, 127] width 9 height 9
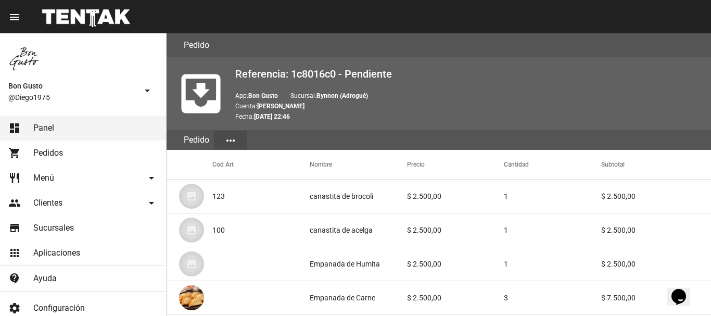
scroll to position [642, 0]
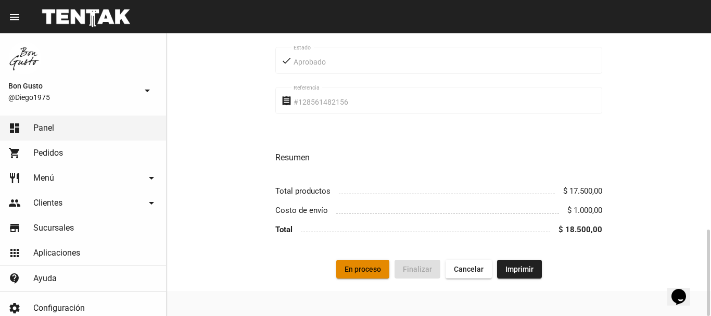
click at [376, 270] on span "En proceso" at bounding box center [363, 269] width 36 height 8
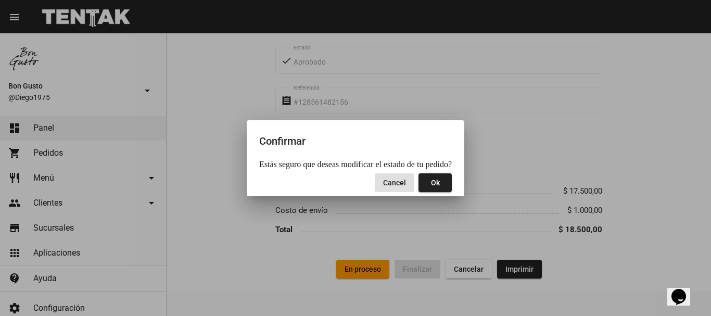
click at [437, 178] on button "Ok" at bounding box center [435, 182] width 33 height 19
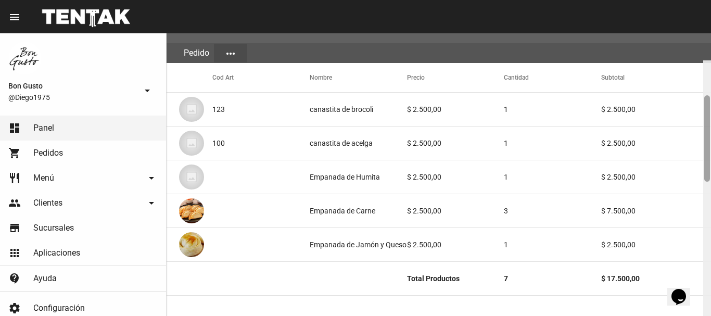
scroll to position [124, 0]
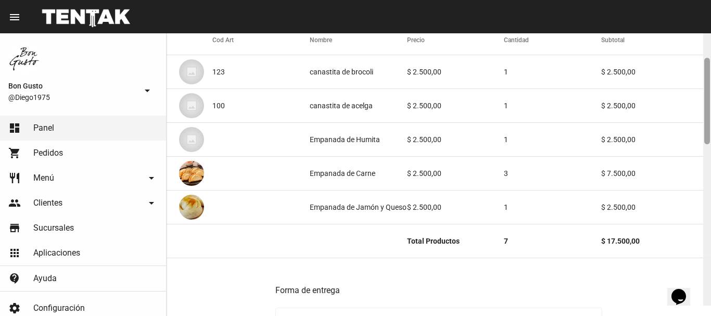
drag, startPoint x: 709, startPoint y: 257, endPoint x: 707, endPoint y: 98, distance: 158.3
click at [707, 98] on div at bounding box center [708, 101] width 6 height 86
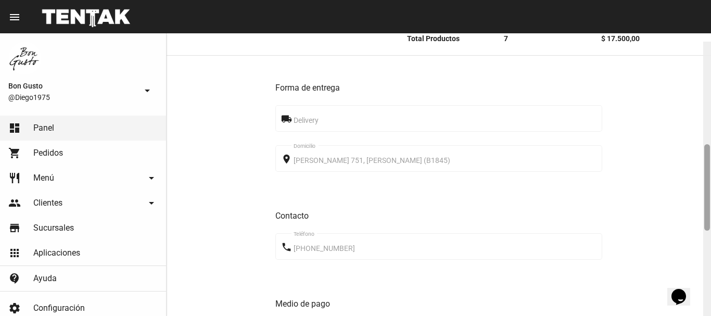
scroll to position [335, 0]
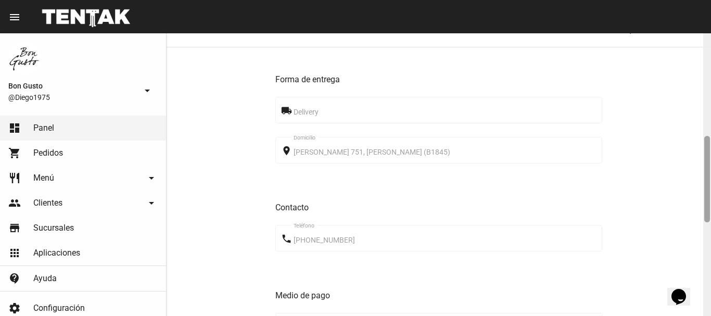
drag, startPoint x: 708, startPoint y: 109, endPoint x: 706, endPoint y: 173, distance: 64.6
click at [706, 173] on div at bounding box center [708, 179] width 6 height 86
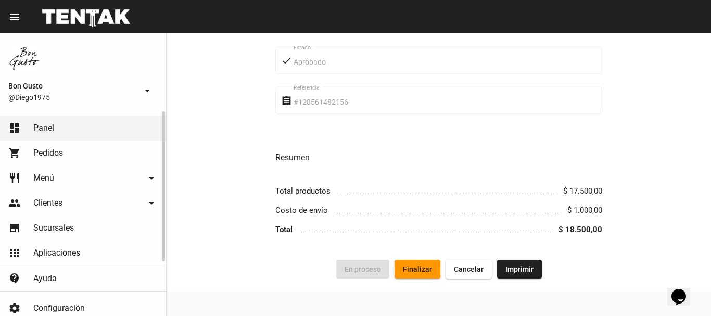
click at [120, 124] on link "dashboard Panel" at bounding box center [83, 128] width 166 height 25
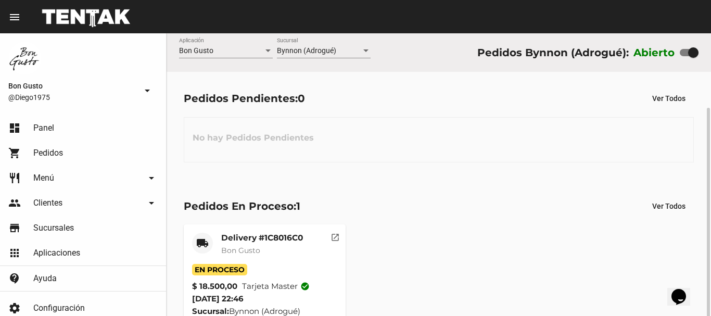
scroll to position [40, 0]
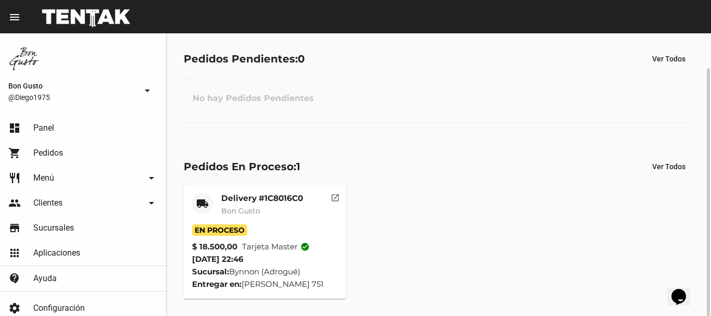
click at [341, 198] on button "open_in_new" at bounding box center [335, 195] width 21 height 21
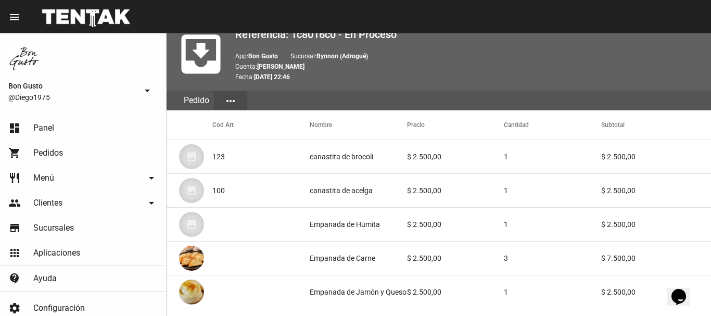
scroll to position [642, 0]
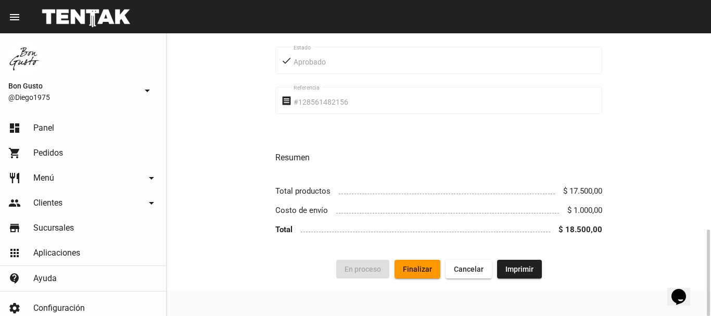
click at [409, 268] on span "Finalizar" at bounding box center [417, 269] width 29 height 8
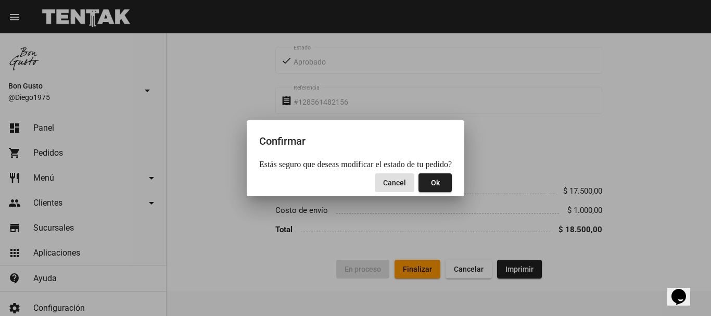
click at [426, 176] on button "Ok" at bounding box center [435, 182] width 33 height 19
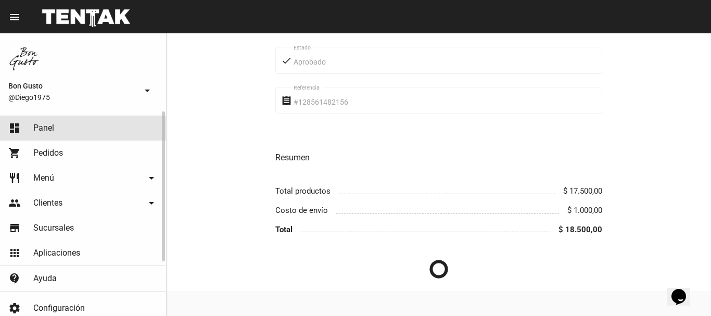
click at [85, 116] on link "dashboard Panel" at bounding box center [83, 128] width 166 height 25
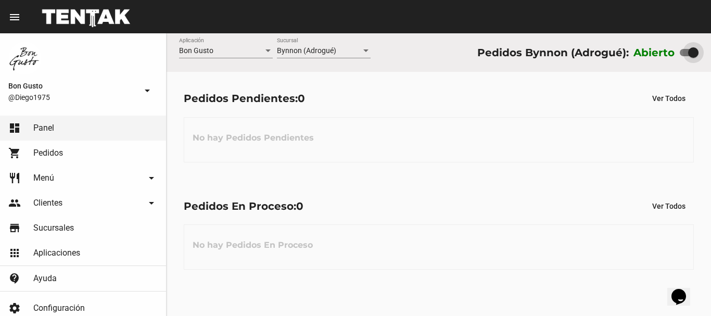
click at [681, 51] on div at bounding box center [689, 52] width 19 height 7
click at [685, 56] on input "checkbox" at bounding box center [685, 56] width 1 height 1
checkbox input "false"
